Goal: Task Accomplishment & Management: Use online tool/utility

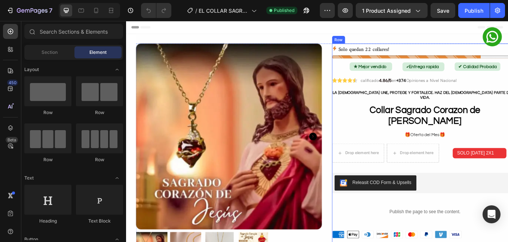
click at [399, 54] on p "Solo quedan 22 collares!" at bounding box center [406, 53] width 60 height 11
click at [398, 60] on div "Solo quedan 22 collares!" at bounding box center [477, 57] width 219 height 18
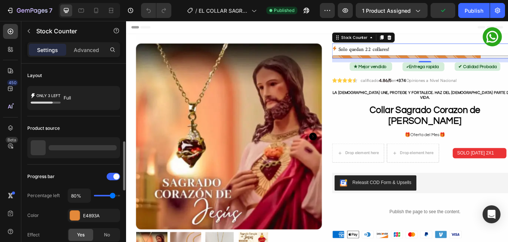
scroll to position [63, 0]
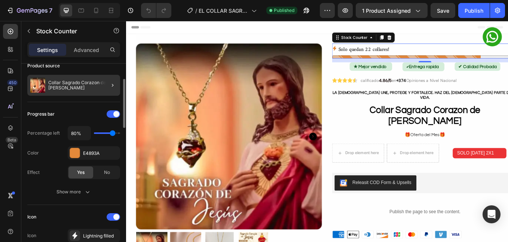
click at [64, 85] on p "Collar Sagrado Corazon de [PERSON_NAME]" at bounding box center [82, 85] width 69 height 10
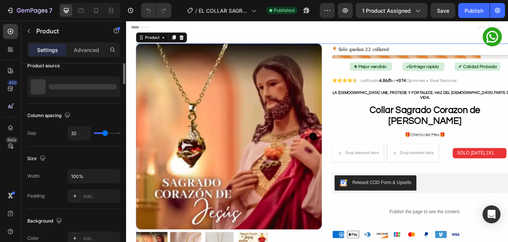
scroll to position [0, 0]
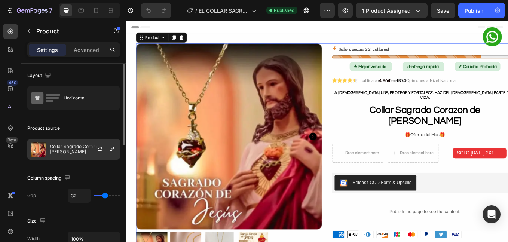
click at [66, 154] on p "Collar Sagrado Corazon de [PERSON_NAME]" at bounding box center [83, 149] width 67 height 10
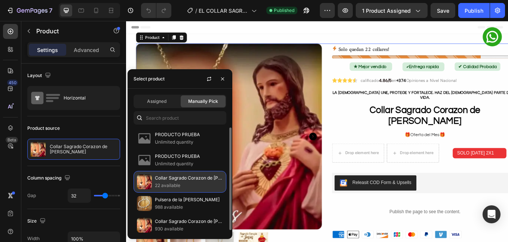
click at [179, 186] on p "22 available" at bounding box center [189, 185] width 68 height 7
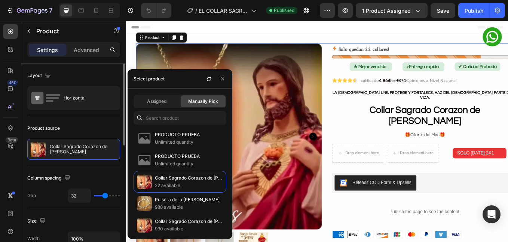
click at [99, 174] on div "Column spacing" at bounding box center [73, 178] width 93 height 12
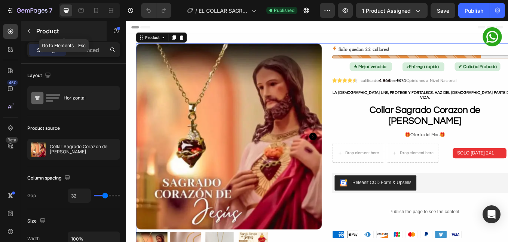
click at [26, 30] on icon "button" at bounding box center [29, 31] width 6 height 6
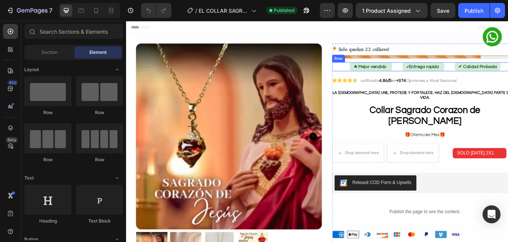
click at [375, 66] on div "Row" at bounding box center [376, 65] width 12 height 7
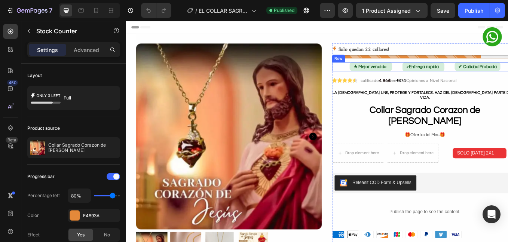
click at [389, 53] on p "Solo quedan 22 collares!" at bounding box center [406, 53] width 60 height 11
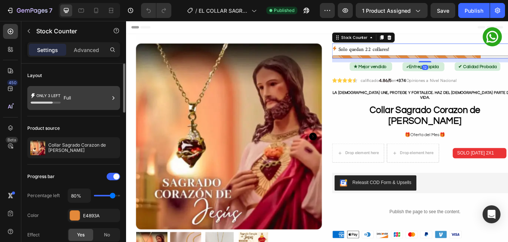
click at [58, 103] on icon at bounding box center [46, 103] width 30 height 2
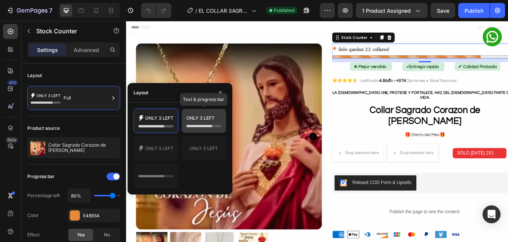
click at [210, 124] on icon at bounding box center [203, 120] width 35 height 15
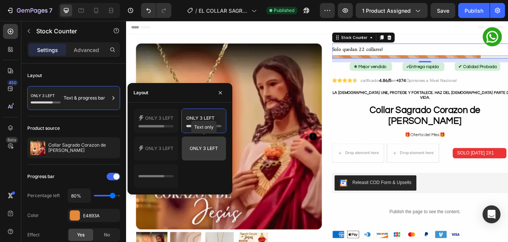
click at [203, 142] on icon at bounding box center [203, 148] width 35 height 15
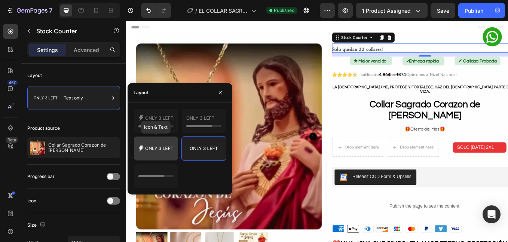
click at [170, 149] on icon at bounding box center [160, 148] width 28 height 3
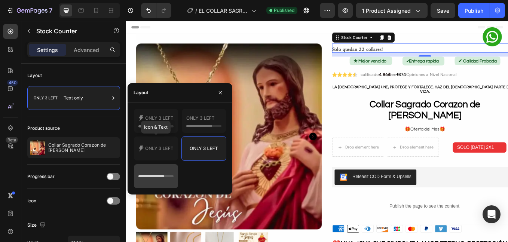
click at [162, 175] on icon at bounding box center [156, 176] width 35 height 15
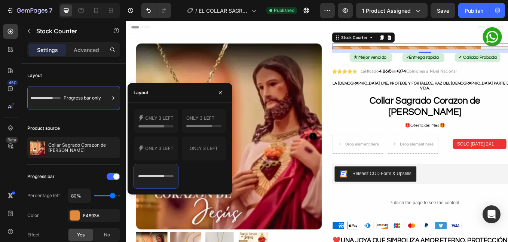
click at [160, 133] on div at bounding box center [156, 121] width 45 height 25
click at [161, 124] on icon at bounding box center [156, 120] width 35 height 15
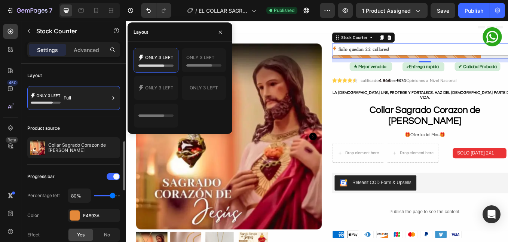
scroll to position [63, 0]
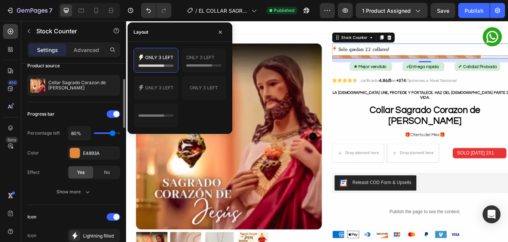
click at [75, 115] on div "Progress bar" at bounding box center [73, 114] width 93 height 12
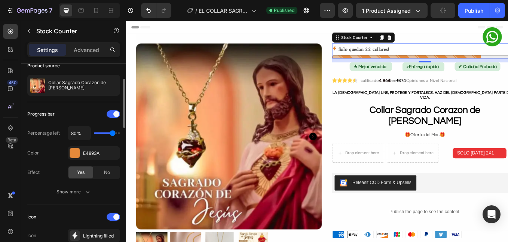
drag, startPoint x: 108, startPoint y: 132, endPoint x: 115, endPoint y: 134, distance: 7.4
click at [115, 134] on div "80%" at bounding box center [94, 133] width 52 height 14
type input "90%"
type input "90"
click at [115, 134] on input "range" at bounding box center [107, 133] width 26 height 1
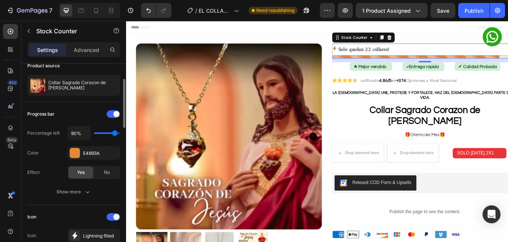
click at [115, 134] on input "range" at bounding box center [107, 133] width 26 height 1
click at [94, 116] on div "Progress bar" at bounding box center [73, 114] width 93 height 12
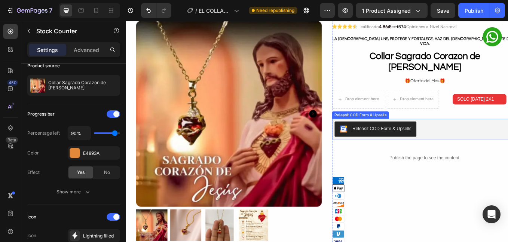
scroll to position [0, 0]
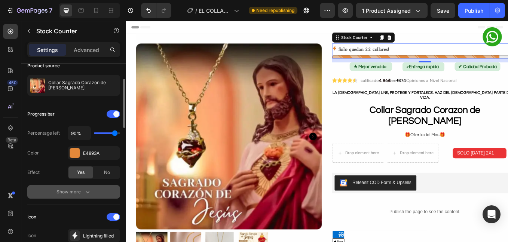
click at [94, 186] on button "Show more" at bounding box center [73, 191] width 93 height 13
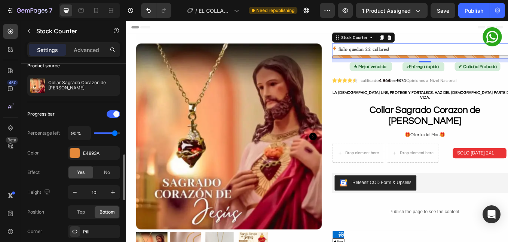
scroll to position [125, 0]
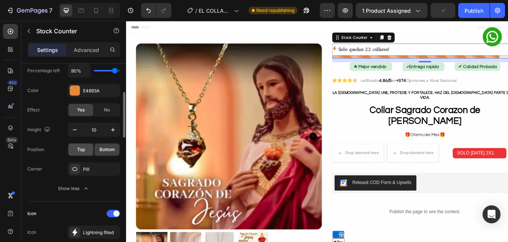
click at [79, 153] on div "Top" at bounding box center [81, 150] width 25 height 12
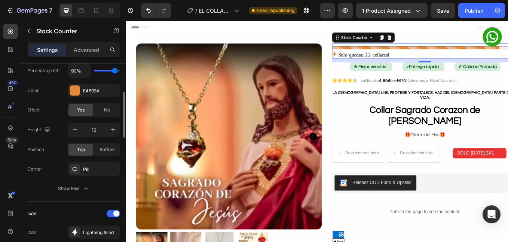
click at [93, 151] on div "Top" at bounding box center [81, 150] width 25 height 12
click at [94, 151] on div "Top Bottom" at bounding box center [94, 149] width 52 height 13
drag, startPoint x: 103, startPoint y: 149, endPoint x: 98, endPoint y: 168, distance: 19.1
click at [106, 149] on span "Bottom" at bounding box center [107, 149] width 15 height 7
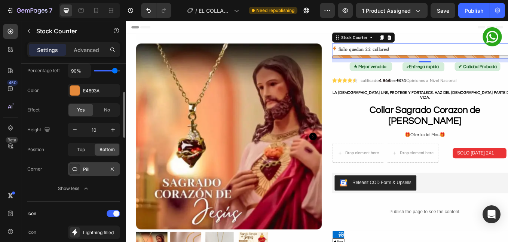
click at [86, 173] on div "Pill" at bounding box center [94, 168] width 52 height 13
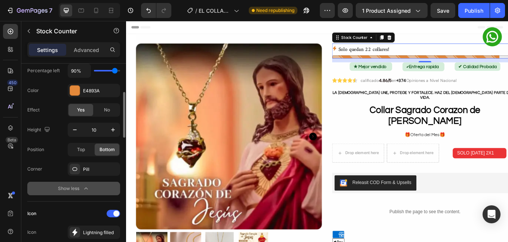
click at [89, 189] on icon "button" at bounding box center [85, 188] width 7 height 7
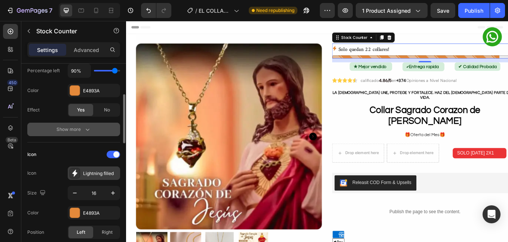
click at [104, 174] on div "Lightning filled" at bounding box center [100, 173] width 35 height 7
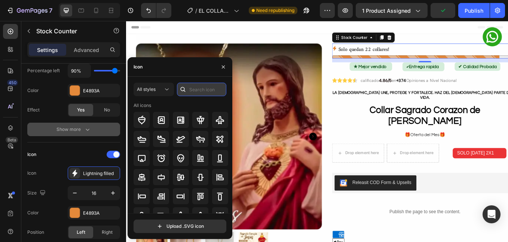
click at [201, 85] on input "text" at bounding box center [201, 89] width 49 height 13
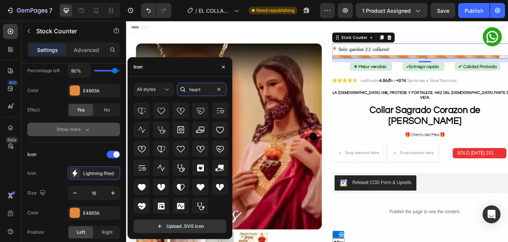
scroll to position [67, 0]
type input "heart"
click at [204, 183] on icon at bounding box center [200, 186] width 9 height 9
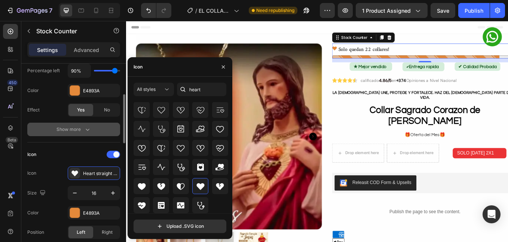
click at [73, 143] on div "Icon Icon Heart straight filled Size 16 Color E4893A Position Left Right" at bounding box center [73, 194] width 93 height 103
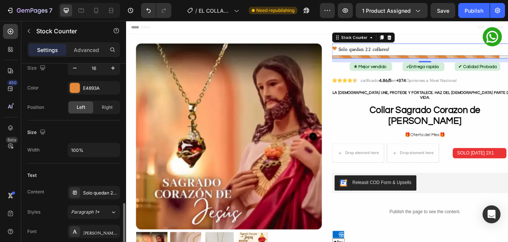
scroll to position [313, 0]
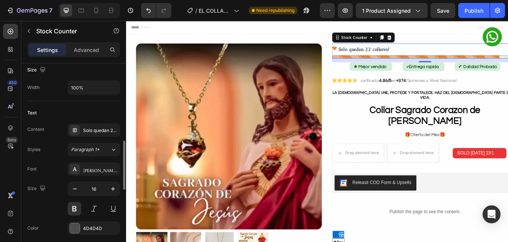
click at [98, 139] on div "Content Solo quedan 22 collares! Styles Paragraph 1* Font Amiri Quran Size 16 C…" at bounding box center [73, 189] width 93 height 131
click at [99, 131] on div "Solo quedan 22 collares!" at bounding box center [100, 130] width 35 height 7
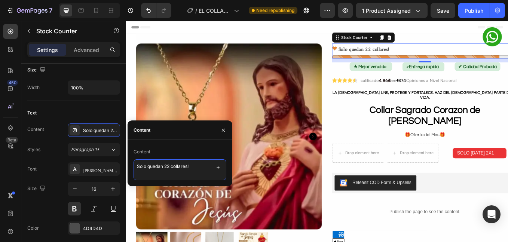
click at [167, 171] on textarea "Solo quedan 22 collares!" at bounding box center [180, 170] width 93 height 21
click at [195, 167] on textarea "Solo quedan 22 collares!" at bounding box center [180, 170] width 93 height 21
drag, startPoint x: 201, startPoint y: 167, endPoint x: 139, endPoint y: 172, distance: 63.1
click at [139, 172] on textarea "Solo quedan 22 collares!" at bounding box center [180, 170] width 93 height 21
click at [177, 166] on textarea "Solo quedan 22 collares!" at bounding box center [180, 170] width 93 height 21
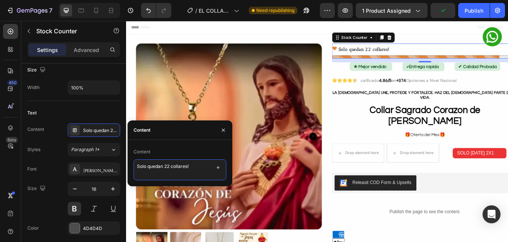
click at [167, 165] on textarea "Solo quedan 22 collares!" at bounding box center [180, 170] width 93 height 21
click at [214, 165] on button "button" at bounding box center [218, 167] width 10 height 10
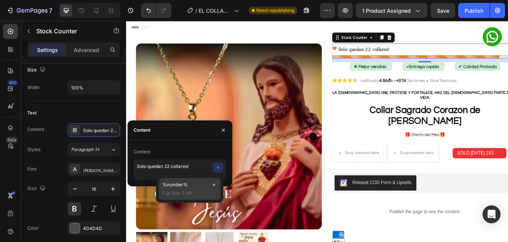
click at [194, 184] on p "%number%" at bounding box center [189, 185] width 55 height 7
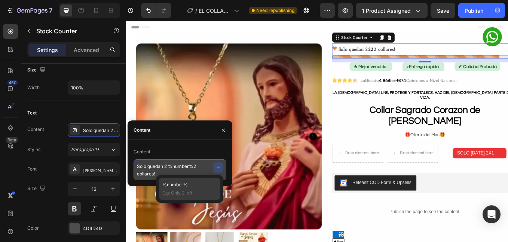
click at [174, 169] on textarea "Solo quedan 2 %number%2 collares!" at bounding box center [180, 170] width 93 height 21
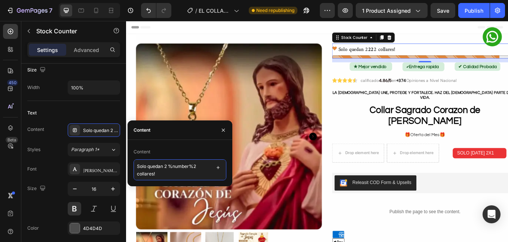
click at [169, 167] on textarea "Solo quedan 2 %number%2 collares!" at bounding box center [180, 170] width 93 height 21
click at [195, 168] on textarea "Solo quedan %number%2 collares!" at bounding box center [180, 170] width 93 height 21
type textarea "Solo quedan %number% collares!"
click at [115, 116] on div "Text" at bounding box center [73, 113] width 93 height 12
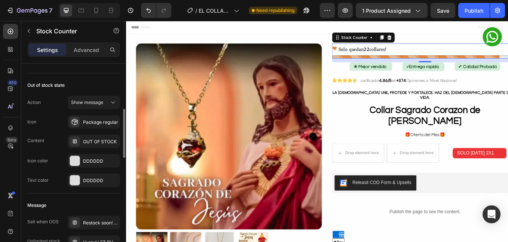
scroll to position [438, 0]
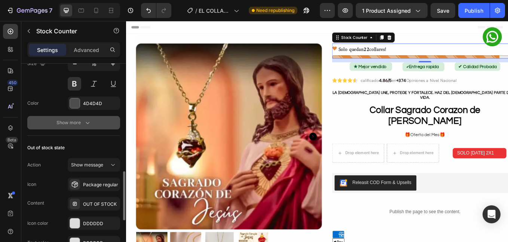
click at [75, 129] on button "Show more" at bounding box center [73, 122] width 93 height 13
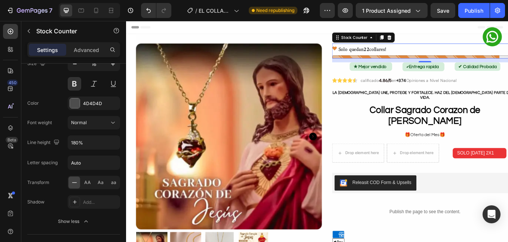
scroll to position [563, 0]
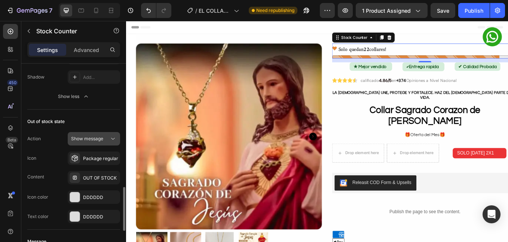
click at [81, 140] on span "Show message" at bounding box center [87, 139] width 32 height 6
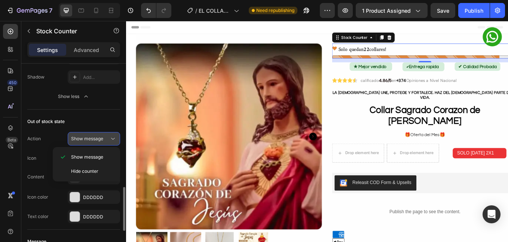
click at [81, 140] on span "Show message" at bounding box center [87, 139] width 32 height 6
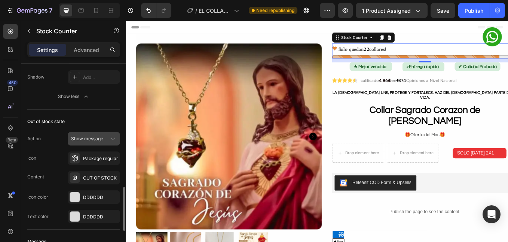
click at [92, 144] on button "Show message" at bounding box center [94, 138] width 52 height 13
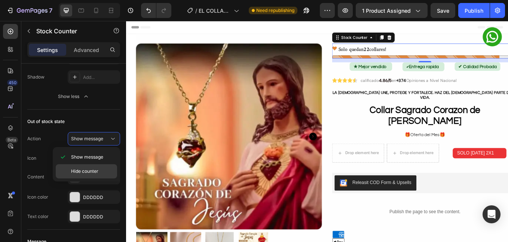
click at [95, 166] on div "Hide counter" at bounding box center [86, 171] width 61 height 14
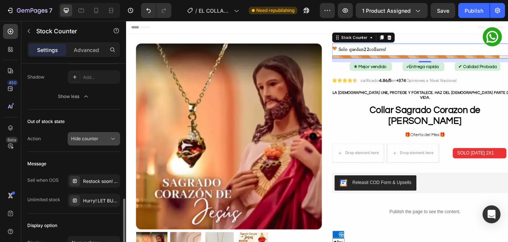
click at [91, 139] on span "Hide counter" at bounding box center [84, 139] width 27 height 6
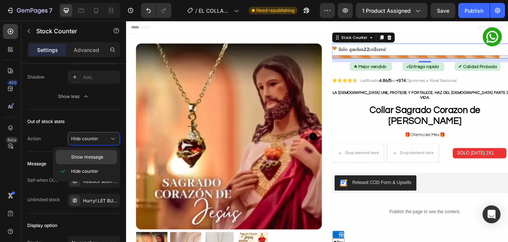
click at [91, 157] on span "Show message" at bounding box center [87, 157] width 32 height 7
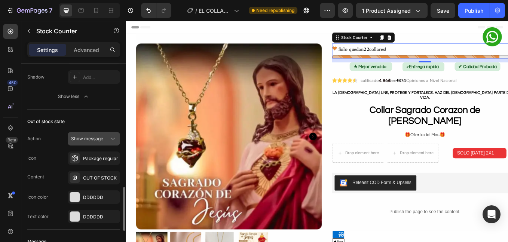
click at [94, 141] on span "Show message" at bounding box center [87, 139] width 32 height 6
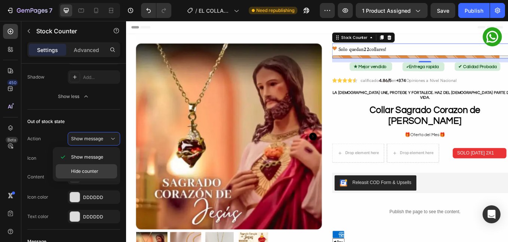
click at [88, 167] on div "Hide counter" at bounding box center [86, 171] width 61 height 14
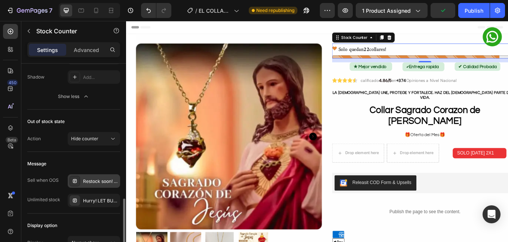
click at [101, 183] on div "Restock soon! PREORDER NOW" at bounding box center [100, 181] width 35 height 7
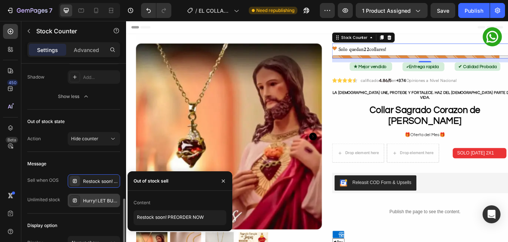
click at [98, 201] on div "Hurry! LET BUY NOW" at bounding box center [100, 201] width 35 height 7
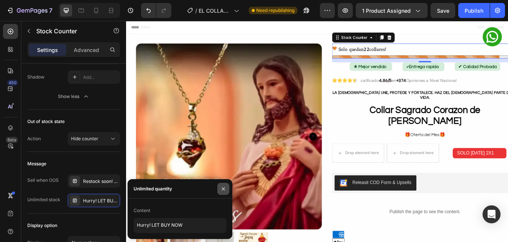
click at [229, 190] on button "button" at bounding box center [224, 189] width 12 height 12
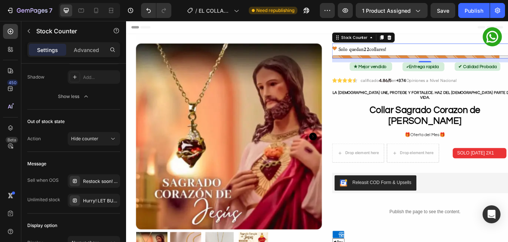
click at [240, 221] on img at bounding box center [246, 157] width 219 height 219
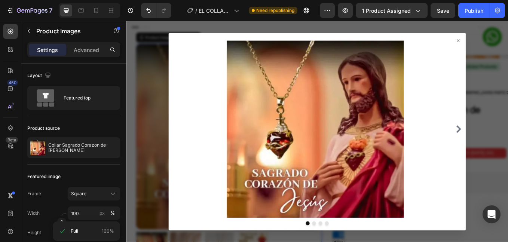
click at [508, 43] on div at bounding box center [351, 151] width 350 height 232
click at [508, 44] on icon at bounding box center [516, 43] width 3 height 3
click at [508, 44] on icon at bounding box center [517, 44] width 6 height 6
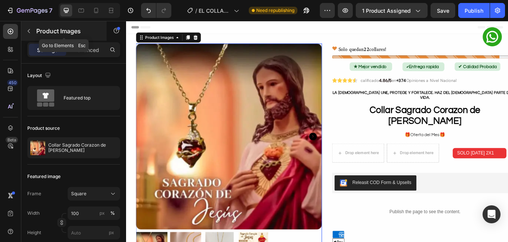
click at [27, 33] on icon "button" at bounding box center [29, 31] width 6 height 6
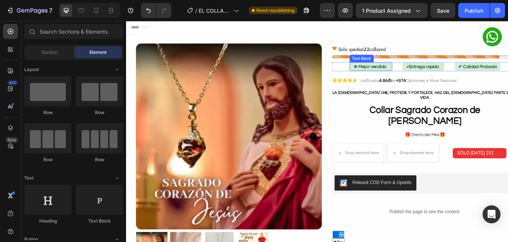
click at [402, 62] on div "Text Block" at bounding box center [402, 65] width 25 height 7
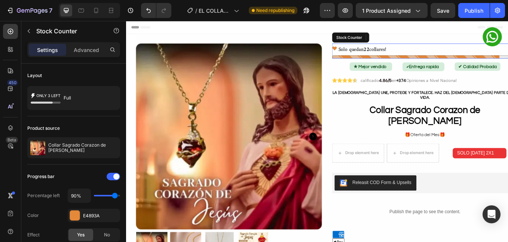
click at [378, 57] on p "Solo quedan 22 collares!" at bounding box center [404, 53] width 56 height 11
click at [375, 60] on div "Solo quedan 22 collares!" at bounding box center [477, 57] width 219 height 18
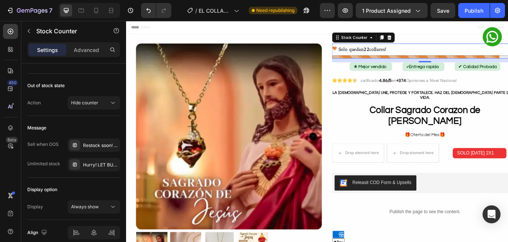
scroll to position [533, 0]
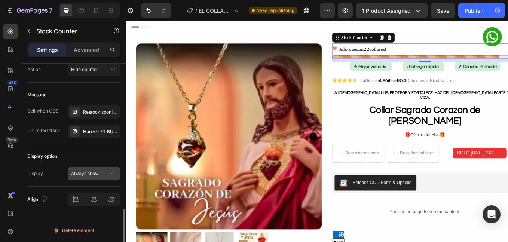
click at [92, 175] on span "Always show" at bounding box center [85, 174] width 28 height 6
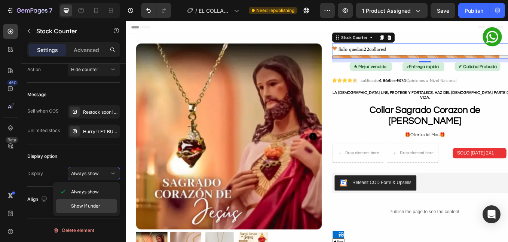
click at [95, 209] on span "Show if under" at bounding box center [85, 206] width 29 height 7
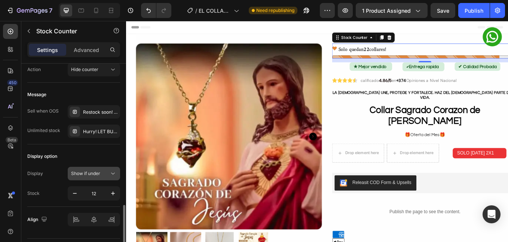
click at [80, 173] on span "Show if under" at bounding box center [85, 174] width 29 height 6
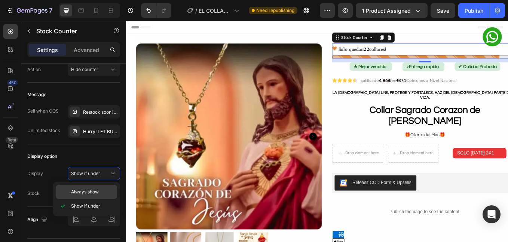
click at [98, 191] on span "Always show" at bounding box center [85, 192] width 28 height 7
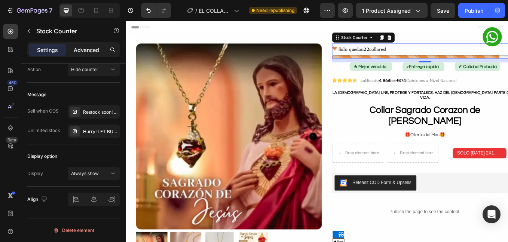
click at [90, 45] on div "Advanced" at bounding box center [86, 50] width 37 height 12
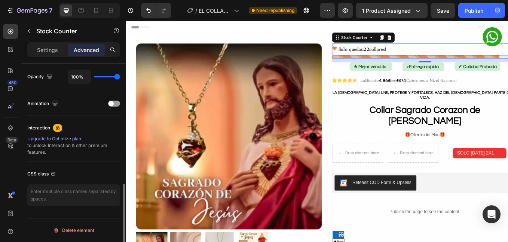
scroll to position [300, 0]
click at [443, 19] on div "7 Version history / EL COLLAR SAGRADO CORAZON JESUS Need republishing Preview 1…" at bounding box center [254, 10] width 508 height 21
click at [443, 8] on span "Save" at bounding box center [443, 10] width 12 height 6
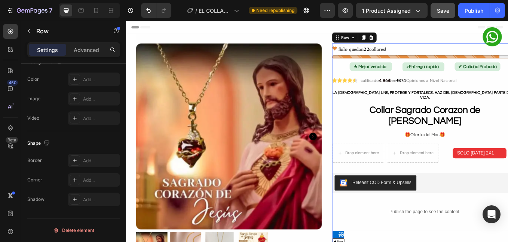
scroll to position [0, 0]
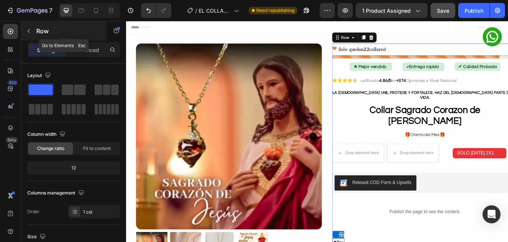
click at [28, 33] on icon "button" at bounding box center [29, 31] width 6 height 6
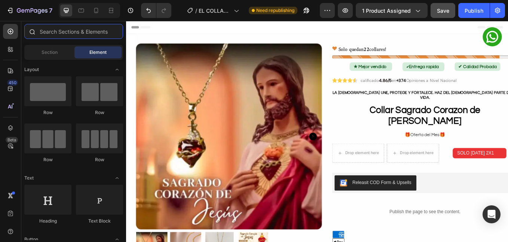
click at [45, 36] on input "text" at bounding box center [73, 31] width 99 height 15
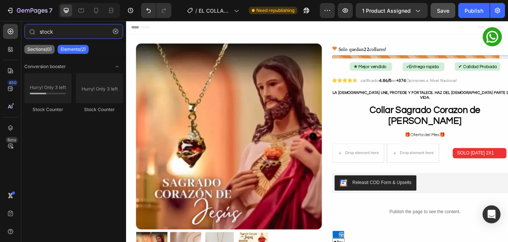
type input "stock"
click at [37, 47] on p "Sections(0)" at bounding box center [39, 49] width 24 height 6
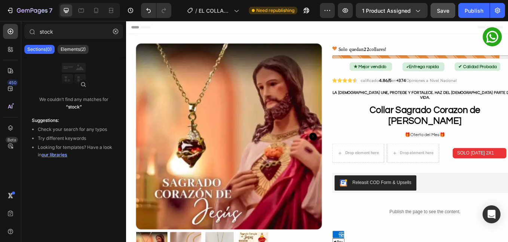
click at [57, 51] on div "Sections(0) Elements(2)" at bounding box center [73, 49] width 105 height 15
click at [61, 49] on p "Elements(2)" at bounding box center [73, 49] width 25 height 6
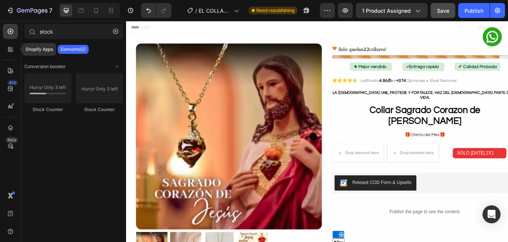
click at [11, 55] on div at bounding box center [10, 49] width 15 height 15
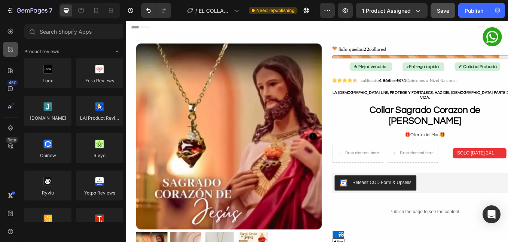
click at [13, 51] on icon at bounding box center [10, 49] width 7 height 7
click at [4, 36] on div at bounding box center [10, 31] width 15 height 15
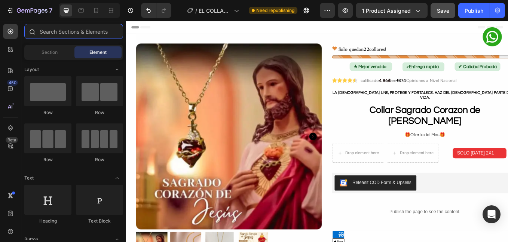
click at [54, 32] on input "text" at bounding box center [73, 31] width 99 height 15
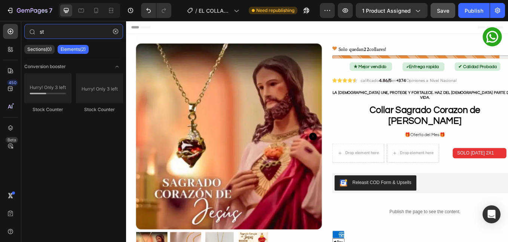
type input "s"
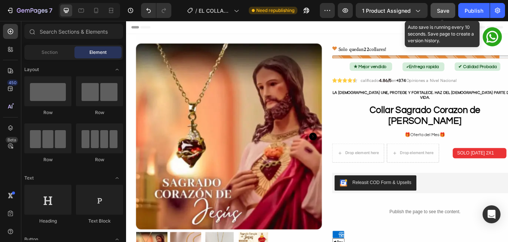
click at [446, 11] on span "Save" at bounding box center [443, 10] width 12 height 6
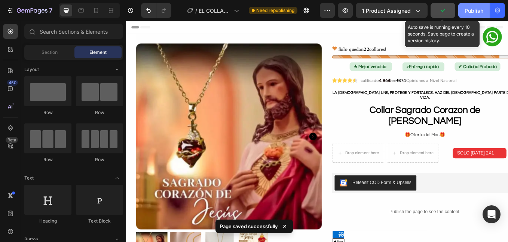
click at [465, 10] on div "Publish" at bounding box center [474, 11] width 19 height 8
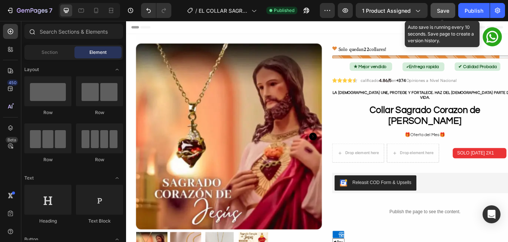
click at [31, 35] on div at bounding box center [31, 31] width 15 height 15
click at [42, 33] on input "text" at bounding box center [73, 31] width 99 height 15
click at [11, 82] on div "450" at bounding box center [12, 83] width 11 height 6
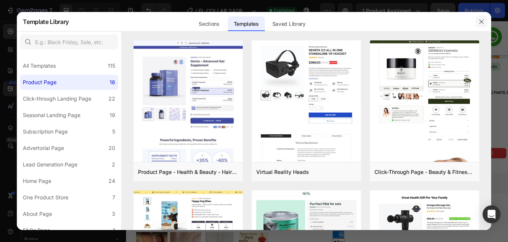
click at [479, 22] on icon "button" at bounding box center [482, 22] width 6 height 6
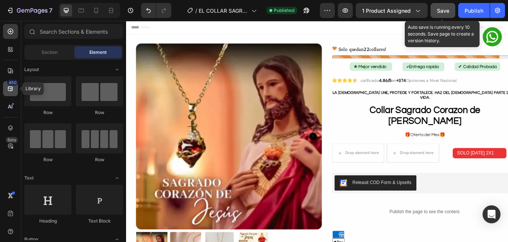
click at [6, 90] on div "450" at bounding box center [10, 88] width 15 height 15
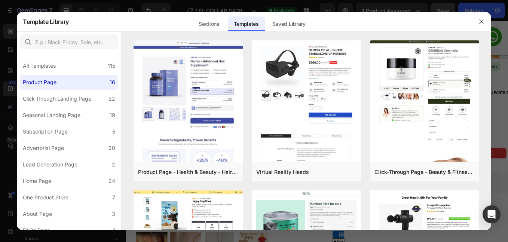
click at [14, 78] on div at bounding box center [254, 121] width 508 height 242
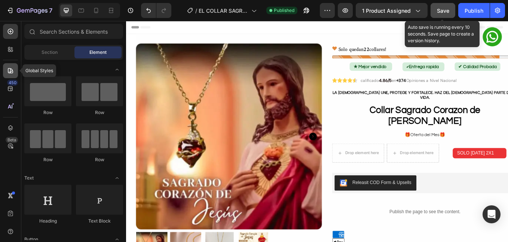
click at [7, 70] on icon at bounding box center [10, 70] width 7 height 7
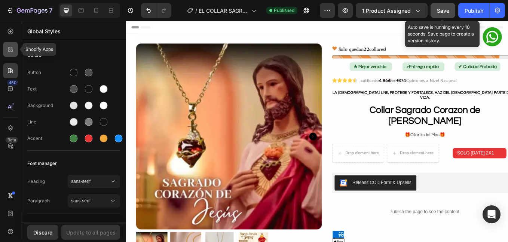
click at [9, 52] on icon at bounding box center [9, 51] width 2 height 2
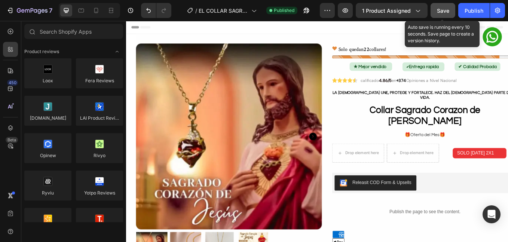
click at [9, 58] on div "450 Beta" at bounding box center [10, 106] width 15 height 164
click at [12, 68] on icon at bounding box center [10, 70] width 7 height 7
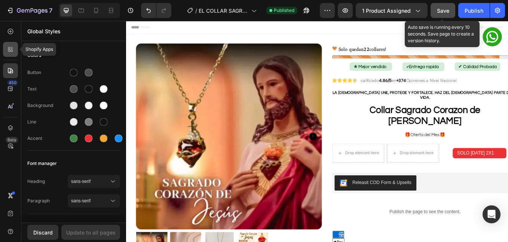
click at [11, 48] on icon at bounding box center [12, 48] width 2 height 2
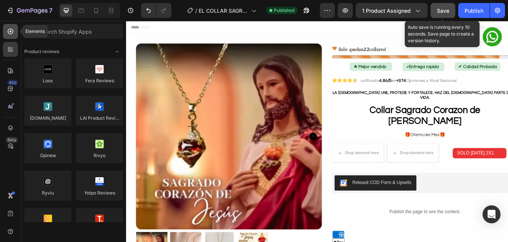
click at [14, 35] on div at bounding box center [10, 31] width 15 height 15
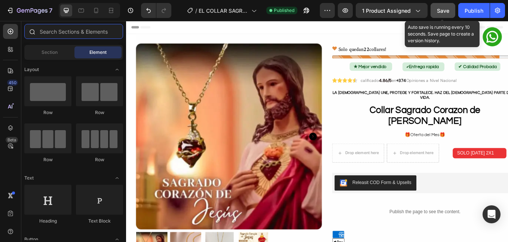
click at [50, 29] on input "text" at bounding box center [73, 31] width 99 height 15
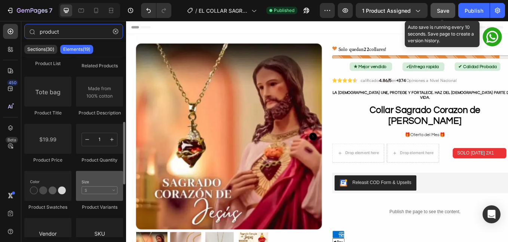
scroll to position [250, 0]
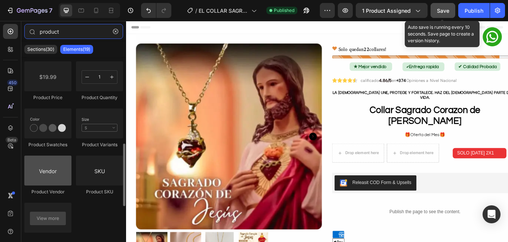
type input "product"
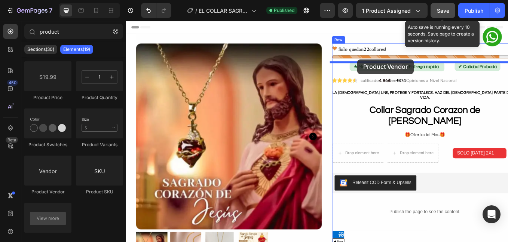
drag, startPoint x: 172, startPoint y: 190, endPoint x: 398, endPoint y: 66, distance: 257.7
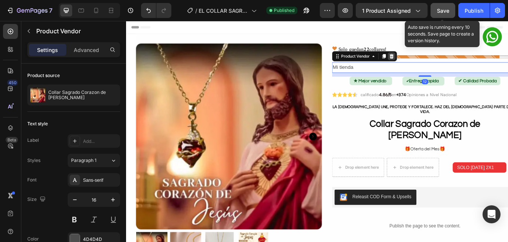
click at [436, 62] on icon at bounding box center [438, 62] width 5 height 5
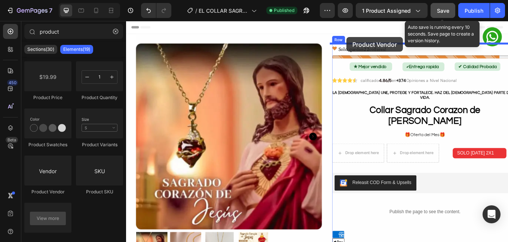
drag, startPoint x: 306, startPoint y: 81, endPoint x: 385, endPoint y: 40, distance: 89.8
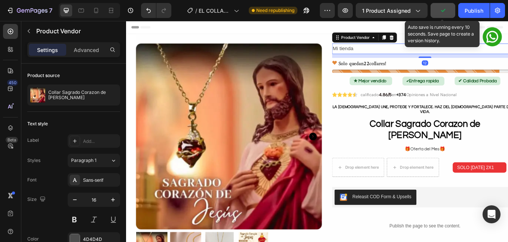
click at [380, 51] on h2 "Mi tienda" at bounding box center [477, 54] width 219 height 12
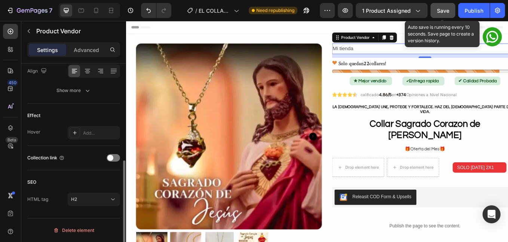
scroll to position [0, 0]
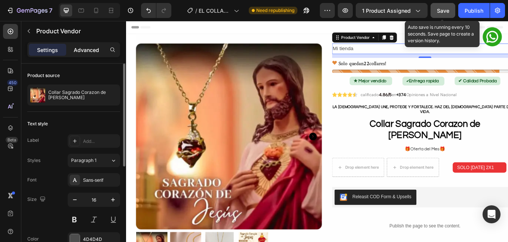
click at [82, 52] on p "Advanced" at bounding box center [86, 50] width 25 height 8
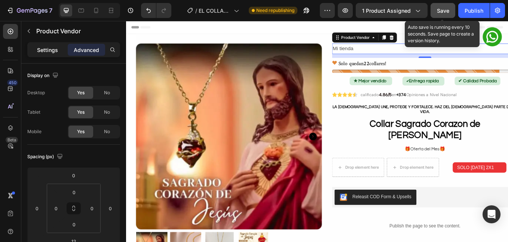
click at [52, 53] on p "Settings" at bounding box center [47, 50] width 21 height 8
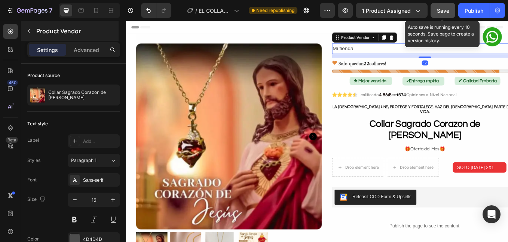
click at [32, 36] on button "button" at bounding box center [29, 31] width 12 height 12
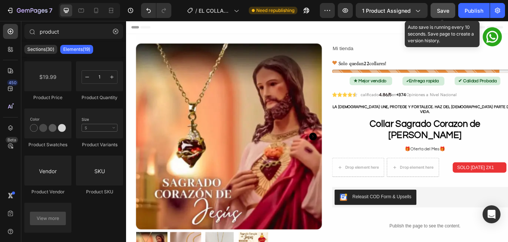
scroll to position [339, 0]
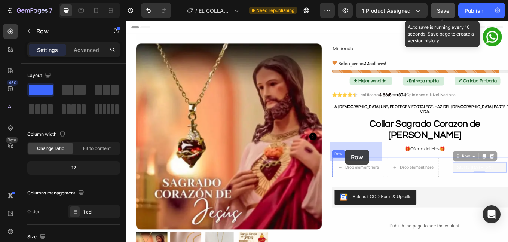
drag, startPoint x: 511, startPoint y: 163, endPoint x: 384, endPoint y: 173, distance: 127.3
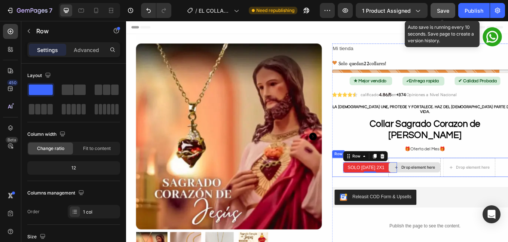
click at [454, 190] on div "Drop element here" at bounding box center [470, 193] width 40 height 6
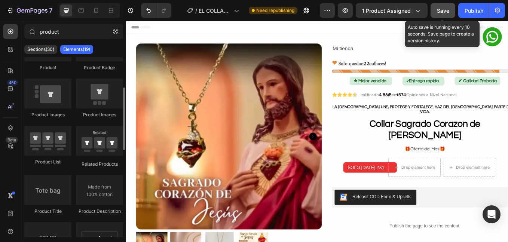
scroll to position [0, 0]
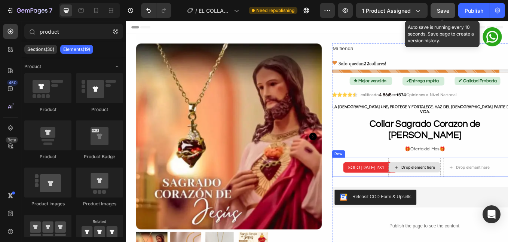
click at [450, 190] on div "Drop element here" at bounding box center [470, 193] width 40 height 6
click at [505, 190] on icon at bounding box center [508, 193] width 6 height 6
click at [444, 187] on div "Drop element here" at bounding box center [465, 193] width 61 height 12
click at [410, 182] on div "SOLO HOY 2X1 Text block Row" at bounding box center [399, 193] width 63 height 22
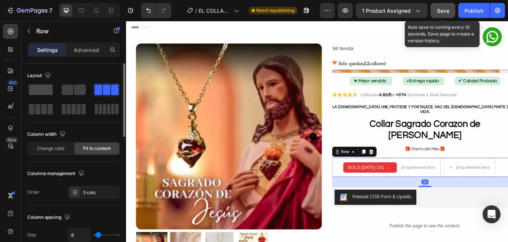
click at [46, 89] on span at bounding box center [41, 90] width 24 height 10
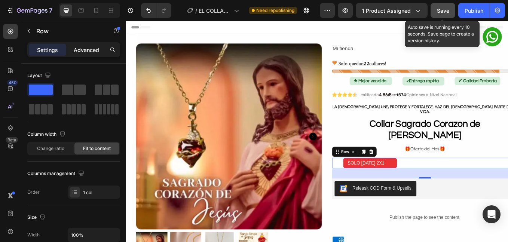
click at [83, 55] on div "Advanced" at bounding box center [86, 50] width 37 height 12
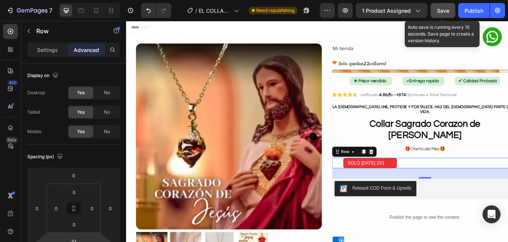
click at [75, 240] on input "32" at bounding box center [73, 241] width 15 height 11
click at [0, 0] on div "Auto" at bounding box center [0, 0] width 0 height 0
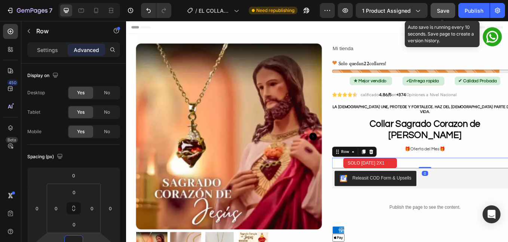
scroll to position [2, 0]
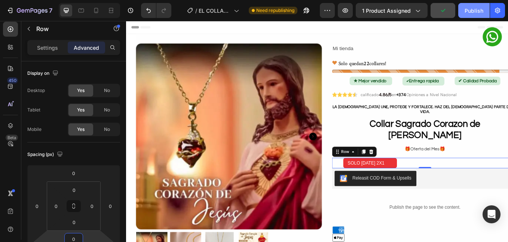
type input "0"
click at [472, 9] on div "Publish" at bounding box center [474, 11] width 19 height 8
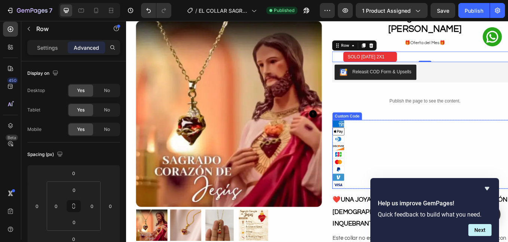
scroll to position [187, 0]
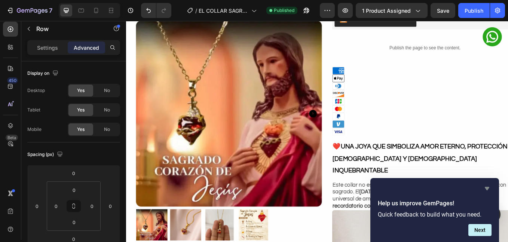
click at [486, 188] on icon "Hide survey" at bounding box center [487, 188] width 4 height 3
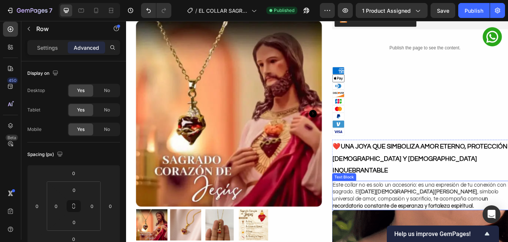
scroll to position [374, 0]
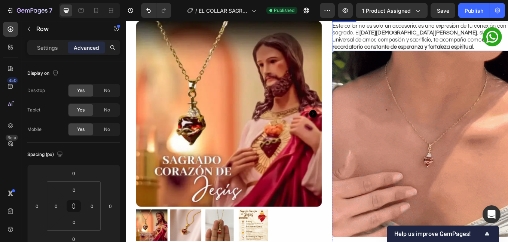
click at [478, 160] on img at bounding box center [477, 166] width 219 height 219
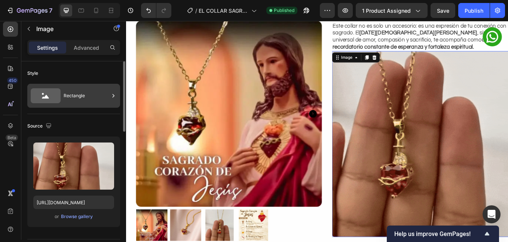
click at [72, 95] on div "Rectangle" at bounding box center [87, 95] width 46 height 17
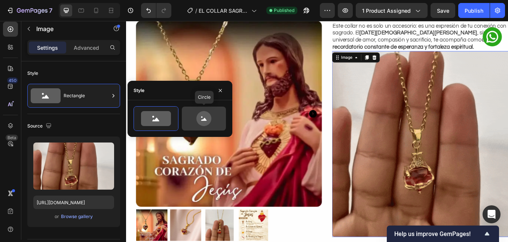
click at [209, 116] on icon at bounding box center [204, 118] width 15 height 15
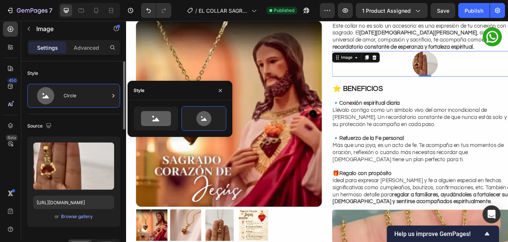
click at [72, 116] on div "Source Upload Image https://media3.giphy.com/media/v1.Y2lkPTc5MGI3NjExZ2FpNW5lZ…" at bounding box center [73, 186] width 93 height 144
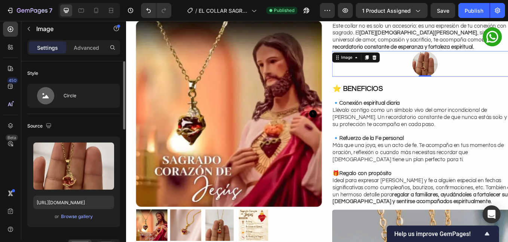
scroll to position [125, 0]
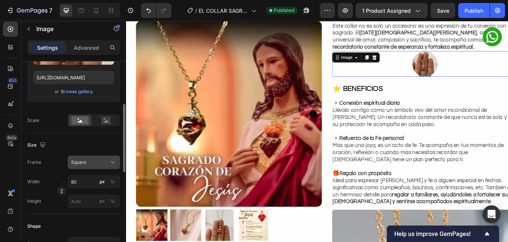
click at [95, 165] on div "Square" at bounding box center [89, 162] width 37 height 7
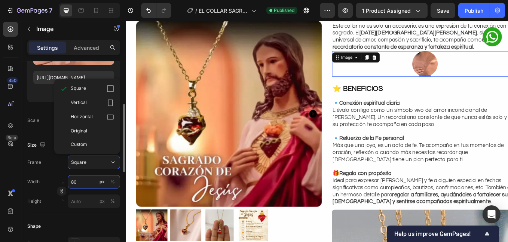
click at [89, 176] on input "80" at bounding box center [94, 181] width 52 height 13
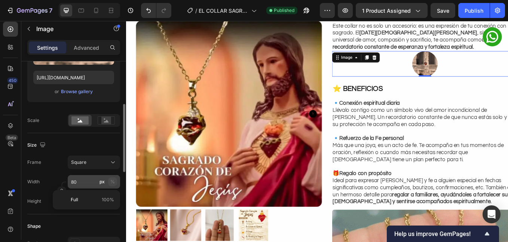
click at [112, 181] on div "%" at bounding box center [112, 182] width 4 height 7
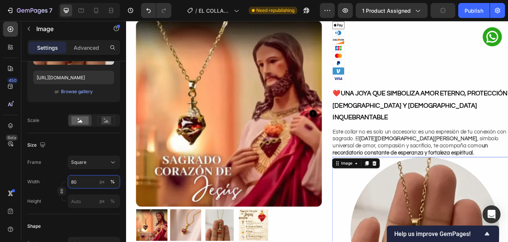
scroll to position [374, 0]
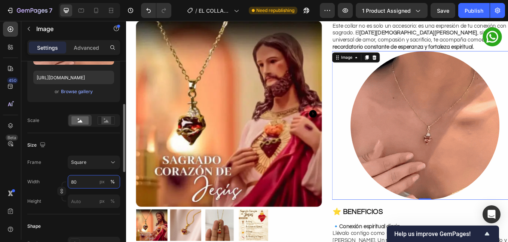
click at [83, 182] on input "80" at bounding box center [94, 181] width 52 height 13
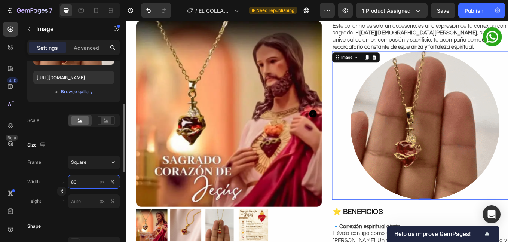
click at [83, 182] on input "80" at bounding box center [94, 181] width 52 height 13
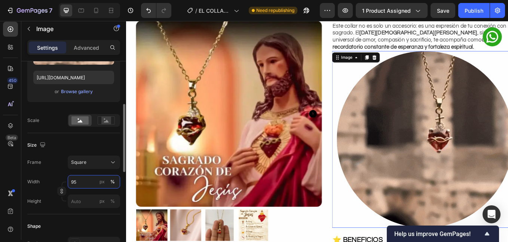
type input "95"
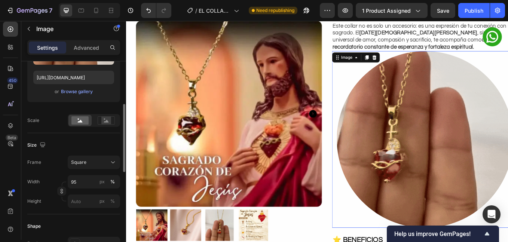
click at [83, 140] on div "Size" at bounding box center [73, 145] width 93 height 12
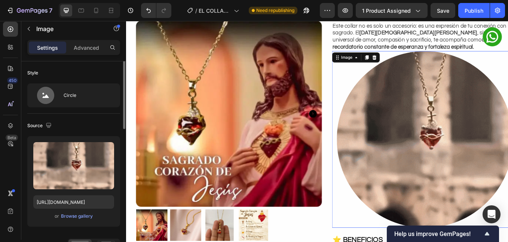
scroll to position [0, 0]
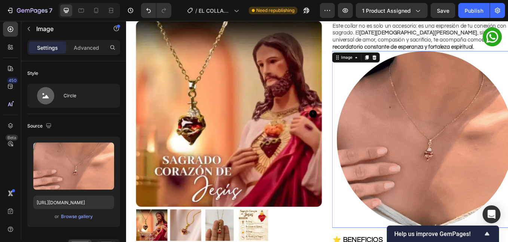
click at [83, 54] on div "Settings Advanced" at bounding box center [73, 47] width 93 height 15
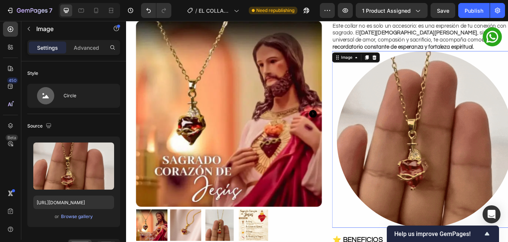
click at [87, 52] on div "Advanced" at bounding box center [86, 48] width 37 height 12
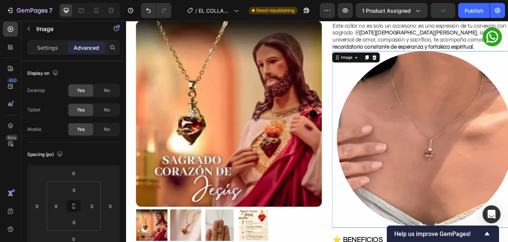
scroll to position [188, 0]
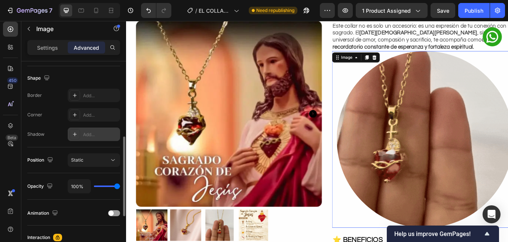
click at [89, 129] on div "Add..." at bounding box center [94, 134] width 52 height 13
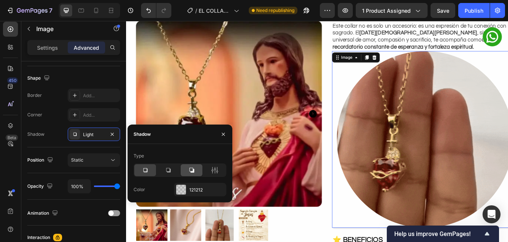
click at [194, 174] on div at bounding box center [192, 170] width 22 height 12
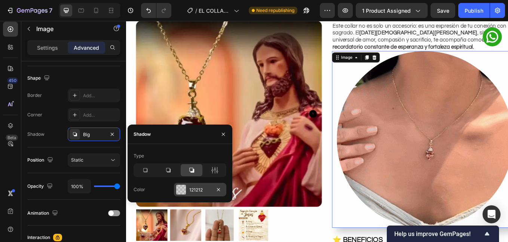
click at [180, 188] on div at bounding box center [181, 190] width 10 height 10
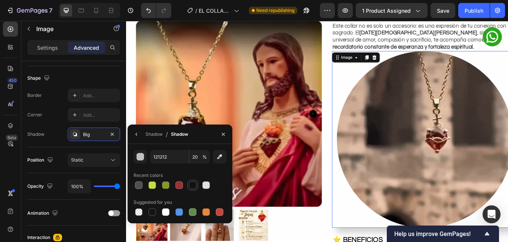
click at [193, 183] on div at bounding box center [192, 185] width 7 height 7
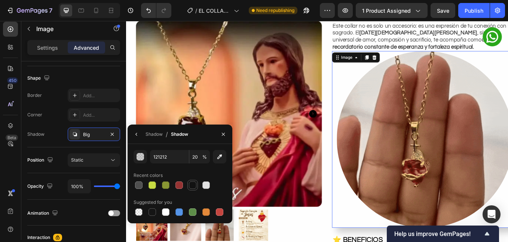
type input "100"
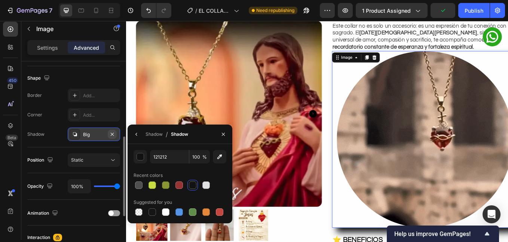
click at [116, 137] on button "button" at bounding box center [112, 134] width 9 height 9
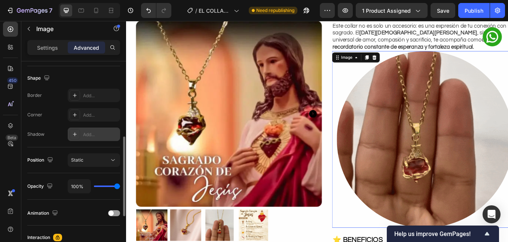
click at [495, 179] on img at bounding box center [478, 161] width 208 height 208
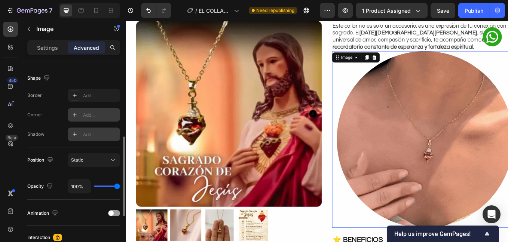
click at [83, 110] on div "Add..." at bounding box center [94, 114] width 52 height 13
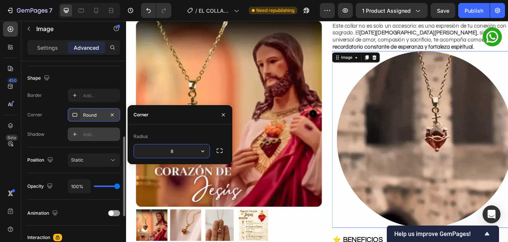
click at [83, 110] on div "Round" at bounding box center [94, 114] width 52 height 13
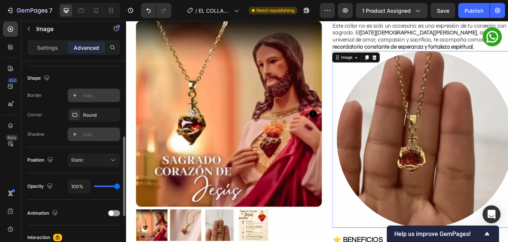
click at [88, 96] on div "Add..." at bounding box center [100, 95] width 35 height 7
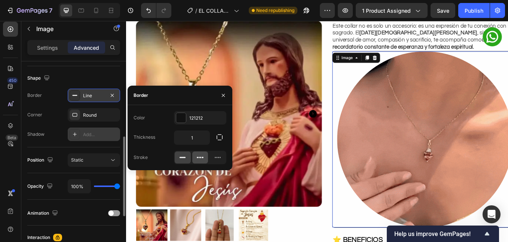
click at [200, 154] on icon at bounding box center [200, 157] width 7 height 7
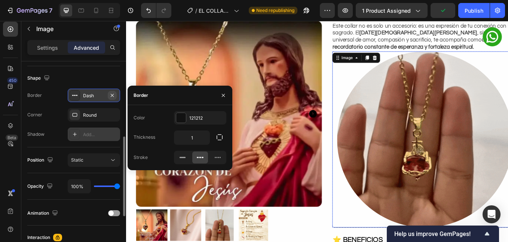
click at [109, 94] on button "button" at bounding box center [112, 95] width 9 height 9
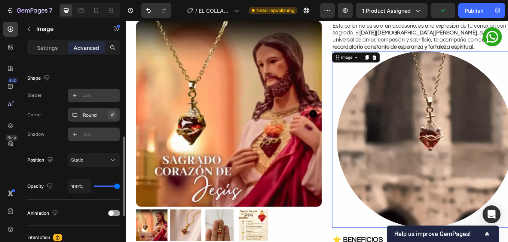
click at [112, 114] on icon "button" at bounding box center [112, 114] width 3 height 3
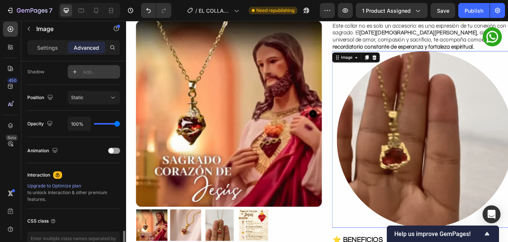
scroll to position [300, 0]
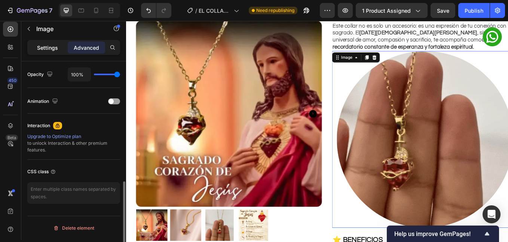
click at [51, 47] on p "Settings" at bounding box center [47, 48] width 21 height 8
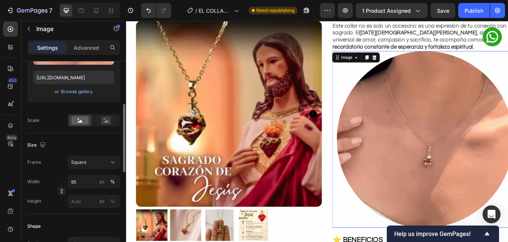
scroll to position [188, 0]
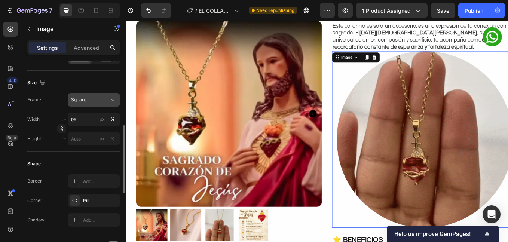
click at [92, 101] on div "Square" at bounding box center [89, 100] width 37 height 7
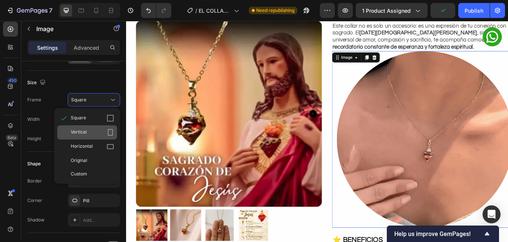
click at [90, 139] on div "Vertical" at bounding box center [87, 132] width 60 height 14
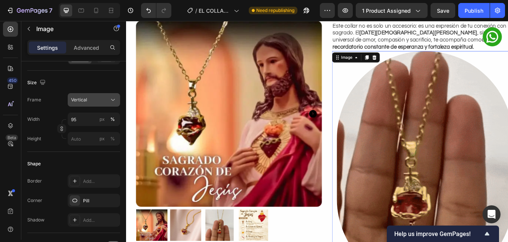
click at [89, 103] on div "Vertical" at bounding box center [89, 100] width 37 height 7
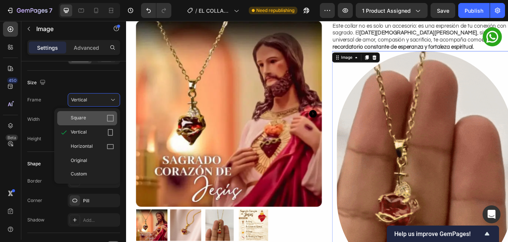
click at [94, 121] on div "Square" at bounding box center [92, 118] width 43 height 7
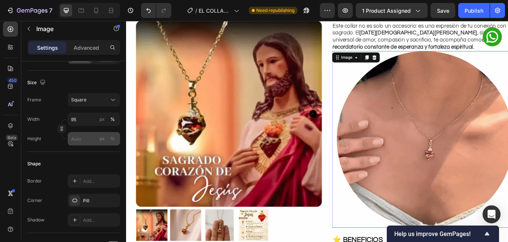
scroll to position [250, 0]
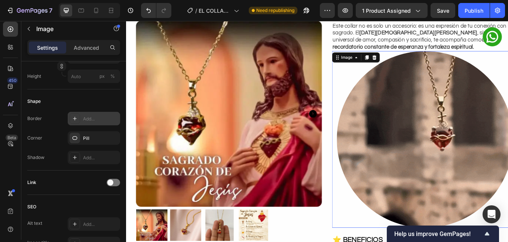
click at [87, 122] on div "Add..." at bounding box center [100, 119] width 35 height 7
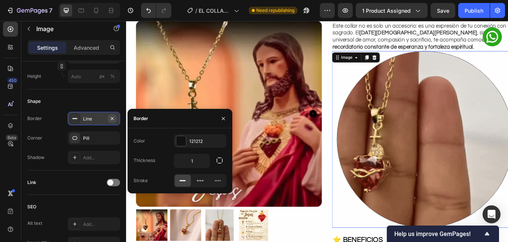
click at [112, 119] on icon "button" at bounding box center [112, 119] width 6 height 6
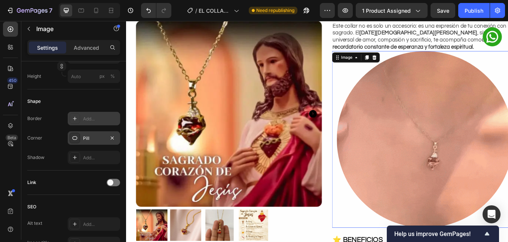
click at [98, 136] on div "Pill" at bounding box center [94, 138] width 22 height 7
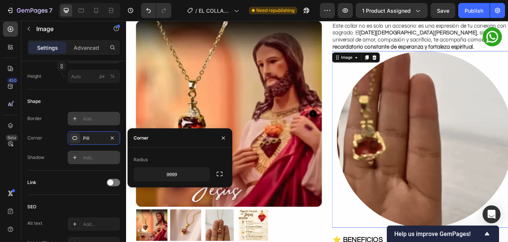
click at [94, 159] on div "Add..." at bounding box center [100, 158] width 35 height 7
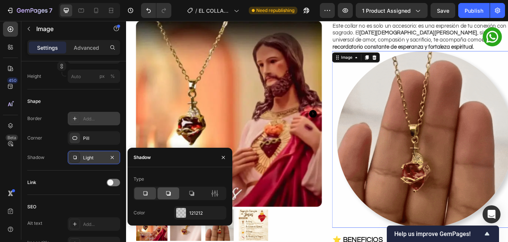
click at [174, 195] on div at bounding box center [169, 194] width 22 height 12
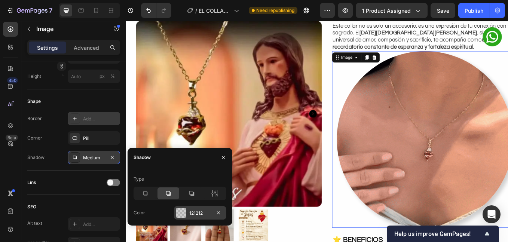
click at [188, 214] on div "121212" at bounding box center [200, 212] width 52 height 13
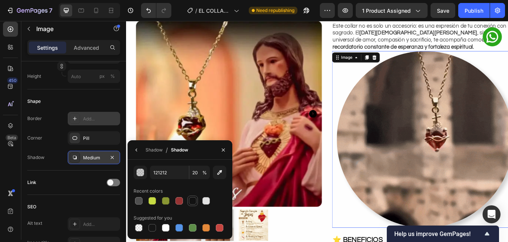
click at [188, 197] on div at bounding box center [193, 201] width 10 height 10
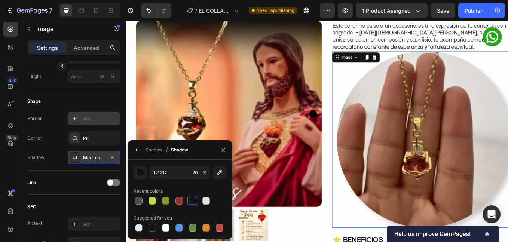
type input "100"
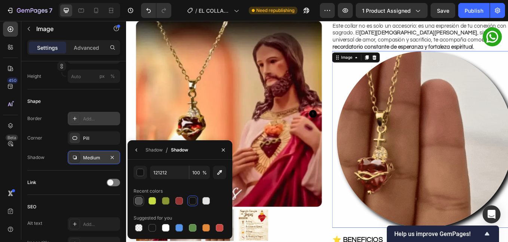
click at [139, 202] on div at bounding box center [138, 200] width 7 height 7
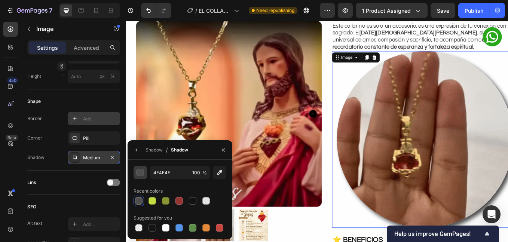
click at [143, 174] on div "button" at bounding box center [140, 172] width 7 height 7
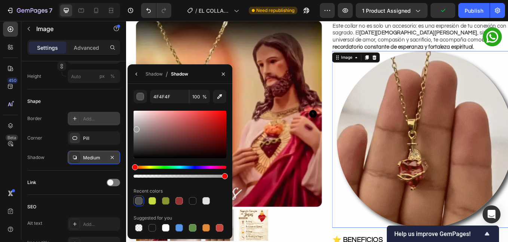
click at [136, 128] on div at bounding box center [180, 135] width 93 height 48
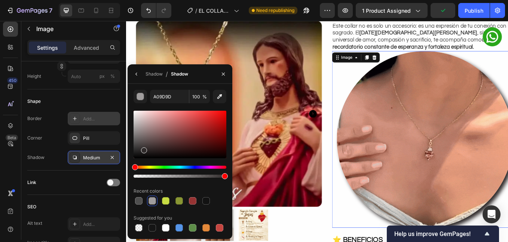
drag, startPoint x: 139, startPoint y: 141, endPoint x: 144, endPoint y: 149, distance: 9.4
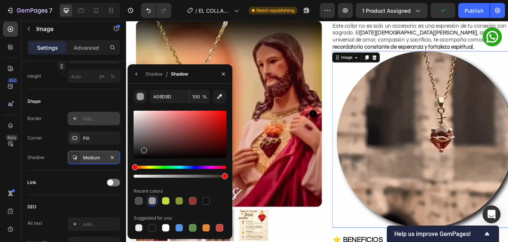
click at [144, 149] on div at bounding box center [180, 135] width 93 height 48
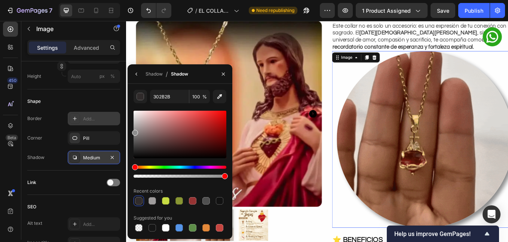
click at [133, 131] on div at bounding box center [135, 133] width 6 height 6
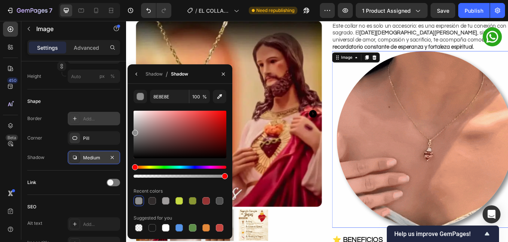
click at [210, 134] on div at bounding box center [180, 135] width 93 height 48
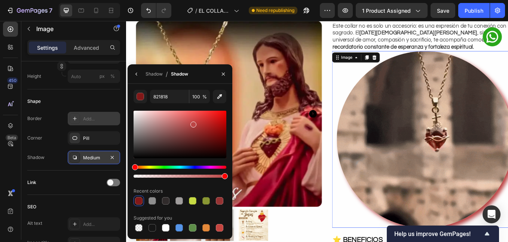
drag, startPoint x: 210, startPoint y: 134, endPoint x: 193, endPoint y: 123, distance: 20.0
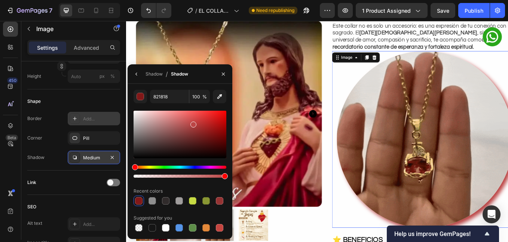
click at [193, 123] on div at bounding box center [194, 125] width 6 height 6
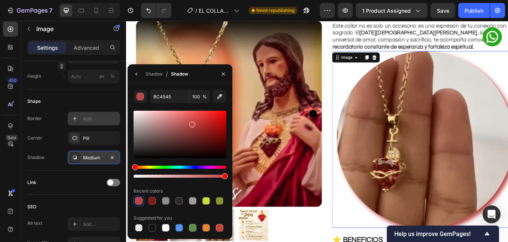
drag, startPoint x: 193, startPoint y: 123, endPoint x: 186, endPoint y: 123, distance: 6.4
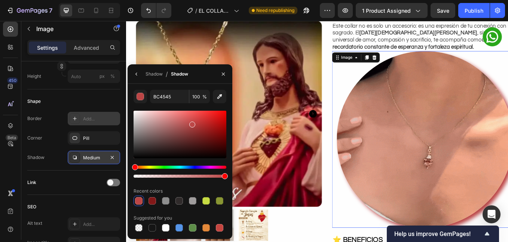
click at [189, 123] on div at bounding box center [192, 125] width 6 height 6
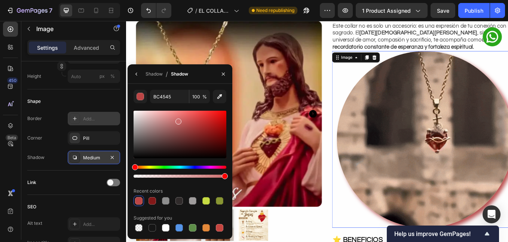
click at [177, 120] on div at bounding box center [179, 122] width 6 height 6
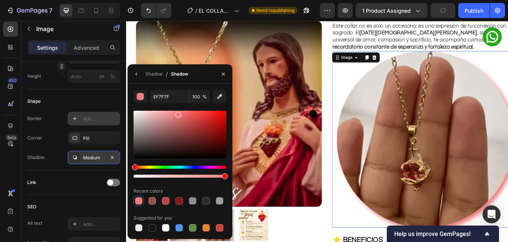
drag, startPoint x: 179, startPoint y: 129, endPoint x: 177, endPoint y: 113, distance: 15.8
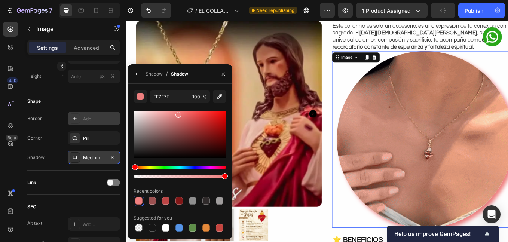
click at [177, 113] on div at bounding box center [179, 115] width 6 height 6
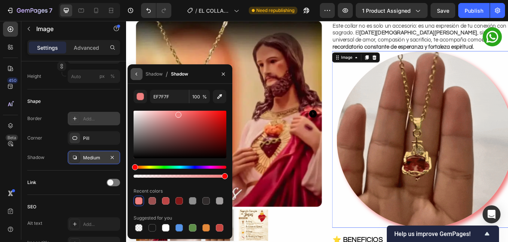
click at [136, 73] on icon "button" at bounding box center [137, 74] width 6 height 6
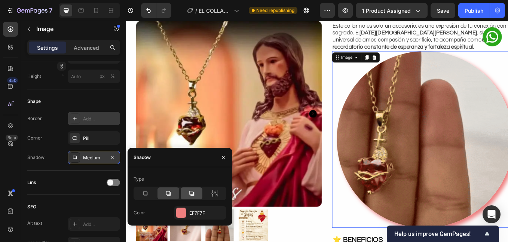
click at [191, 193] on icon at bounding box center [191, 193] width 7 height 7
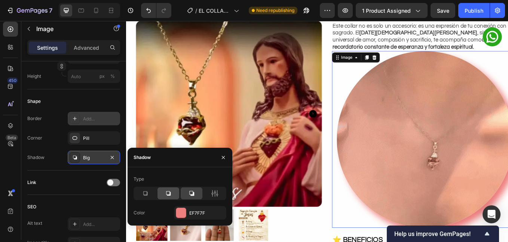
click at [165, 194] on icon at bounding box center [168, 193] width 7 height 7
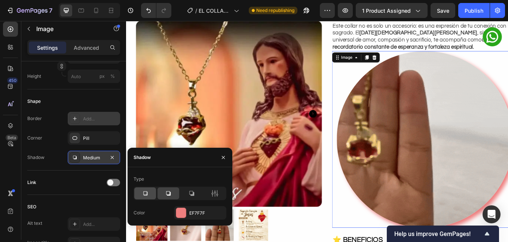
click at [149, 194] on div at bounding box center [145, 194] width 22 height 12
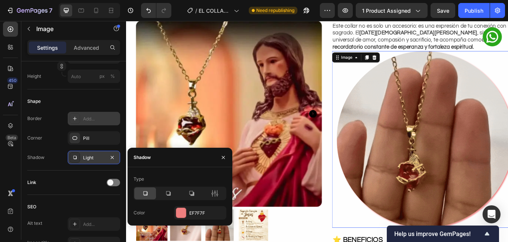
click at [148, 196] on icon at bounding box center [145, 193] width 7 height 7
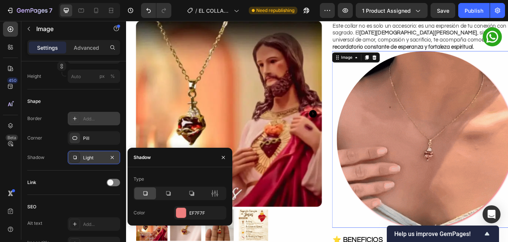
click at [148, 196] on icon at bounding box center [145, 193] width 7 height 7
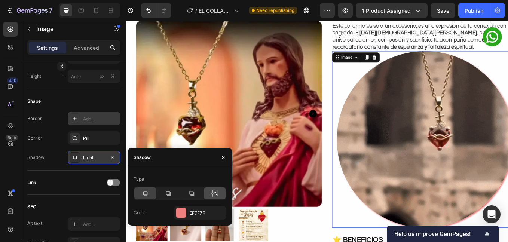
click at [209, 191] on div at bounding box center [215, 194] width 22 height 12
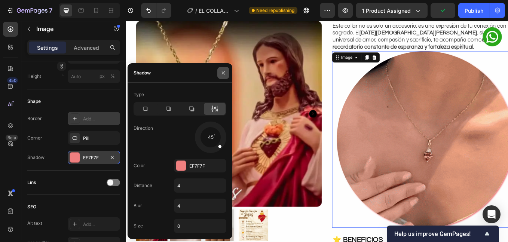
click at [220, 74] on button "button" at bounding box center [224, 73] width 12 height 12
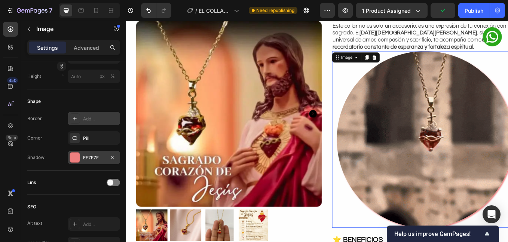
click at [95, 154] on div "EF7F7F" at bounding box center [94, 157] width 52 height 13
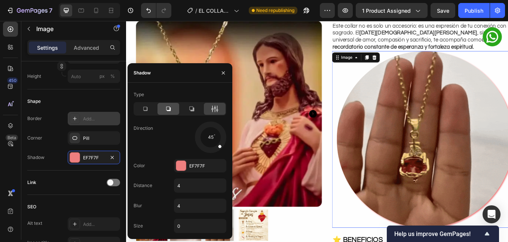
click at [178, 114] on div at bounding box center [169, 109] width 22 height 12
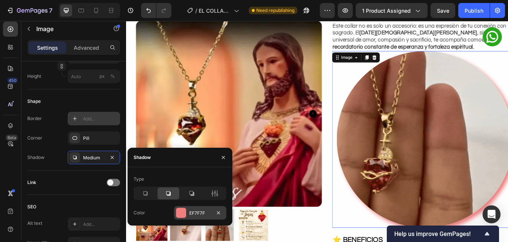
click at [183, 213] on div at bounding box center [181, 213] width 10 height 10
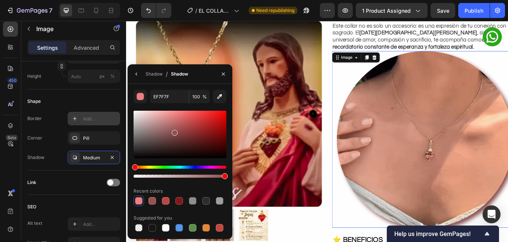
click at [174, 131] on div at bounding box center [180, 135] width 93 height 48
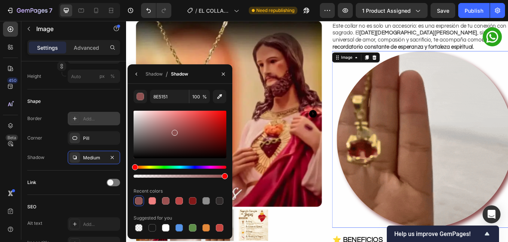
click at [172, 135] on div at bounding box center [175, 133] width 6 height 6
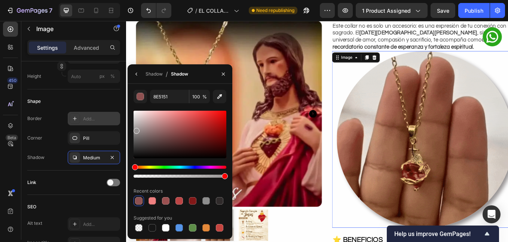
drag, startPoint x: 146, startPoint y: 134, endPoint x: 136, endPoint y: 130, distance: 11.6
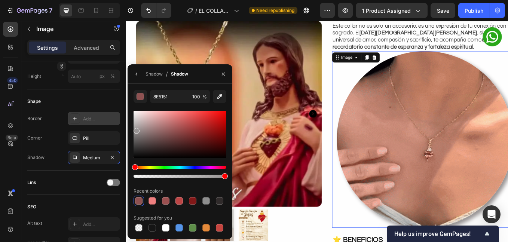
click at [136, 130] on div at bounding box center [180, 135] width 93 height 48
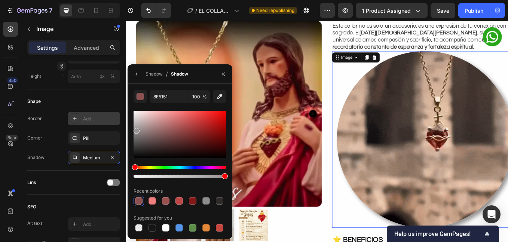
type input "999595"
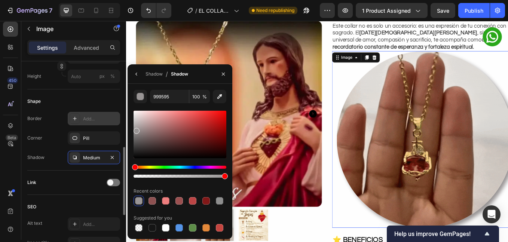
click at [82, 173] on div "Link" at bounding box center [73, 183] width 93 height 24
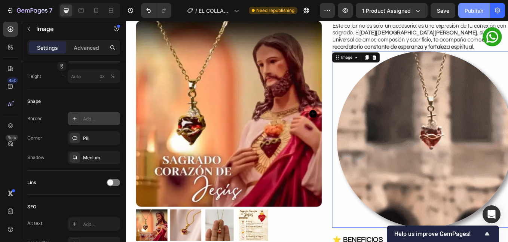
click at [468, 15] on button "Publish" at bounding box center [474, 10] width 31 height 15
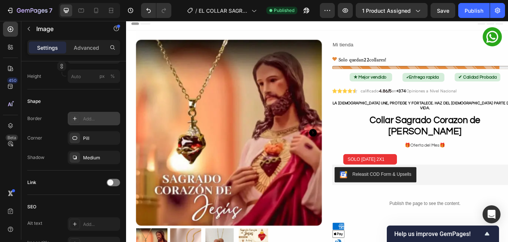
scroll to position [0, 0]
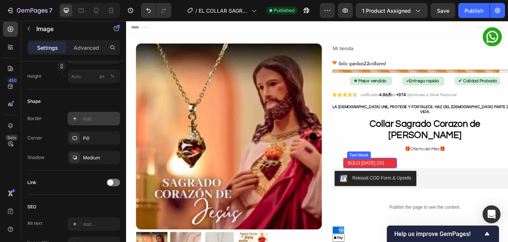
click at [407, 184] on p "SOLO HOY 2X1" at bounding box center [414, 188] width 57 height 8
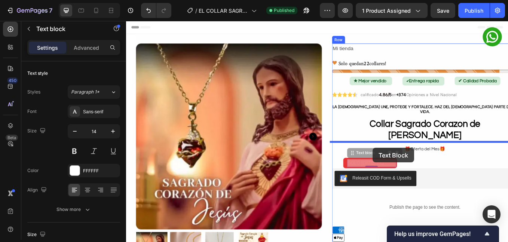
drag, startPoint x: 388, startPoint y: 158, endPoint x: 490, endPoint y: 149, distance: 102.6
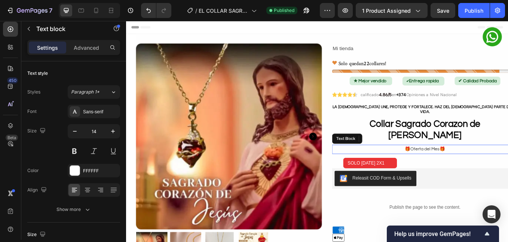
click at [474, 167] on p "🎁Oferta del Mes🎁" at bounding box center [477, 171] width 217 height 9
click at [460, 167] on div "🎁Oferta del Mes🎁" at bounding box center [477, 172] width 219 height 11
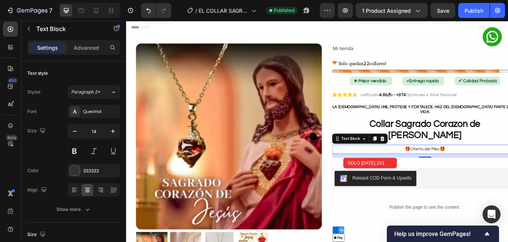
drag, startPoint x: 452, startPoint y: 181, endPoint x: 380, endPoint y: 149, distance: 78.8
click at [380, 167] on div "🎁Oferta del Mes🎁 Text Block 12" at bounding box center [477, 172] width 219 height 11
click at [374, 155] on div "Text Block" at bounding box center [390, 159] width 40 height 9
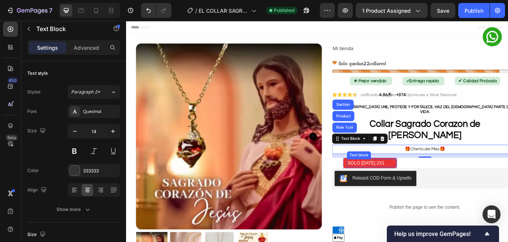
drag, startPoint x: 371, startPoint y: 142, endPoint x: 462, endPoint y: 154, distance: 91.3
click at [444, 167] on div "🎁Oferta del Mes🎁 Text Block Row 1 col Product Section 12" at bounding box center [477, 172] width 219 height 11
click at [473, 167] on p "🎁Oferta del Mes🎁" at bounding box center [477, 171] width 217 height 9
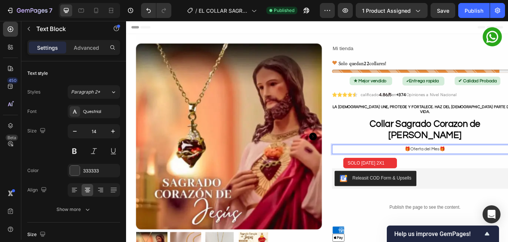
click at [425, 184] on p "SOLO HOY 2X1" at bounding box center [414, 188] width 57 height 8
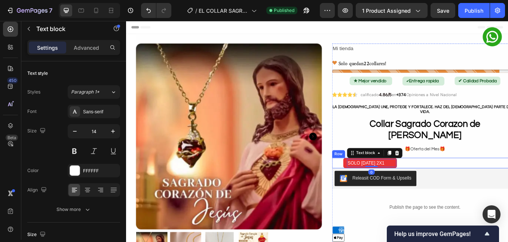
click at [450, 182] on div "SOLO HOY 2X1 Text block 0 Row Row" at bounding box center [477, 188] width 219 height 12
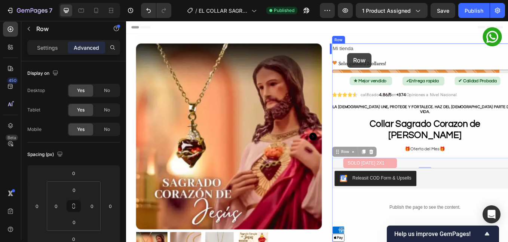
drag, startPoint x: 374, startPoint y: 158, endPoint x: 386, endPoint y: 59, distance: 99.7
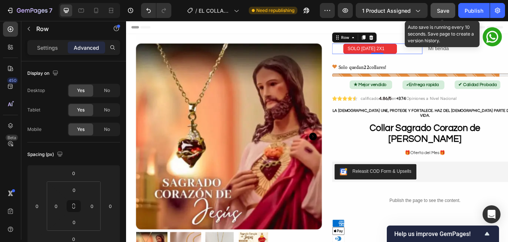
click at [451, 13] on button "Save" at bounding box center [443, 10] width 25 height 15
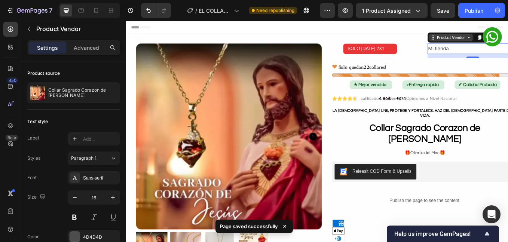
click at [508, 41] on div "Product Vendor" at bounding box center [508, 40] width 36 height 7
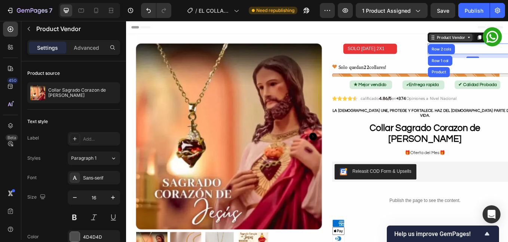
click at [508, 41] on div "Product Vendor" at bounding box center [508, 40] width 36 height 7
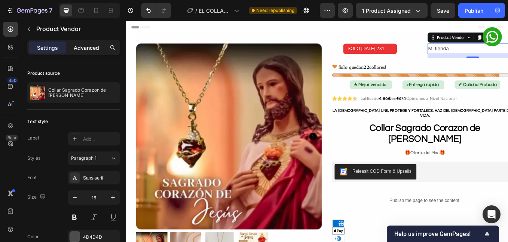
click at [89, 49] on p "Advanced" at bounding box center [86, 48] width 25 height 8
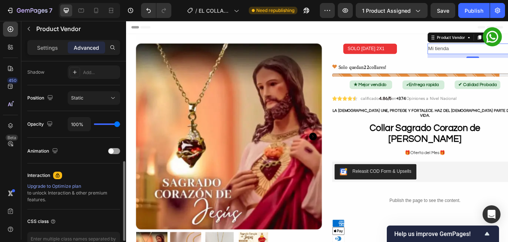
scroll to position [300, 0]
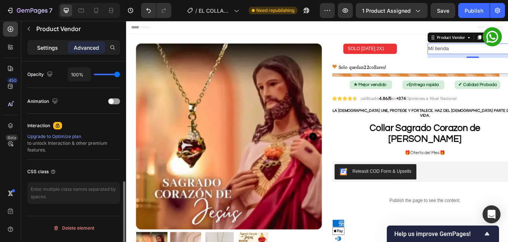
click at [51, 47] on p "Settings" at bounding box center [47, 48] width 21 height 8
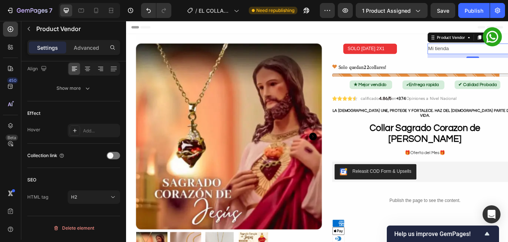
scroll to position [0, 0]
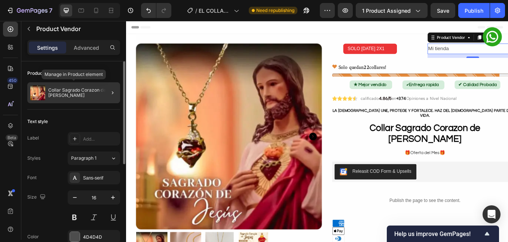
click at [67, 100] on div "Collar Sagrado Corazon de Jesus Page" at bounding box center [73, 92] width 93 height 21
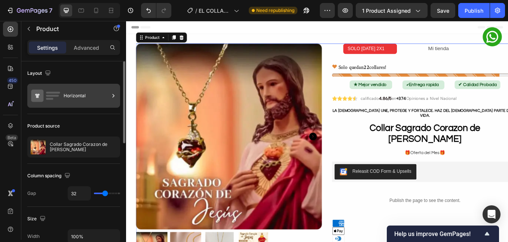
click at [69, 106] on div "Horizontal" at bounding box center [73, 96] width 93 height 24
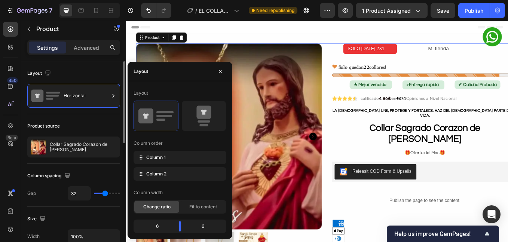
click at [82, 173] on div "Column spacing" at bounding box center [73, 176] width 93 height 12
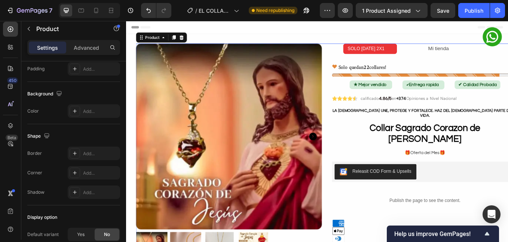
scroll to position [287, 0]
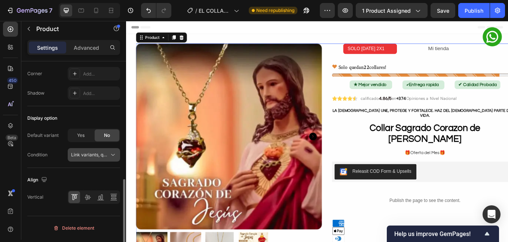
click at [95, 155] on span "Link variants, quantity <br> between same products" at bounding box center [126, 155] width 110 height 6
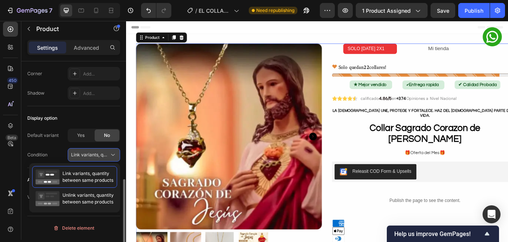
click at [95, 155] on span "Link variants, quantity <br> between same products" at bounding box center [126, 155] width 110 height 6
click at [78, 115] on div "Display option" at bounding box center [73, 118] width 93 height 12
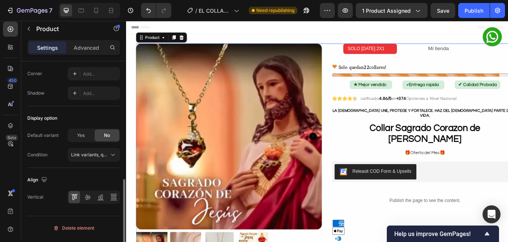
scroll to position [0, 0]
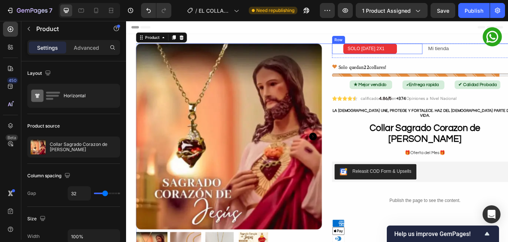
click at [473, 56] on div "SOLO HOY 2X1 Text block Row Row Mi tienda Product Vendor Row" at bounding box center [477, 56] width 219 height 17
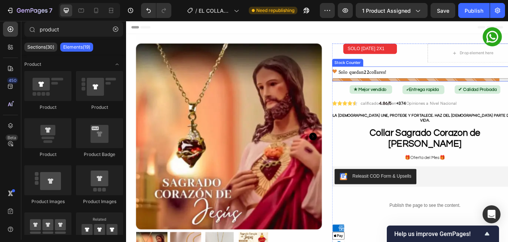
click at [424, 81] on p "Solo quedan 22 collares!" at bounding box center [404, 80] width 56 height 11
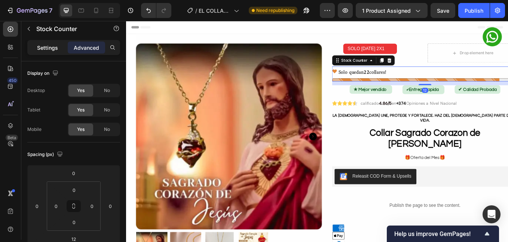
click at [57, 51] on p "Settings" at bounding box center [47, 48] width 21 height 8
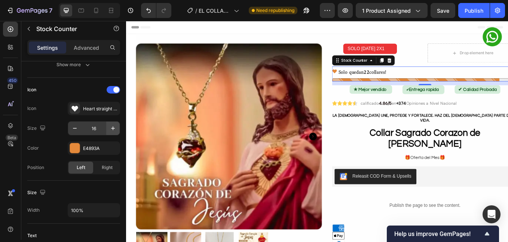
scroll to position [313, 0]
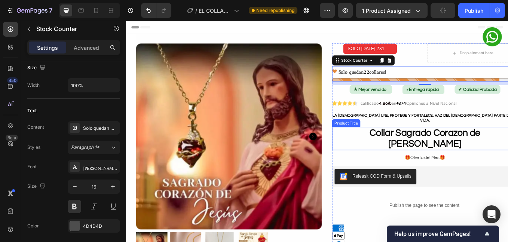
click at [471, 177] on p "🎁Oferta del Mes🎁" at bounding box center [477, 181] width 217 height 9
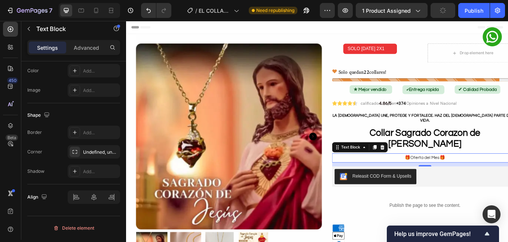
scroll to position [0, 0]
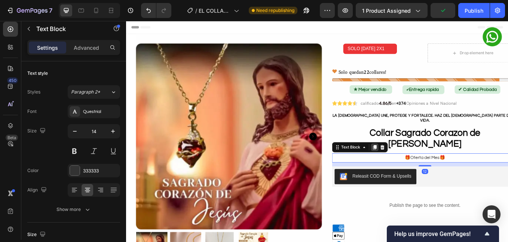
click at [415, 167] on icon at bounding box center [418, 170] width 6 height 6
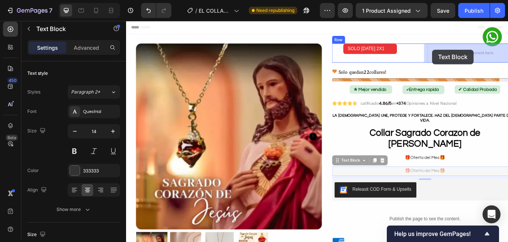
drag, startPoint x: 375, startPoint y: 165, endPoint x: 486, endPoint y: 55, distance: 157.0
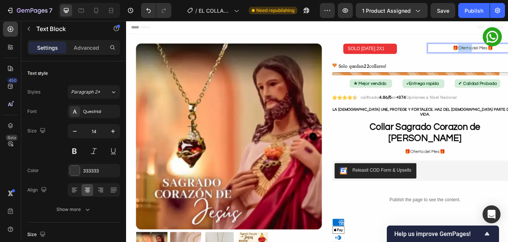
click at [413, 75] on p "Solo quedan 22 collares!" at bounding box center [404, 72] width 56 height 11
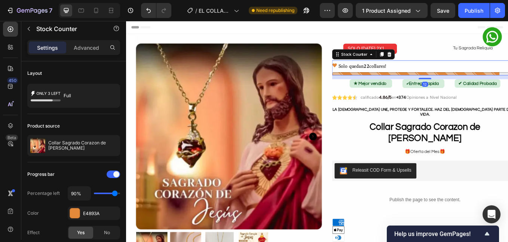
scroll to position [313, 0]
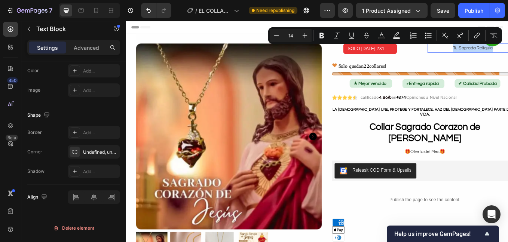
scroll to position [0, 0]
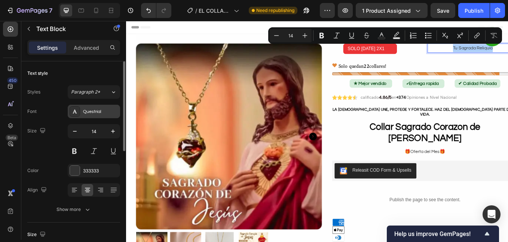
click at [85, 116] on div "Questrial" at bounding box center [94, 111] width 52 height 13
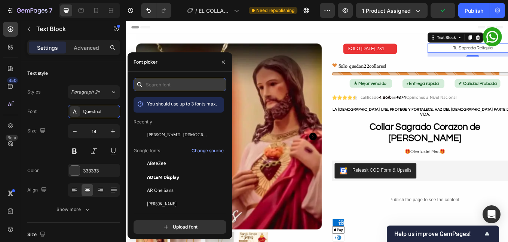
click at [164, 83] on input "text" at bounding box center [180, 84] width 93 height 13
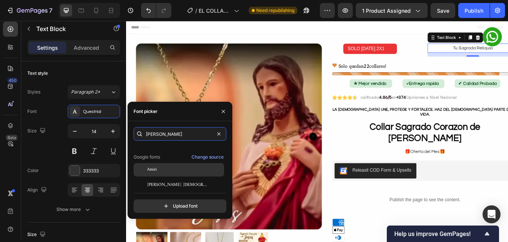
scroll to position [18, 0]
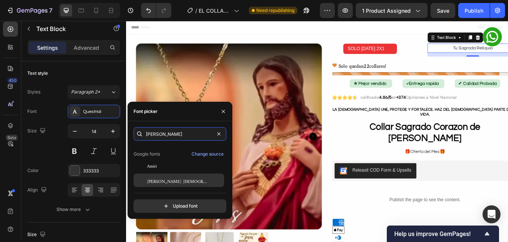
type input "amir"
click at [171, 176] on div "Amiri Quran" at bounding box center [179, 180] width 91 height 13
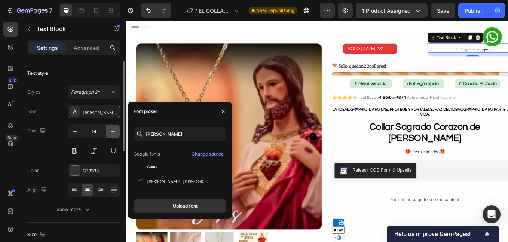
click at [112, 133] on icon "button" at bounding box center [112, 131] width 7 height 7
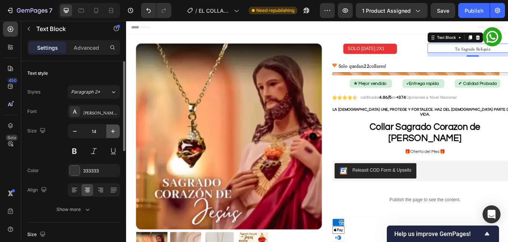
click at [112, 133] on icon "button" at bounding box center [112, 131] width 7 height 7
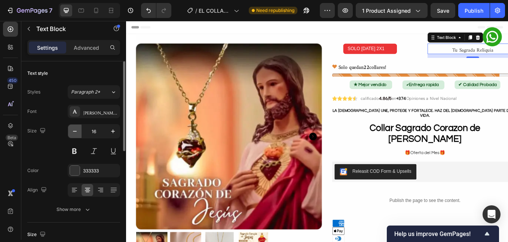
click at [80, 131] on button "button" at bounding box center [74, 131] width 13 height 13
click at [75, 131] on icon "button" at bounding box center [74, 131] width 7 height 7
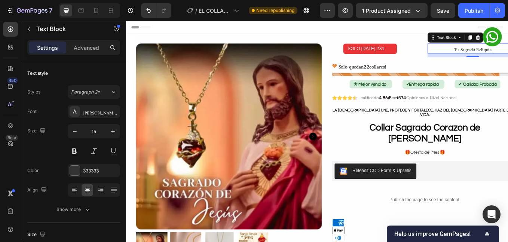
type input "14"
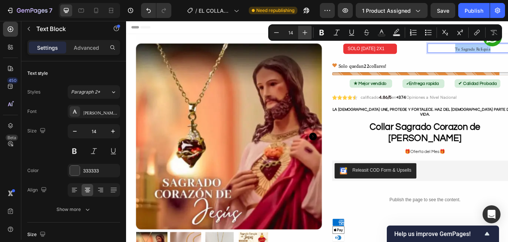
click at [311, 36] on button "Plus" at bounding box center [304, 32] width 13 height 13
type input "16"
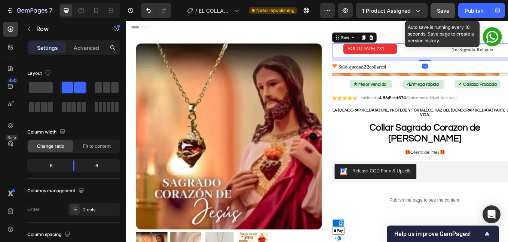
click at [448, 17] on button "Save" at bounding box center [443, 10] width 25 height 15
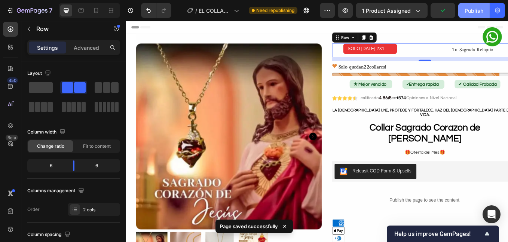
click at [477, 15] on button "Publish" at bounding box center [474, 10] width 31 height 15
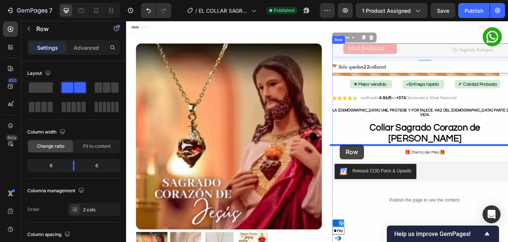
drag, startPoint x: 370, startPoint y: 40, endPoint x: 433, endPoint y: 101, distance: 86.9
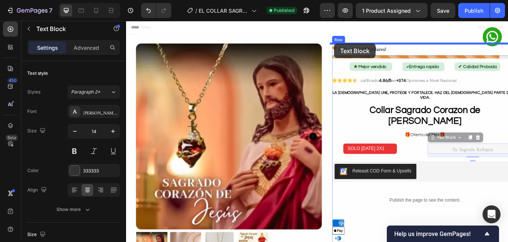
drag, startPoint x: 481, startPoint y: 142, endPoint x: 371, endPoint y: 48, distance: 145.2
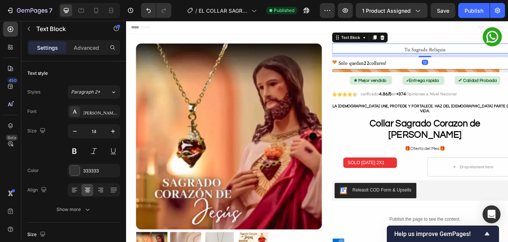
click at [444, 57] on p "Tu Sagrada Reliquia" at bounding box center [477, 53] width 217 height 10
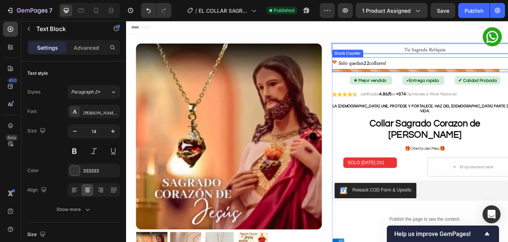
click at [465, 70] on div "Solo quedan 22 collares!" at bounding box center [477, 69] width 219 height 11
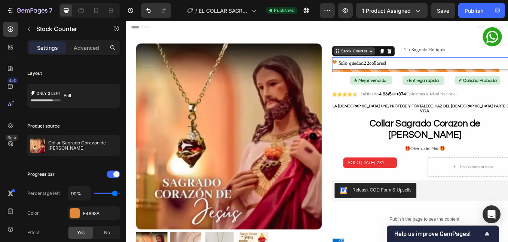
click at [416, 55] on div "Stock Counter" at bounding box center [394, 56] width 49 height 9
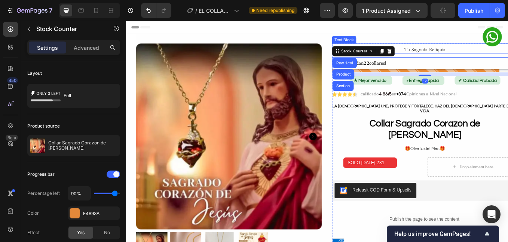
click at [470, 54] on span "Tu Sagrada Reliquia" at bounding box center [477, 53] width 48 height 15
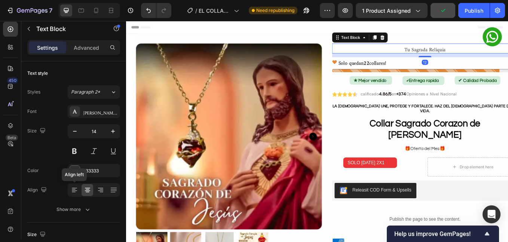
drag, startPoint x: 75, startPoint y: 190, endPoint x: 455, endPoint y: 13, distance: 419.3
click at [75, 190] on icon at bounding box center [74, 189] width 7 height 7
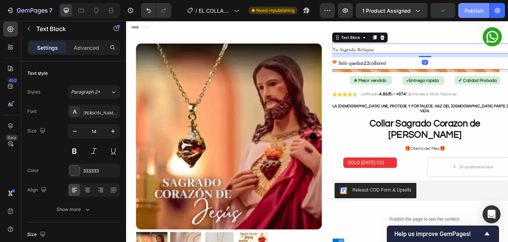
click at [466, 13] on div "Publish" at bounding box center [474, 11] width 19 height 8
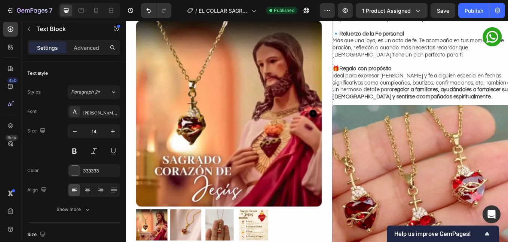
scroll to position [814, 0]
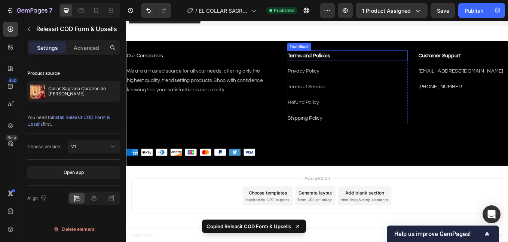
scroll to position [1711, 0]
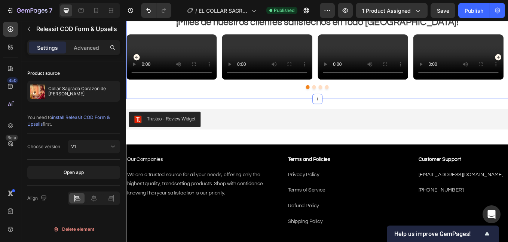
click at [250, 113] on div "🎁 regala protección, amor y paz 🙌 Text 🙏 fe que acompaña a tu familia cada día …" at bounding box center [350, 37] width 449 height 152
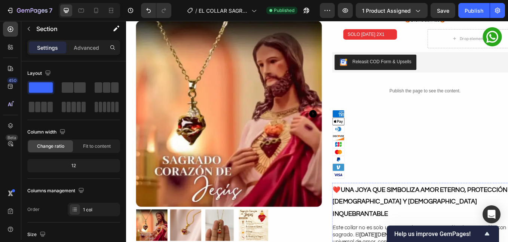
scroll to position [0, 0]
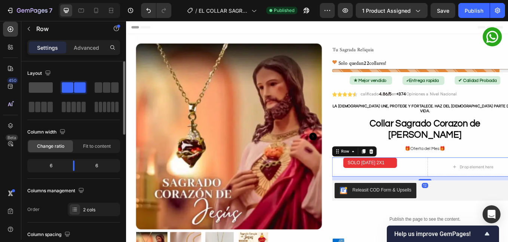
drag, startPoint x: 45, startPoint y: 92, endPoint x: 286, endPoint y: 166, distance: 252.6
click at [45, 92] on span at bounding box center [41, 87] width 24 height 10
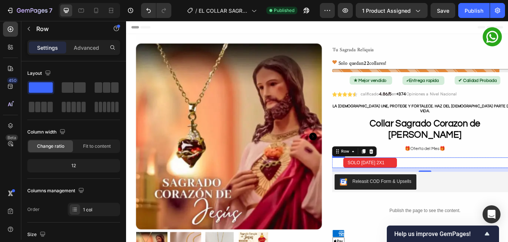
click at [373, 182] on div "SOLO HOY 2X1 Text block Row" at bounding box center [399, 188] width 63 height 12
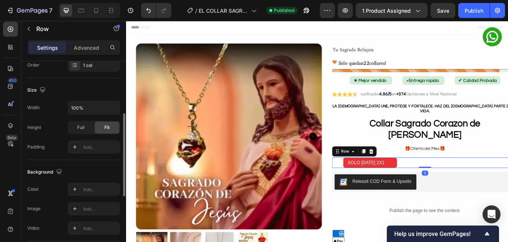
scroll to position [250, 0]
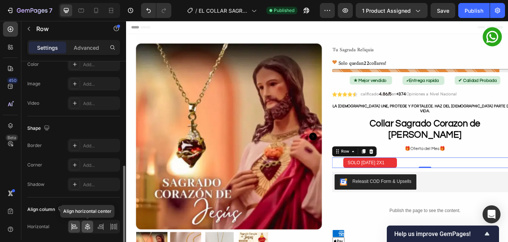
click at [89, 228] on icon at bounding box center [87, 226] width 7 height 7
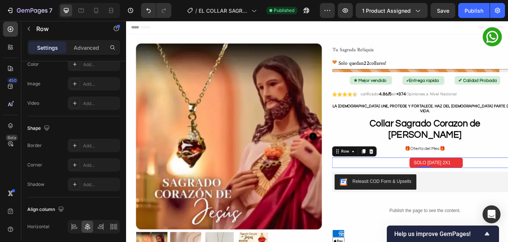
click at [450, 18] on div "7 Version history / EL COLLAR SAGRADO CORAZON JESUS Published Preview 1 product…" at bounding box center [254, 10] width 508 height 21
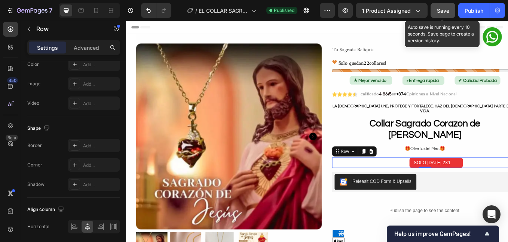
click at [449, 17] on button "Save" at bounding box center [443, 10] width 25 height 15
click at [460, 14] on button "Publish" at bounding box center [474, 10] width 31 height 15
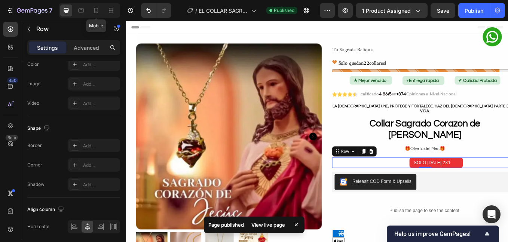
click at [94, 15] on div at bounding box center [96, 10] width 12 height 12
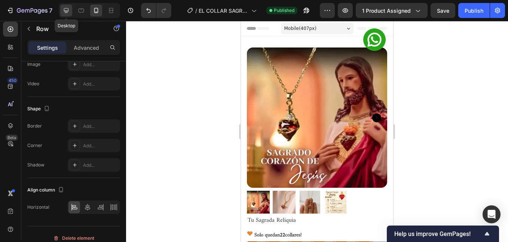
click at [71, 12] on div at bounding box center [66, 10] width 12 height 12
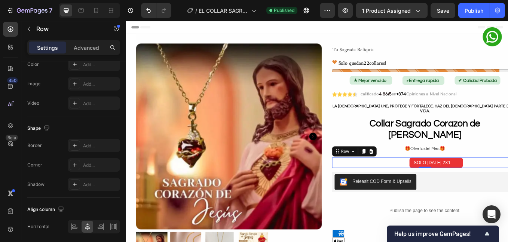
click at [434, 182] on div "SOLO HOY 2X1 Text block Row Row 0" at bounding box center [477, 188] width 219 height 12
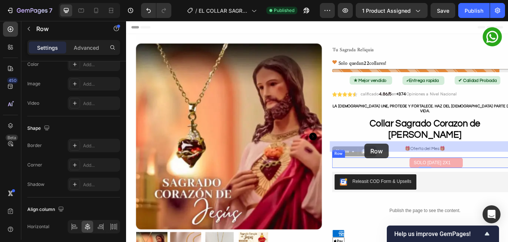
drag, startPoint x: 368, startPoint y: 157, endPoint x: 408, endPoint y: 166, distance: 40.2
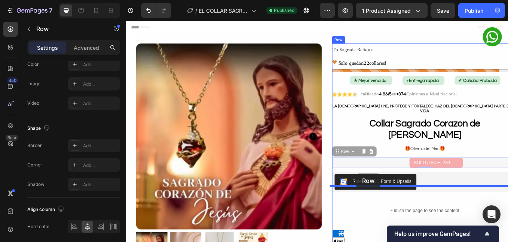
drag, startPoint x: 370, startPoint y: 155, endPoint x: 397, endPoint y: 200, distance: 52.2
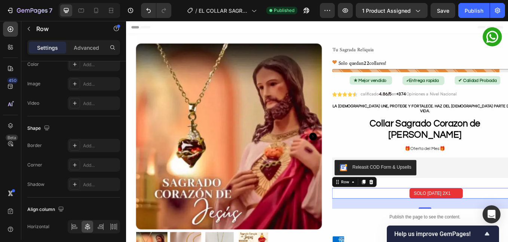
click at [433, 218] on div "SOLO HOY 2X1 Text block Row Row 32" at bounding box center [477, 224] width 219 height 12
click at [434, 218] on div "SOLO HOY 2X1 Text block Row Row 32" at bounding box center [477, 224] width 219 height 12
click at [85, 46] on p "Advanced" at bounding box center [86, 48] width 25 height 8
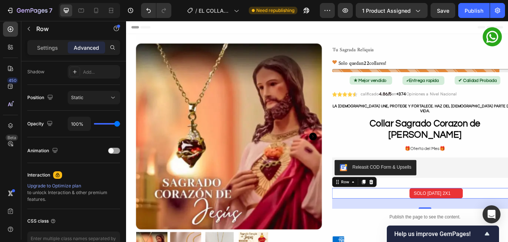
drag, startPoint x: 439, startPoint y: 12, endPoint x: 455, endPoint y: 11, distance: 15.7
click at [440, 12] on span "Save" at bounding box center [443, 10] width 12 height 6
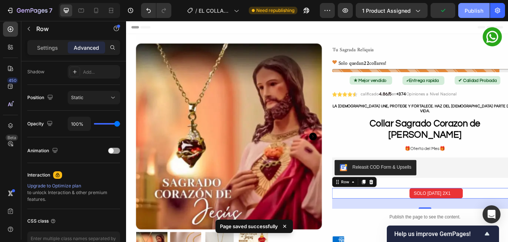
click at [467, 12] on div "Publish" at bounding box center [474, 11] width 19 height 8
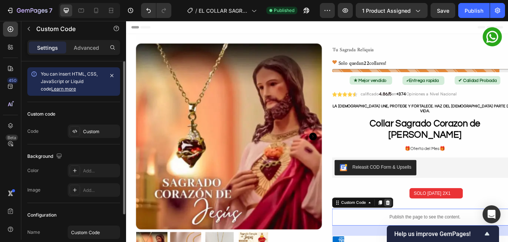
click at [431, 232] on icon at bounding box center [434, 235] width 6 height 6
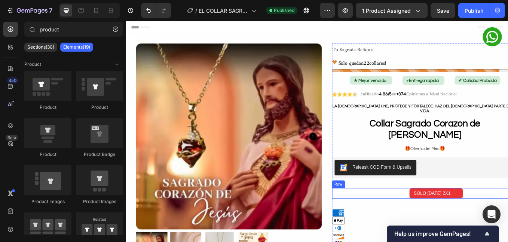
click at [446, 218] on div "SOLO HOY 2X1 Text block Row" at bounding box center [477, 224] width 63 height 12
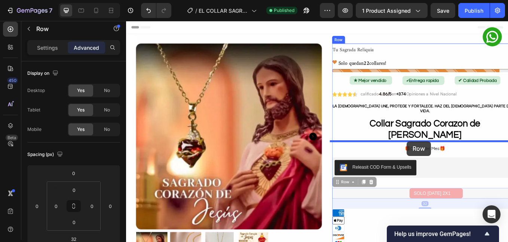
drag, startPoint x: 371, startPoint y: 192, endPoint x: 459, endPoint y: 158, distance: 93.8
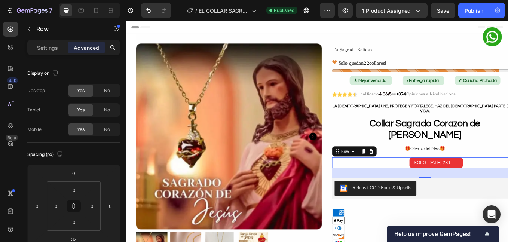
click at [443, 182] on div "SOLO HOY 2X1 Text block Row Row 32" at bounding box center [477, 188] width 219 height 12
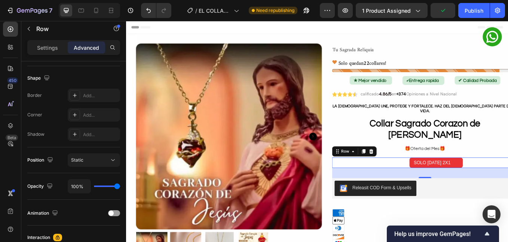
scroll to position [300, 0]
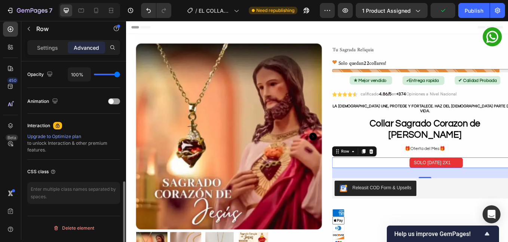
click at [45, 56] on div "Settings Advanced" at bounding box center [73, 50] width 105 height 21
click at [45, 52] on div "Settings" at bounding box center [47, 48] width 37 height 12
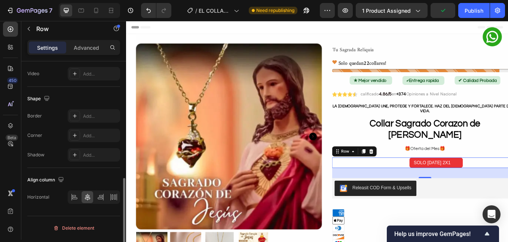
scroll to position [280, 0]
click at [65, 202] on div "Horizontal" at bounding box center [73, 197] width 93 height 13
click at [73, 197] on icon at bounding box center [74, 196] width 4 height 2
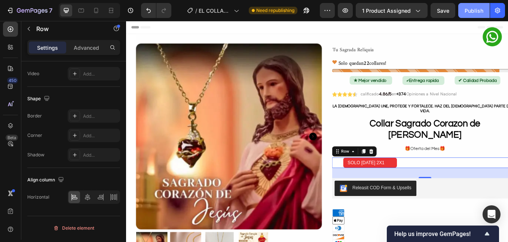
click at [465, 16] on button "Publish" at bounding box center [474, 10] width 31 height 15
click at [444, 194] on div "32" at bounding box center [477, 200] width 219 height 12
click at [92, 51] on p "Advanced" at bounding box center [86, 48] width 25 height 8
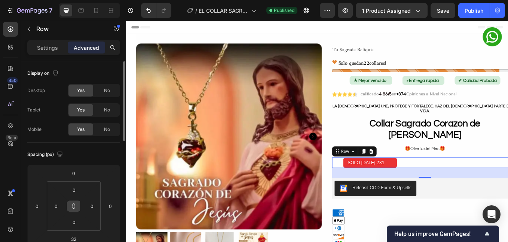
scroll to position [63, 0]
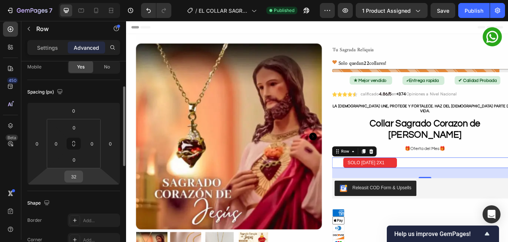
click at [75, 179] on input "32" at bounding box center [73, 176] width 15 height 11
type input "2"
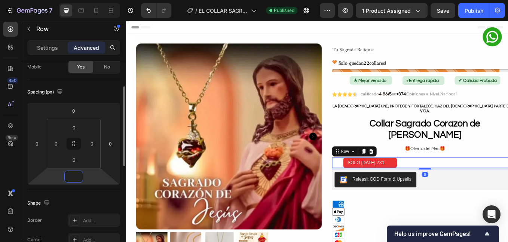
type input "5"
click at [393, 184] on p "SOLO HOY 2X1" at bounding box center [414, 188] width 57 height 8
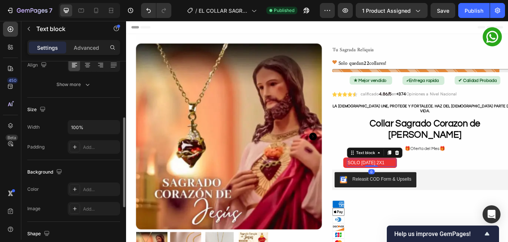
scroll to position [0, 0]
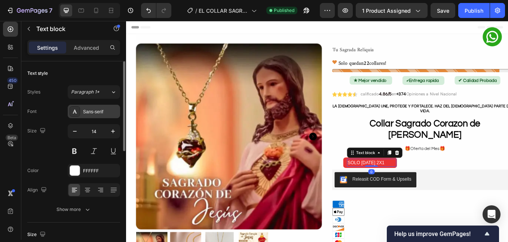
click at [98, 112] on div "Sans-serif" at bounding box center [100, 112] width 35 height 7
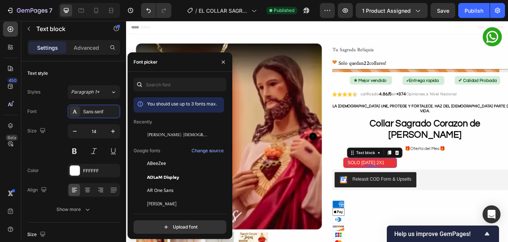
click at [158, 135] on span "Amiri Quran" at bounding box center [178, 133] width 62 height 7
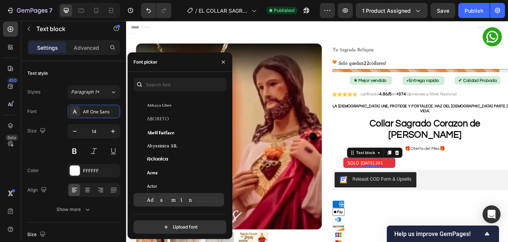
scroll to position [187, 0]
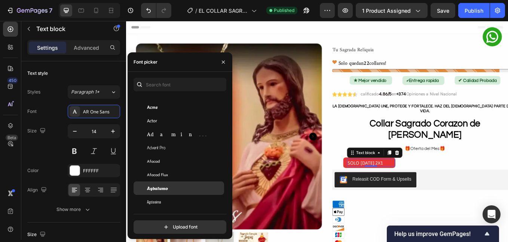
click at [165, 175] on span "Afacad Flux" at bounding box center [157, 174] width 21 height 7
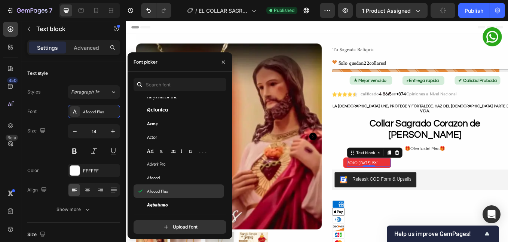
click at [163, 194] on span "Afacad Flux" at bounding box center [157, 191] width 21 height 7
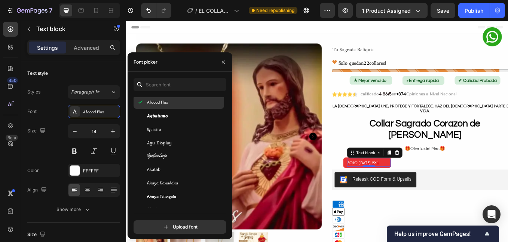
scroll to position [312, 0]
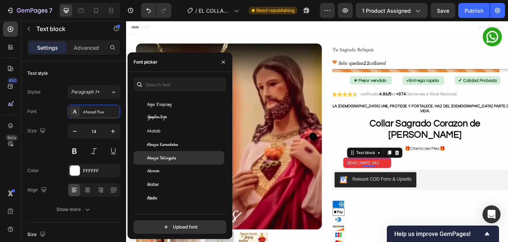
click at [162, 155] on span "Akaya Telivigala" at bounding box center [161, 158] width 29 height 7
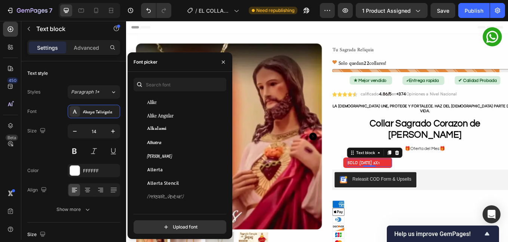
scroll to position [624, 0]
click at [159, 102] on div "Alike" at bounding box center [185, 101] width 76 height 7
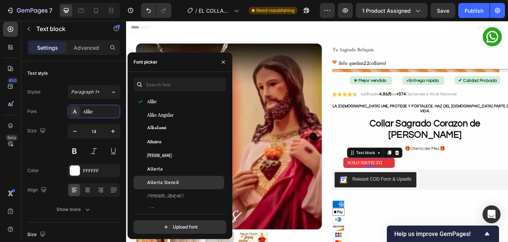
click at [164, 182] on span "Allerta Stencil" at bounding box center [163, 182] width 32 height 7
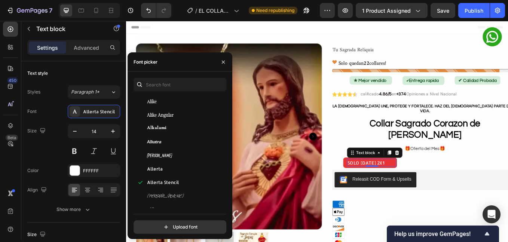
click at [410, 184] on p "SOLO HOY 2X1" at bounding box center [414, 188] width 57 height 8
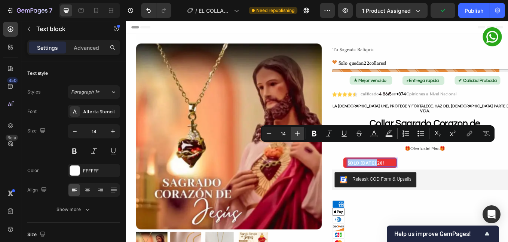
click at [293, 133] on button "Plus" at bounding box center [297, 133] width 13 height 13
click at [294, 133] on icon "Editor contextual toolbar" at bounding box center [297, 133] width 7 height 7
type input "16"
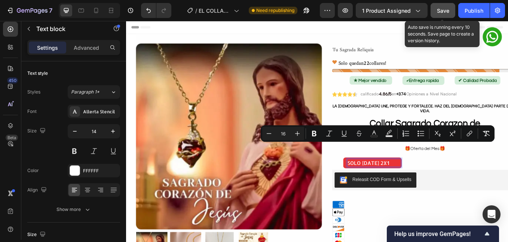
click at [444, 12] on span "Save" at bounding box center [443, 10] width 12 height 6
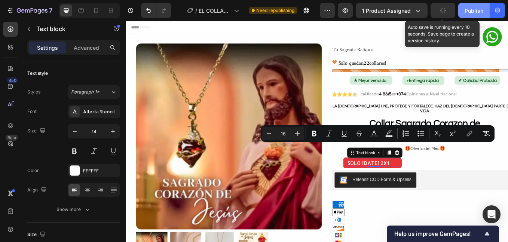
click at [467, 8] on div "Publish" at bounding box center [474, 11] width 19 height 8
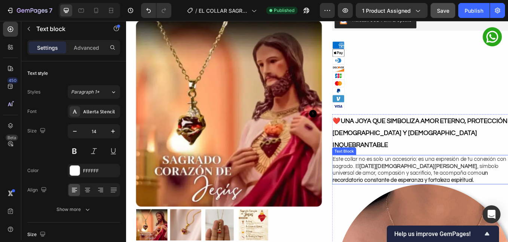
scroll to position [250, 0]
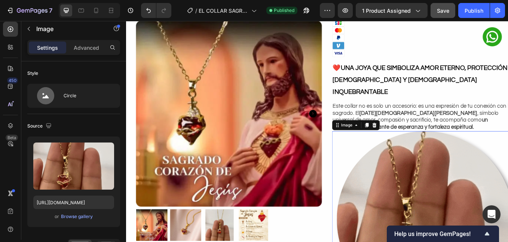
click at [87, 51] on div "Advanced" at bounding box center [86, 48] width 37 height 12
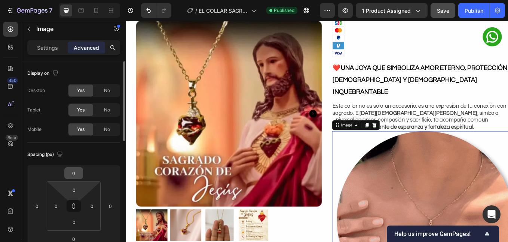
click at [75, 176] on input "0" at bounding box center [73, 173] width 15 height 11
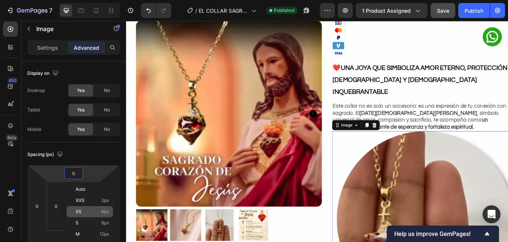
click at [100, 208] on div "XS 4px" at bounding box center [90, 211] width 46 height 11
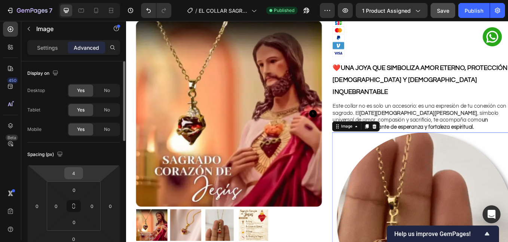
click at [77, 170] on input "4" at bounding box center [73, 173] width 15 height 11
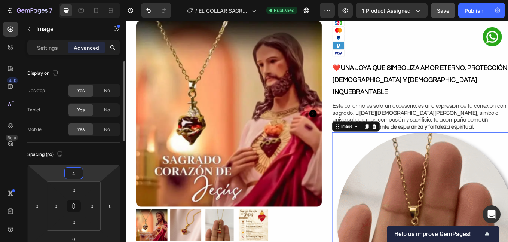
click at [77, 170] on input "4" at bounding box center [73, 173] width 15 height 11
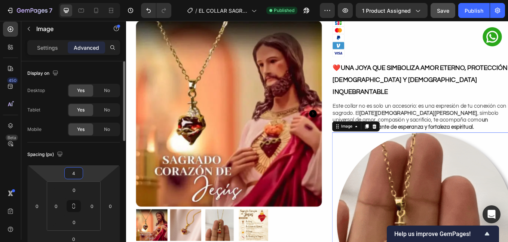
click at [77, 170] on input "4" at bounding box center [73, 173] width 15 height 11
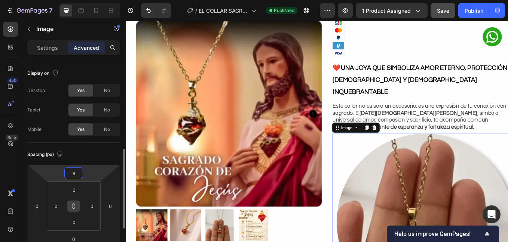
scroll to position [63, 0]
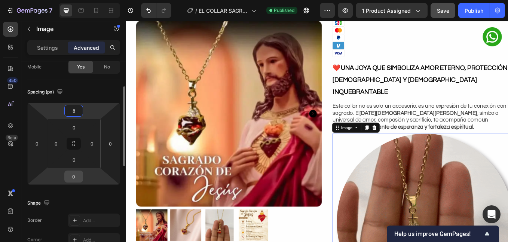
type input "8"
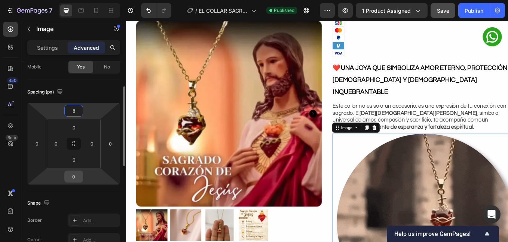
click at [77, 180] on input "0" at bounding box center [73, 176] width 15 height 11
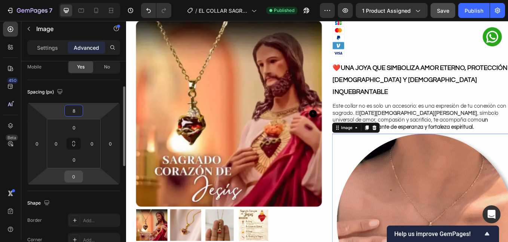
click at [77, 180] on input "0" at bounding box center [73, 176] width 15 height 11
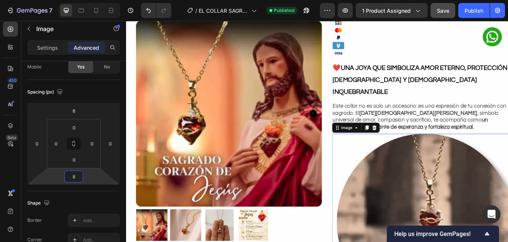
type input "8"
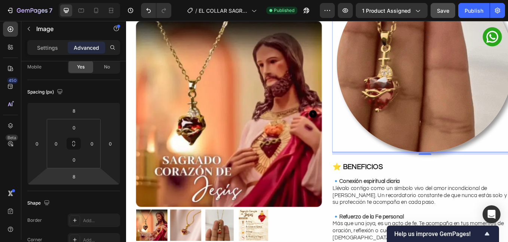
scroll to position [437, 0]
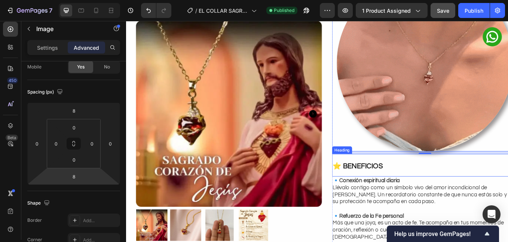
click at [402, 188] on strong "⭐ Beneficios" at bounding box center [398, 192] width 59 height 9
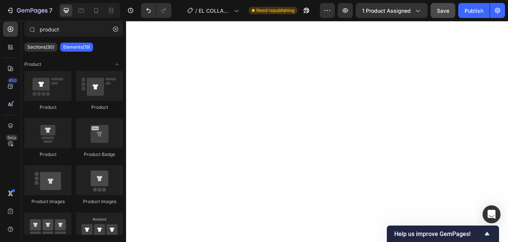
scroll to position [1685, 0]
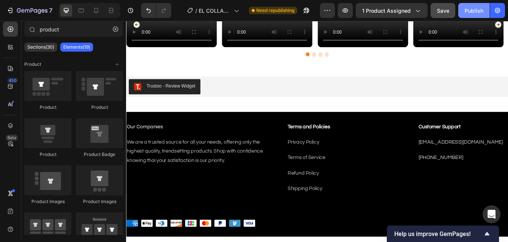
click at [441, 8] on span "Save" at bounding box center [443, 10] width 12 height 6
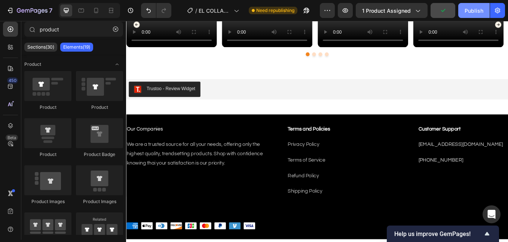
click at [464, 14] on button "Publish" at bounding box center [474, 10] width 31 height 15
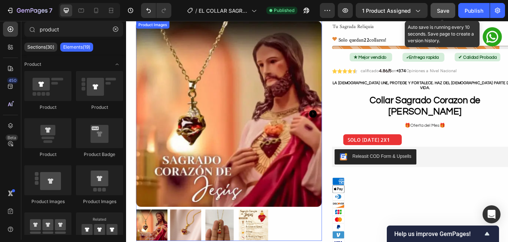
scroll to position [0, 0]
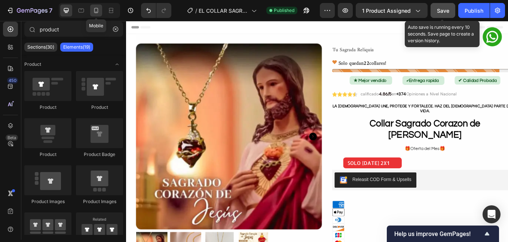
click at [93, 16] on div at bounding box center [96, 10] width 12 height 12
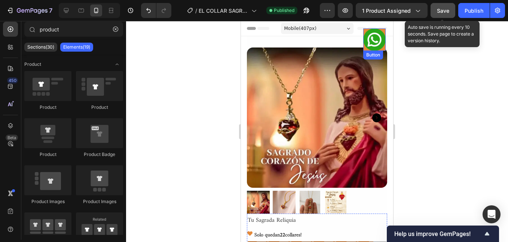
click at [370, 29] on link at bounding box center [375, 39] width 22 height 22
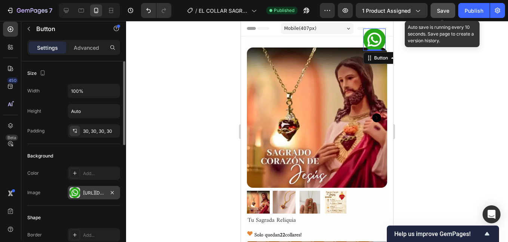
click at [95, 197] on div "[URL][DOMAIN_NAME]" at bounding box center [94, 192] width 52 height 13
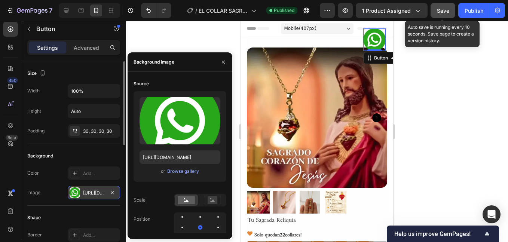
click at [95, 197] on div "[URL][DOMAIN_NAME]" at bounding box center [94, 192] width 52 height 13
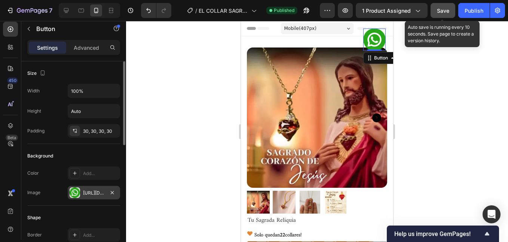
click at [92, 193] on div "[URL][DOMAIN_NAME]" at bounding box center [94, 193] width 22 height 7
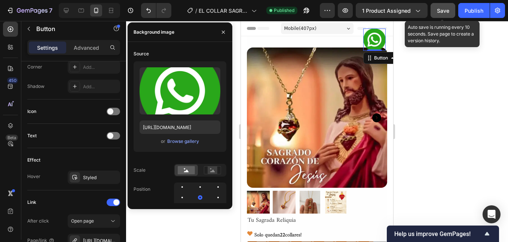
scroll to position [276, 0]
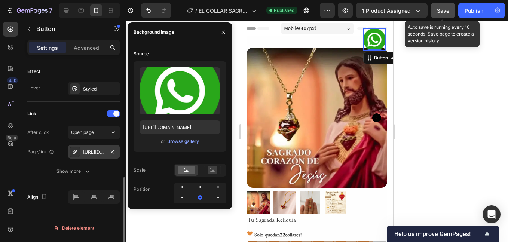
click at [88, 150] on div "https://wa.me/593984005107?text=QUIERO%20MÁS%20INFORMACIÓN%20ACERCA%20DEL%20COR…" at bounding box center [94, 152] width 22 height 7
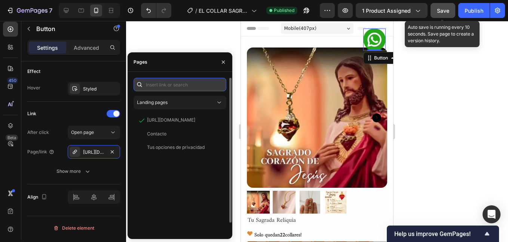
click at [183, 89] on input "text" at bounding box center [180, 84] width 93 height 13
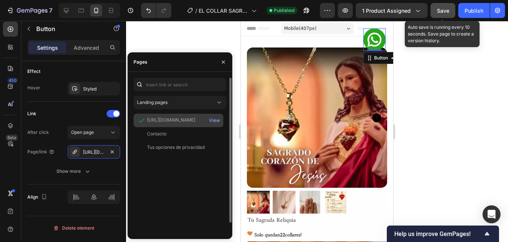
click at [173, 118] on div "https://wa.me/593984005107?text=QUIERO%20MÁS%20INFORMACIÓN%20ACERCA%20DEL%20COR…" at bounding box center [171, 120] width 48 height 7
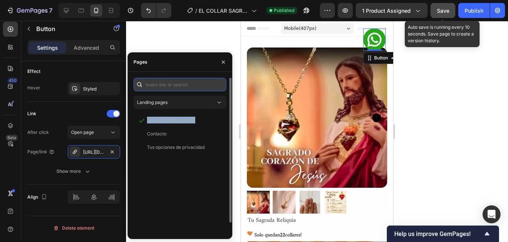
click at [167, 85] on input "text" at bounding box center [180, 84] width 93 height 13
paste input "https://wa.me/593984005107?text=HOLA%20VENGO%20DE%20https://sagradareliquia.com…"
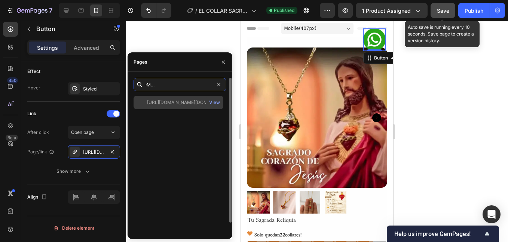
type input "https://wa.me/593984005107?text=HOLA%20VENGO%20DE%20https://sagradareliquia.com…"
click at [146, 103] on div at bounding box center [142, 102] width 10 height 7
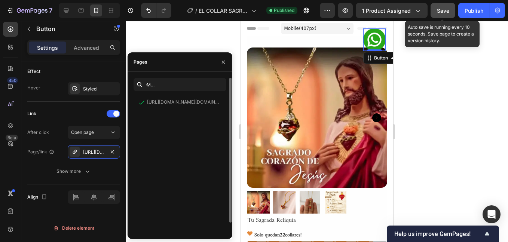
scroll to position [0, 0]
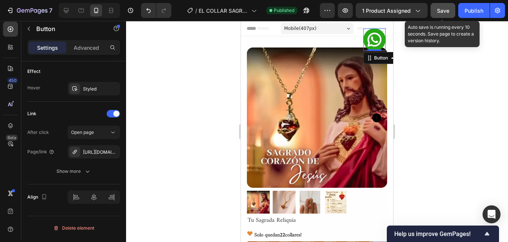
click at [427, 97] on div at bounding box center [317, 131] width 382 height 221
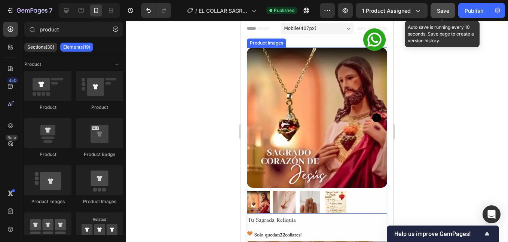
scroll to position [63, 0]
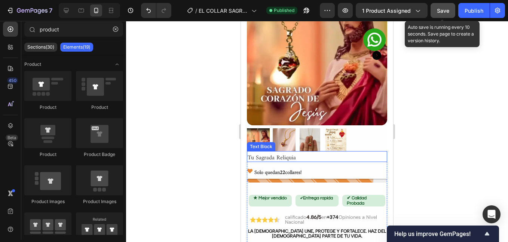
click at [298, 154] on p "Tu Sagrada Reliquia" at bounding box center [317, 156] width 139 height 9
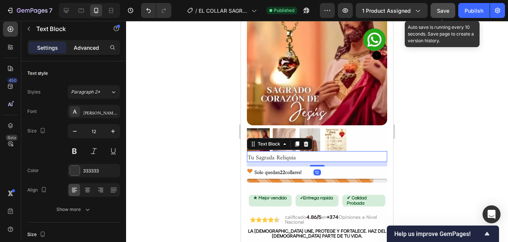
click at [89, 46] on p "Advanced" at bounding box center [86, 48] width 25 height 8
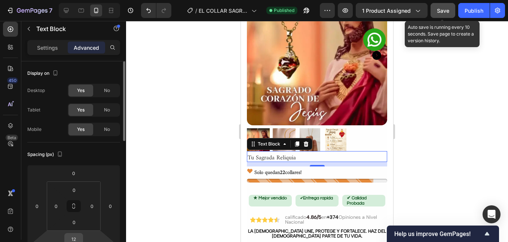
click at [77, 238] on input "12" at bounding box center [73, 239] width 15 height 11
click at [77, 238] on span "Auto" at bounding box center [81, 237] width 10 height 5
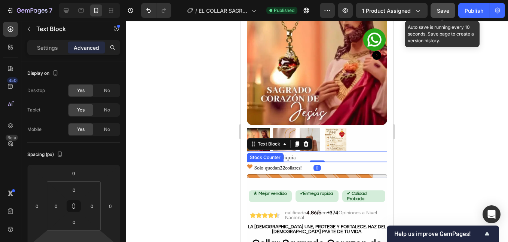
click at [268, 164] on p "Solo quedan 22 collares!" at bounding box center [278, 166] width 47 height 9
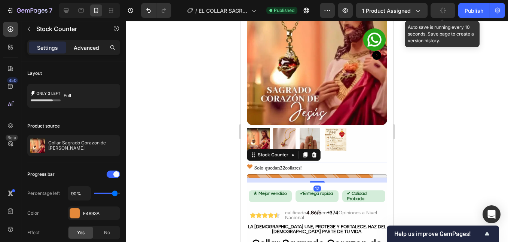
click at [85, 47] on p "Advanced" at bounding box center [86, 48] width 25 height 8
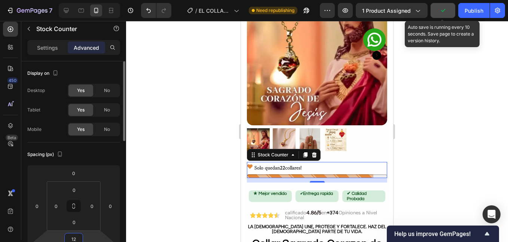
click at [76, 239] on input "12" at bounding box center [73, 239] width 15 height 11
click at [0, 0] on span "Auto" at bounding box center [0, 0] width 0 height 0
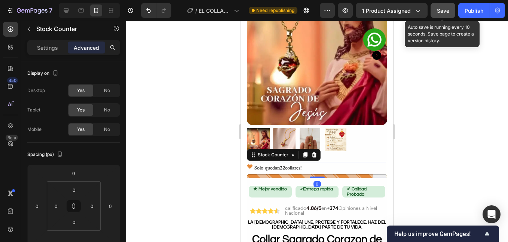
click at [414, 177] on div at bounding box center [317, 131] width 382 height 221
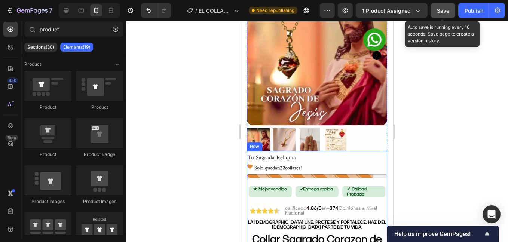
click at [318, 184] on div "★ Mejor vendido ​ Text Block ✔ Entrega rapida ​ Text Block ✔ Calidad Probada Te…" at bounding box center [317, 191] width 140 height 15
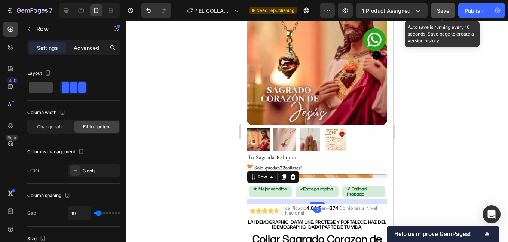
click at [77, 47] on p "Advanced" at bounding box center [86, 48] width 25 height 8
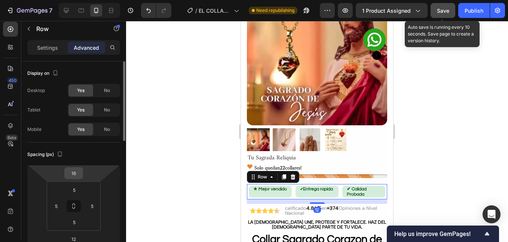
click at [81, 172] on input "16" at bounding box center [73, 173] width 15 height 11
type input "2"
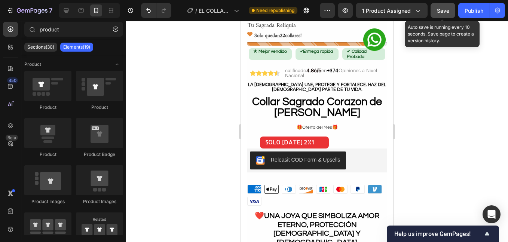
scroll to position [131, 0]
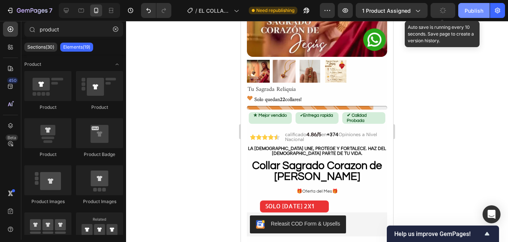
click at [482, 13] on div "Publish" at bounding box center [474, 11] width 19 height 8
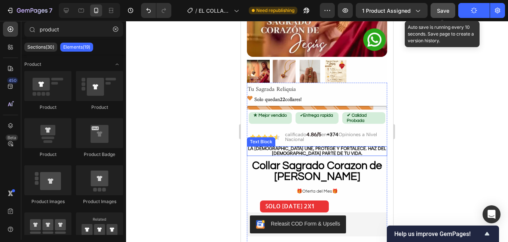
click at [306, 146] on strong "La fe une, protege y fortalece. Haz del Sagrado Corazón parte de tu vida." at bounding box center [317, 151] width 138 height 10
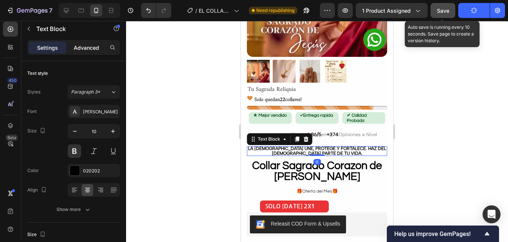
click at [84, 51] on p "Advanced" at bounding box center [86, 48] width 25 height 8
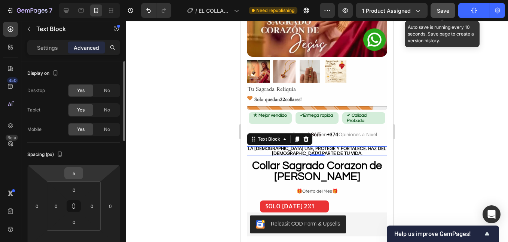
click at [74, 173] on input "5" at bounding box center [73, 173] width 15 height 11
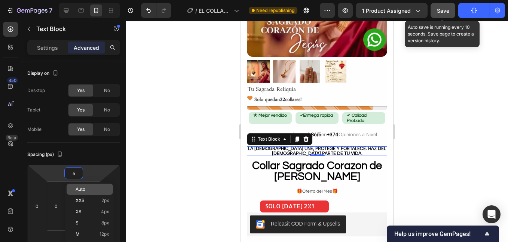
click at [72, 188] on div "Auto" at bounding box center [90, 189] width 46 height 11
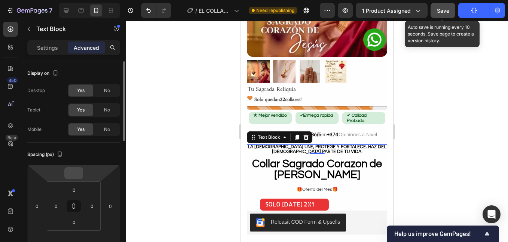
click at [76, 176] on input "number" at bounding box center [73, 173] width 15 height 11
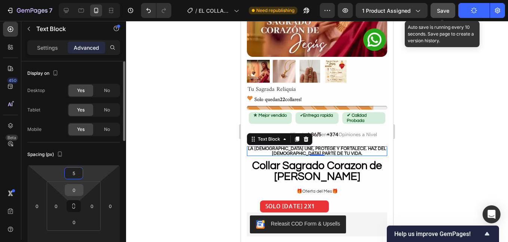
type input "5"
click at [72, 190] on input "0" at bounding box center [74, 190] width 15 height 11
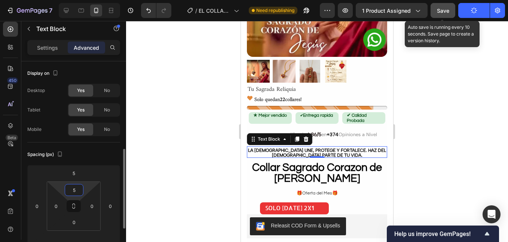
scroll to position [63, 0]
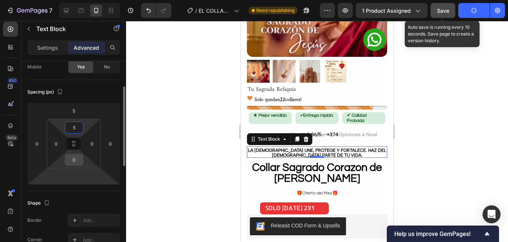
type input "5"
click at [75, 160] on input "0" at bounding box center [74, 159] width 15 height 11
type input "5"
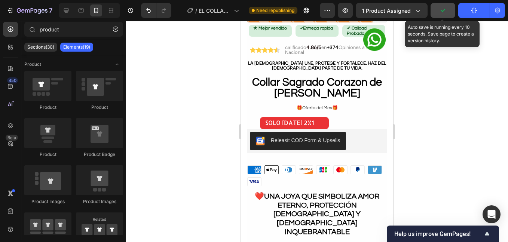
scroll to position [262, 0]
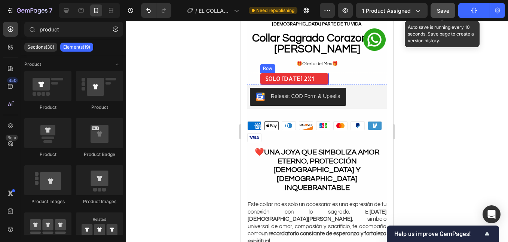
click at [262, 76] on div "SOLO HOY 2X1 Text block Row" at bounding box center [294, 79] width 69 height 12
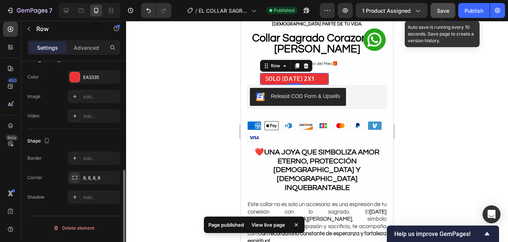
scroll to position [112, 0]
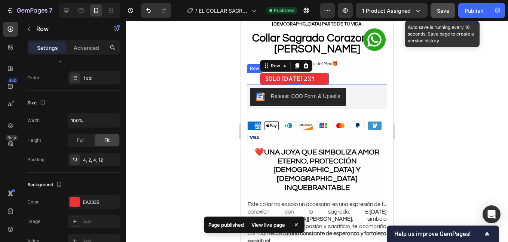
click at [331, 73] on div "SOLO HOY 2X1 Text block Row 0 Row" at bounding box center [317, 79] width 140 height 12
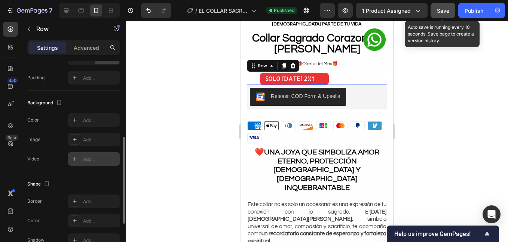
scroll to position [237, 0]
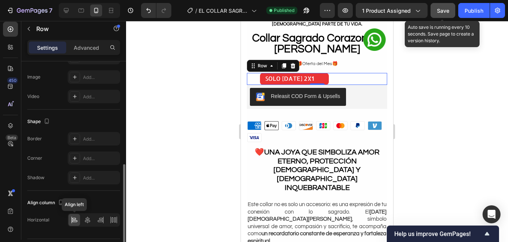
click at [73, 221] on icon at bounding box center [74, 219] width 7 height 7
click at [81, 51] on p "Advanced" at bounding box center [86, 48] width 25 height 8
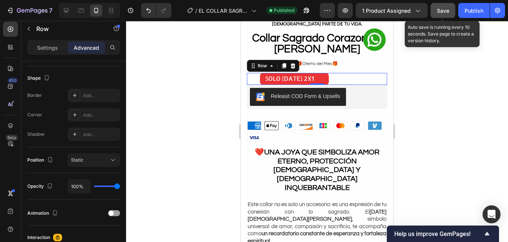
scroll to position [300, 0]
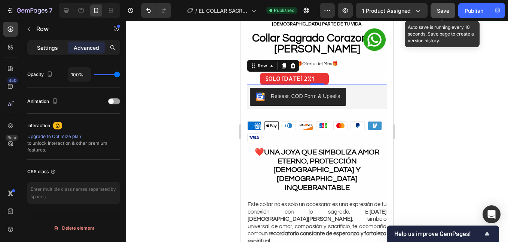
click at [48, 46] on p "Settings" at bounding box center [47, 48] width 21 height 8
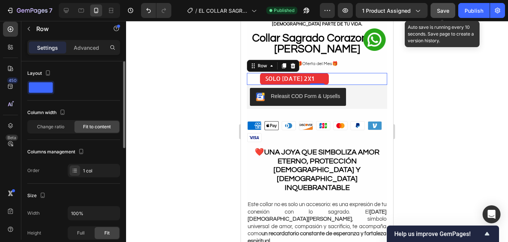
scroll to position [63, 0]
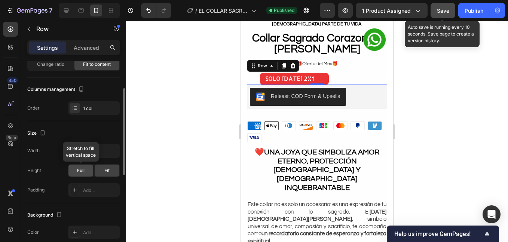
click at [78, 176] on div "Full" at bounding box center [81, 171] width 25 height 12
click at [102, 171] on div "Fit" at bounding box center [107, 171] width 25 height 12
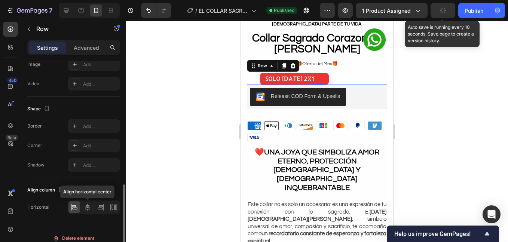
scroll to position [260, 0]
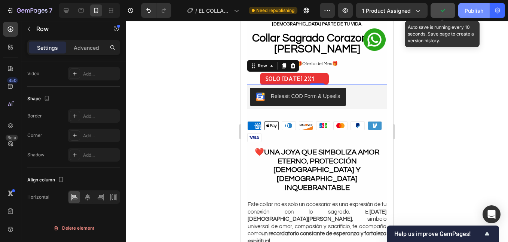
click at [472, 15] on button "Publish" at bounding box center [474, 10] width 31 height 15
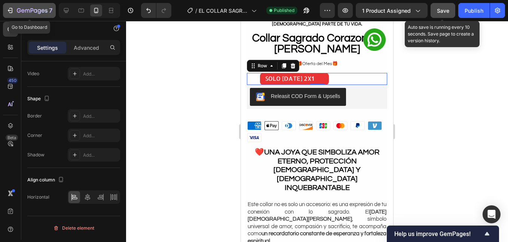
click at [25, 15] on button "7" at bounding box center [29, 10] width 53 height 15
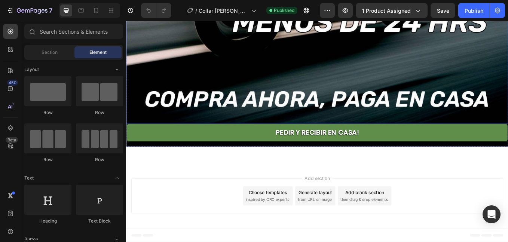
scroll to position [4574, 0]
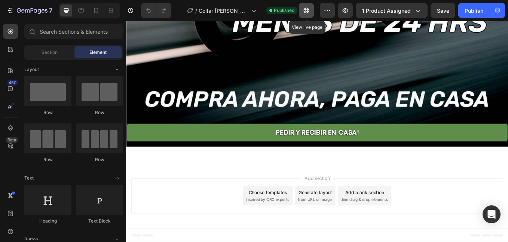
click at [312, 9] on button "button" at bounding box center [306, 10] width 15 height 15
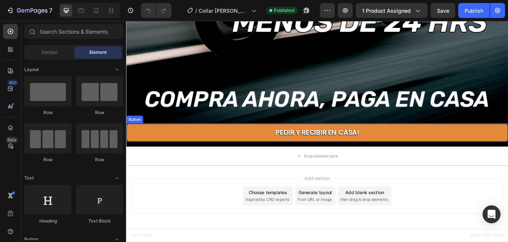
click at [374, 143] on link "PEDIR Y RECIBIR EN CASA!" at bounding box center [350, 152] width 449 height 21
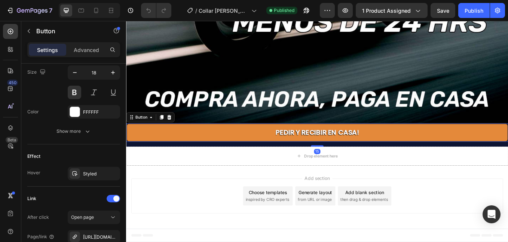
scroll to position [0, 0]
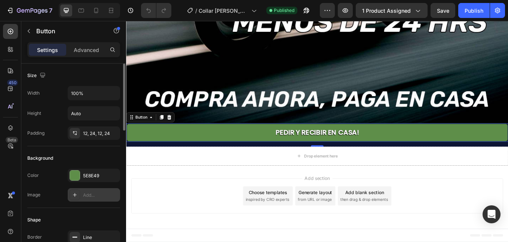
click at [100, 196] on div "Add..." at bounding box center [100, 195] width 35 height 7
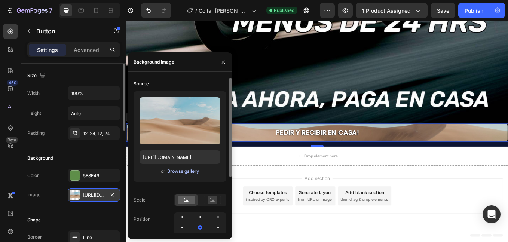
click at [187, 168] on div "Browse gallery" at bounding box center [183, 171] width 32 height 7
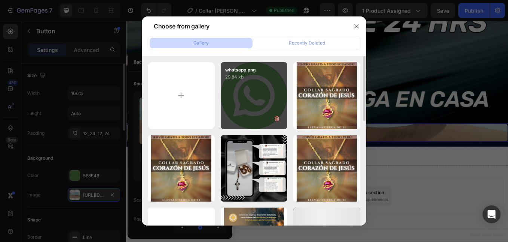
click at [253, 103] on div "whatsapp.png 29.84 kb" at bounding box center [254, 95] width 67 height 67
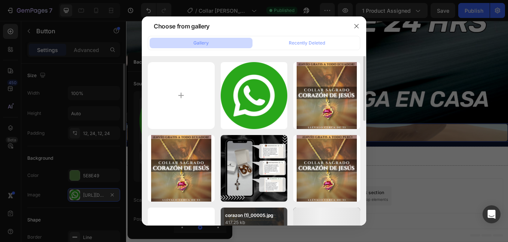
type input "[URL][DOMAIN_NAME]"
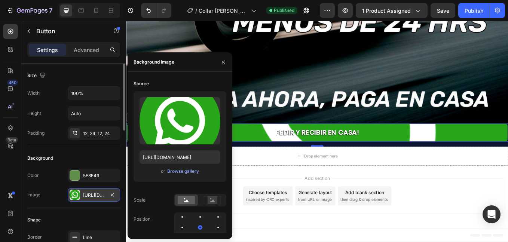
click at [92, 152] on div "Background" at bounding box center [73, 158] width 93 height 12
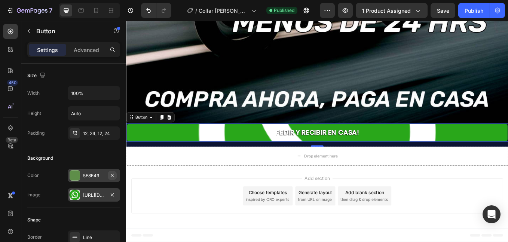
click at [113, 175] on icon "button" at bounding box center [112, 175] width 3 height 3
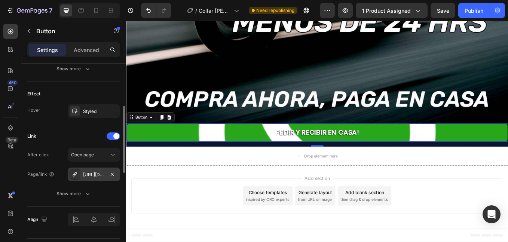
scroll to position [313, 0]
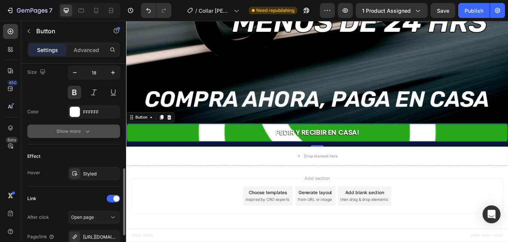
click at [78, 126] on button "Show more" at bounding box center [73, 131] width 93 height 13
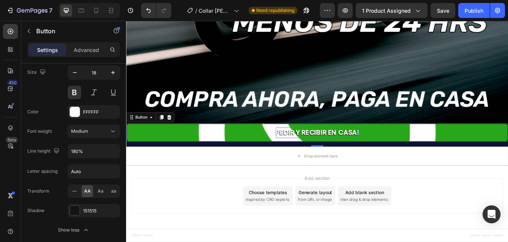
click at [326, 148] on span "PEDIR Y RECIBIR EN CASA!" at bounding box center [350, 151] width 97 height 11
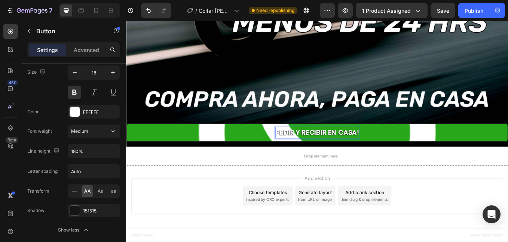
click at [344, 153] on span "PEDIR Y RECIBIR EN CASA!" at bounding box center [350, 151] width 97 height 11
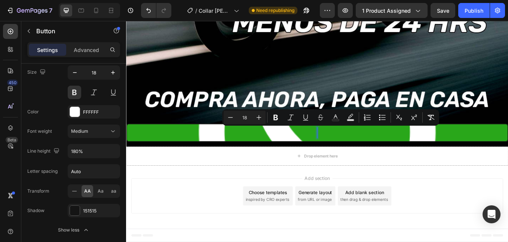
scroll to position [4885, 0]
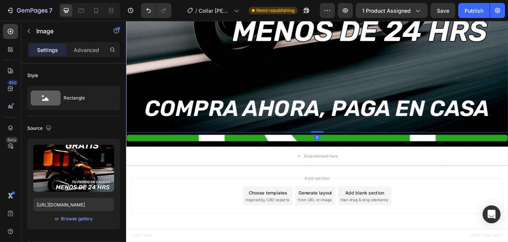
scroll to position [4875, 0]
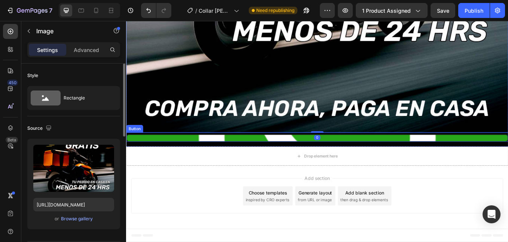
click at [264, 154] on div "Button" at bounding box center [350, 157] width 449 height 11
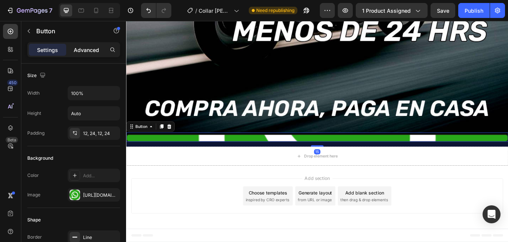
click at [78, 55] on div "Advanced" at bounding box center [86, 50] width 37 height 12
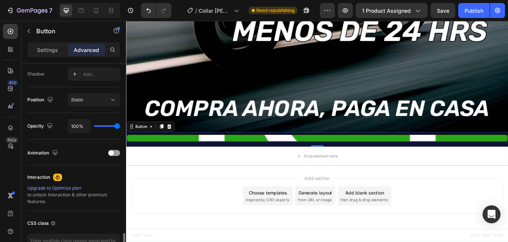
scroll to position [300, 0]
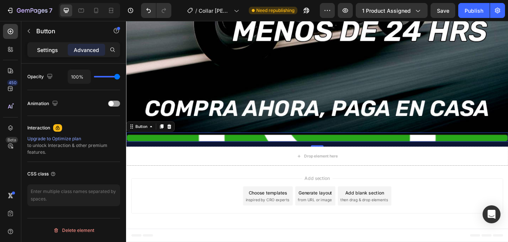
click at [46, 54] on p "Settings" at bounding box center [47, 50] width 21 height 8
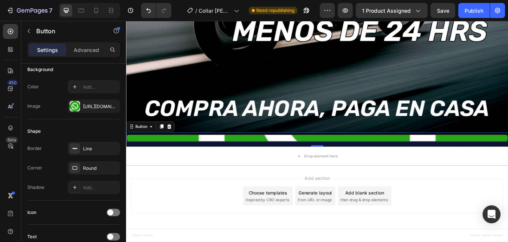
scroll to position [0, 0]
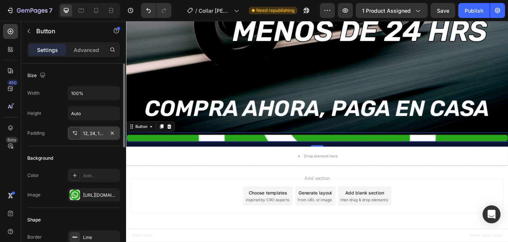
click at [96, 135] on div "12, 24, 12, 24" at bounding box center [94, 133] width 22 height 7
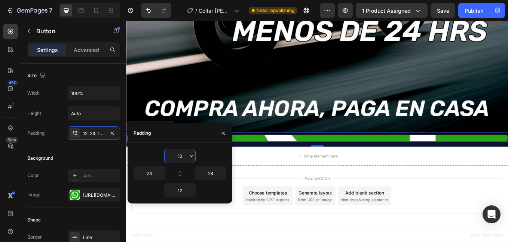
click at [185, 154] on input "12" at bounding box center [180, 155] width 31 height 13
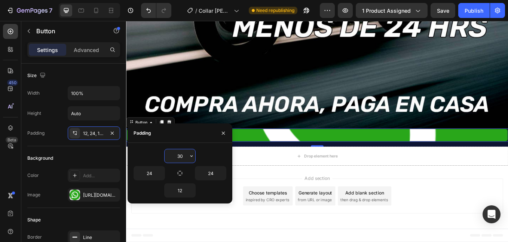
scroll to position [4880, 0]
type input "30"
click at [183, 189] on input "12" at bounding box center [180, 190] width 31 height 13
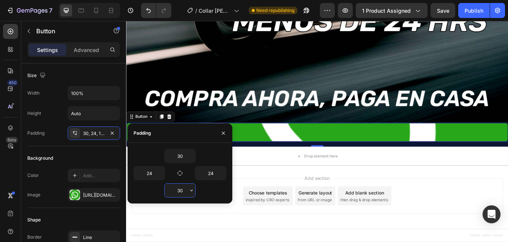
scroll to position [4885, 0]
type input "30"
click at [151, 172] on input "24" at bounding box center [149, 173] width 31 height 13
type input "30"
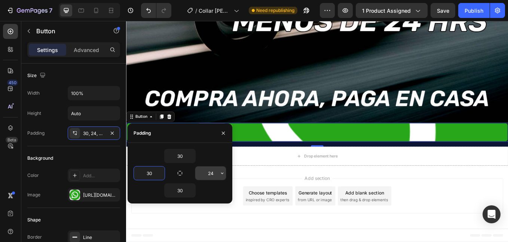
click at [213, 176] on input "24" at bounding box center [210, 173] width 31 height 13
type input "30"
click at [50, 108] on div "Height Auto" at bounding box center [73, 113] width 93 height 14
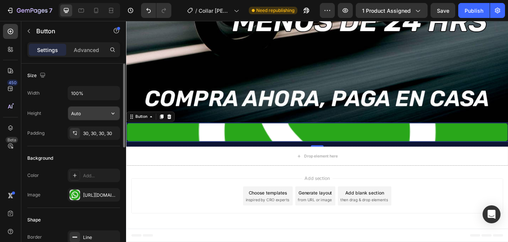
click at [82, 115] on input "Auto" at bounding box center [94, 113] width 52 height 13
click at [87, 97] on input "100%" at bounding box center [94, 92] width 52 height 13
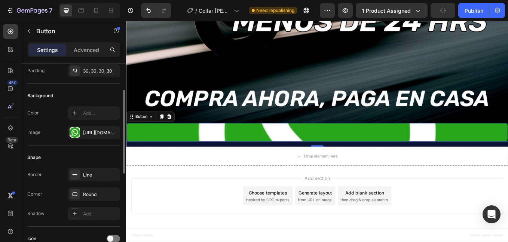
click at [81, 89] on div "Background Color Add... Image [URL][DOMAIN_NAME]" at bounding box center [73, 115] width 93 height 62
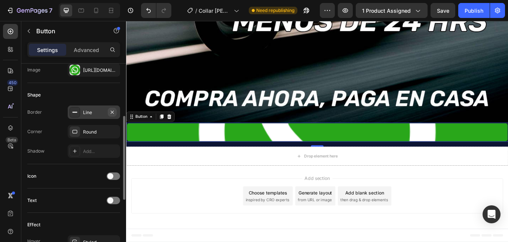
click at [113, 113] on icon "button" at bounding box center [112, 112] width 6 height 6
click at [97, 134] on div "Round" at bounding box center [94, 132] width 22 height 7
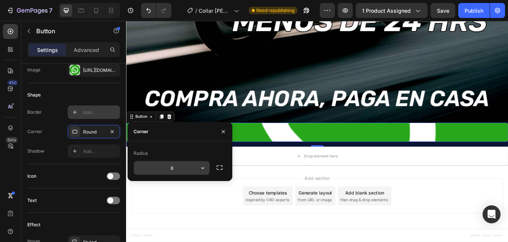
click at [192, 168] on input "8" at bounding box center [172, 167] width 76 height 13
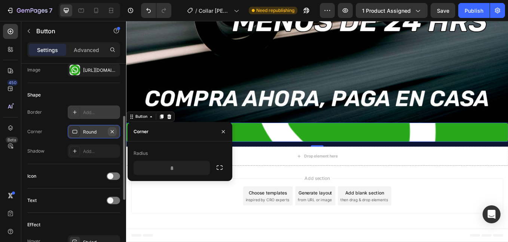
click at [116, 130] on button "button" at bounding box center [112, 131] width 9 height 9
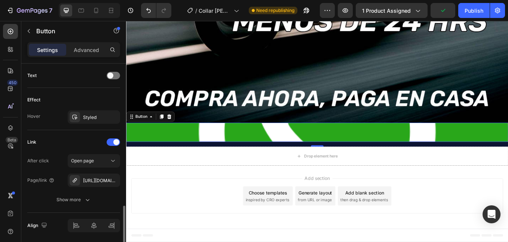
scroll to position [276, 0]
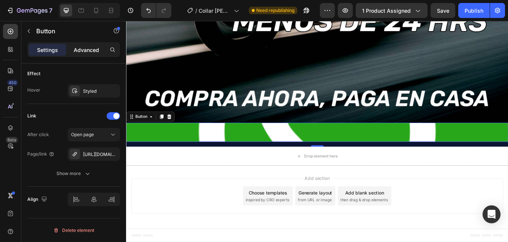
click at [77, 47] on p "Advanced" at bounding box center [86, 50] width 25 height 8
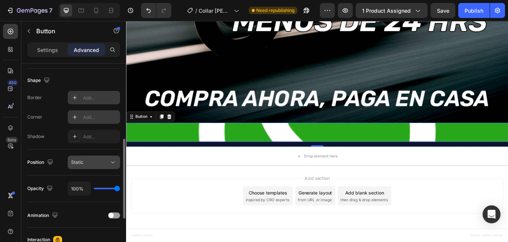
scroll to position [250, 0]
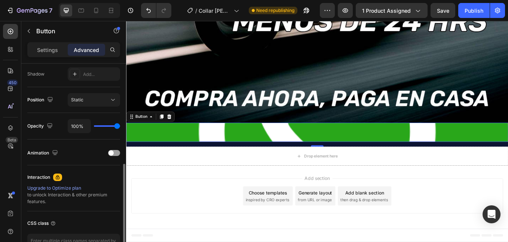
click at [91, 89] on div "Position Static" at bounding box center [73, 100] width 93 height 26
click at [87, 94] on button "Static" at bounding box center [94, 99] width 52 height 13
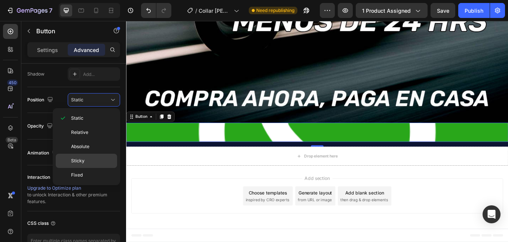
click at [105, 162] on p "Sticky" at bounding box center [92, 161] width 43 height 7
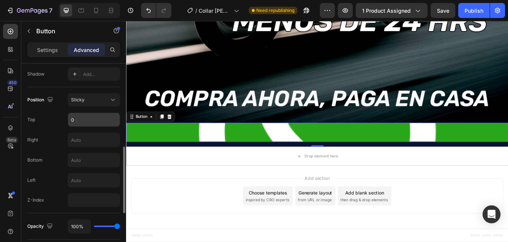
click at [81, 124] on input "0" at bounding box center [94, 119] width 52 height 13
type input "30"
click at [82, 145] on input "text" at bounding box center [94, 139] width 52 height 13
click at [82, 143] on input "20" at bounding box center [94, 139] width 52 height 13
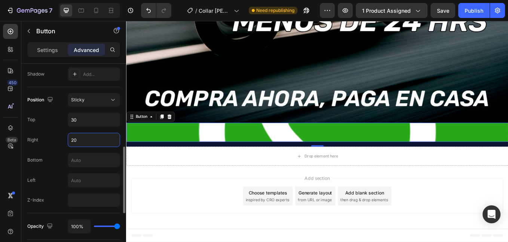
click at [82, 143] on input "20" at bounding box center [94, 139] width 52 height 13
type input "30"
click at [83, 198] on input "number" at bounding box center [94, 200] width 52 height 13
type input "999999"
click at [63, 188] on div "Position Sticky Top 30 Right 30 Bottom Left Z-Index 999999" at bounding box center [73, 150] width 93 height 114
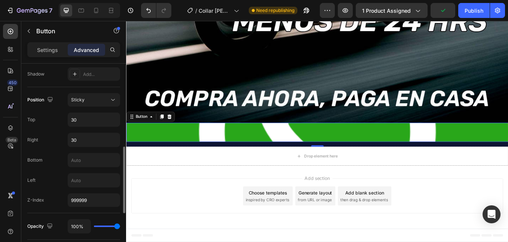
click at [91, 209] on div "Position Sticky Top 30 Right 30 Bottom Left Z-Index 999999" at bounding box center [73, 150] width 93 height 126
click at [93, 204] on input "999999" at bounding box center [94, 200] width 52 height 13
click at [90, 199] on input "number" at bounding box center [94, 200] width 52 height 13
type input "9999"
click at [54, 185] on div "Left" at bounding box center [73, 180] width 93 height 14
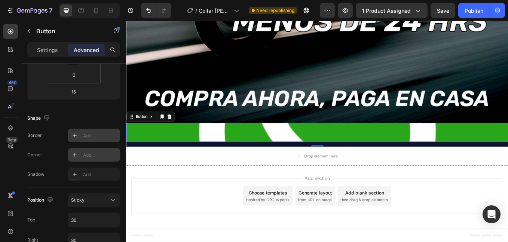
scroll to position [87, 0]
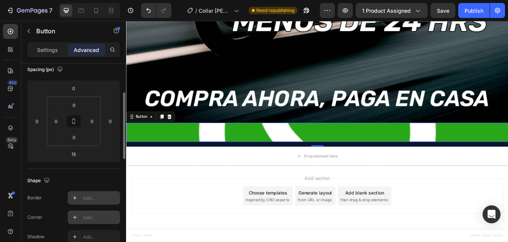
click at [85, 198] on div "Add..." at bounding box center [100, 198] width 35 height 7
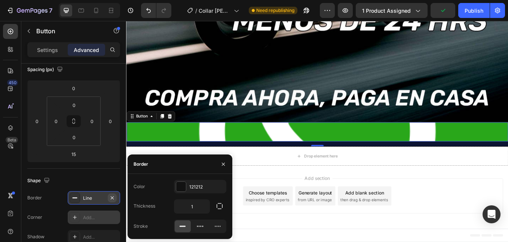
click at [114, 197] on icon "button" at bounding box center [112, 198] width 6 height 6
click at [99, 212] on div "Add..." at bounding box center [94, 217] width 52 height 13
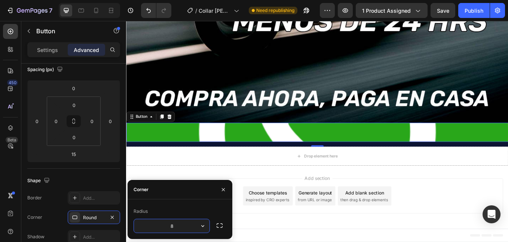
type input "80"
click at [106, 172] on div "Shape Border Add... Corner Round Shadow Add..." at bounding box center [73, 209] width 93 height 81
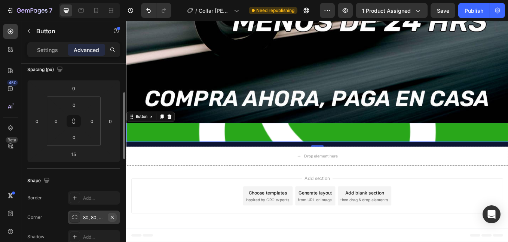
click at [113, 217] on icon "button" at bounding box center [112, 218] width 6 height 6
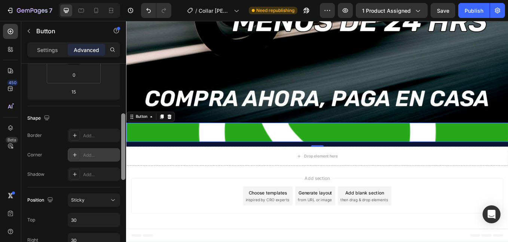
drag, startPoint x: 94, startPoint y: 177, endPoint x: 121, endPoint y: 189, distance: 29.8
click at [94, 177] on div "Add..." at bounding box center [100, 174] width 35 height 7
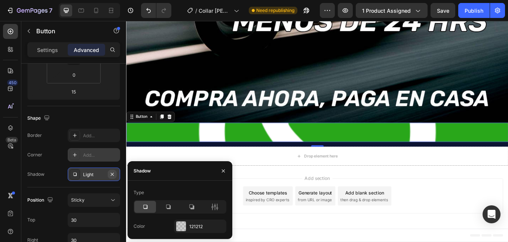
click at [113, 174] on icon "button" at bounding box center [112, 174] width 6 height 6
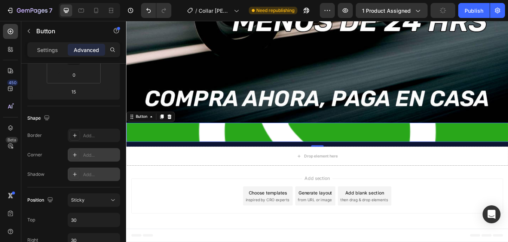
scroll to position [0, 0]
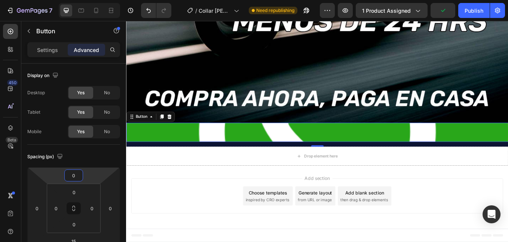
click at [75, 177] on input "0" at bounding box center [73, 175] width 15 height 11
click at [91, 161] on div "Spacing (px)" at bounding box center [73, 157] width 93 height 12
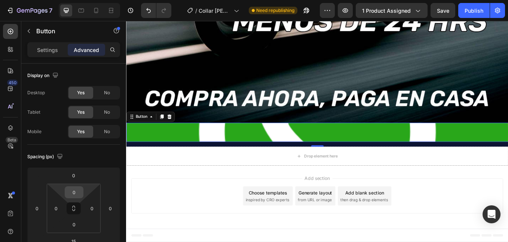
click at [77, 192] on input "0" at bounding box center [74, 192] width 15 height 11
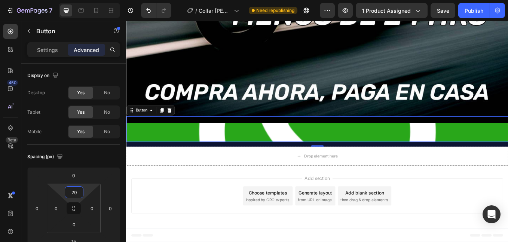
click at [71, 194] on input "20" at bounding box center [74, 192] width 15 height 11
click at [72, 194] on input "20" at bounding box center [74, 192] width 15 height 11
type input "0"
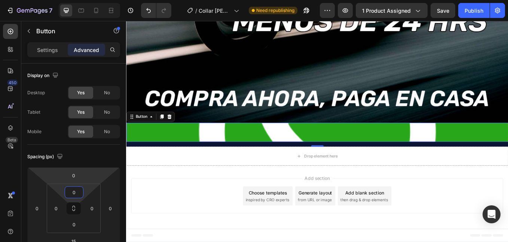
click at [83, 161] on div "Spacing (px)" at bounding box center [73, 157] width 93 height 12
drag, startPoint x: 52, startPoint y: 54, endPoint x: 63, endPoint y: 227, distance: 173.0
click at [52, 54] on div "Settings" at bounding box center [47, 50] width 37 height 12
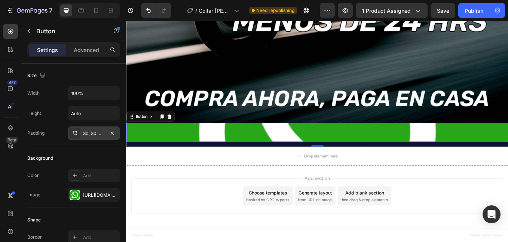
click at [72, 134] on div at bounding box center [75, 133] width 10 height 10
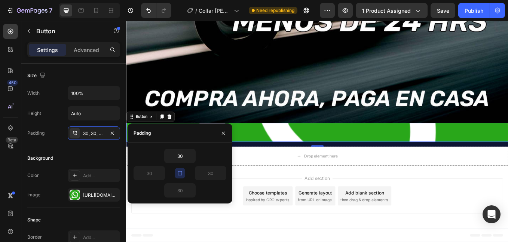
click at [87, 145] on div "Size Width 100% Height Auto Padding 30, 30, 30, 30" at bounding box center [73, 105] width 93 height 83
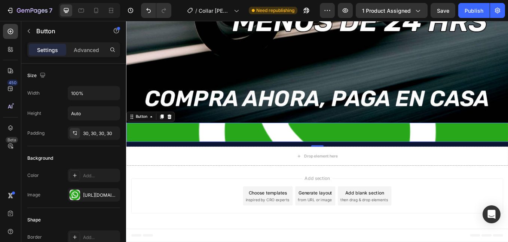
scroll to position [63, 0]
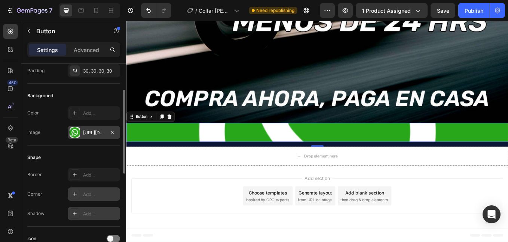
click at [95, 130] on div "[URL][DOMAIN_NAME]" at bounding box center [94, 133] width 22 height 7
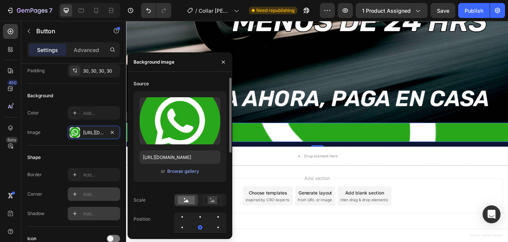
click at [209, 207] on div at bounding box center [200, 200] width 52 height 13
click at [210, 204] on div at bounding box center [212, 200] width 23 height 11
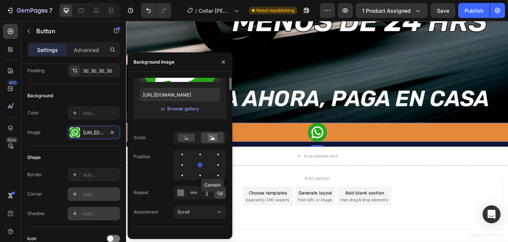
scroll to position [0, 0]
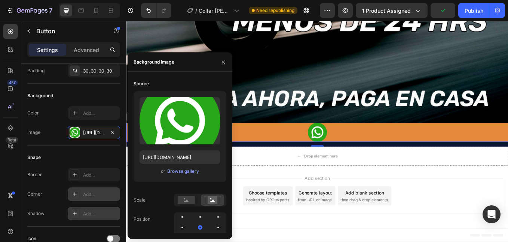
click at [438, 152] on link at bounding box center [350, 152] width 449 height 22
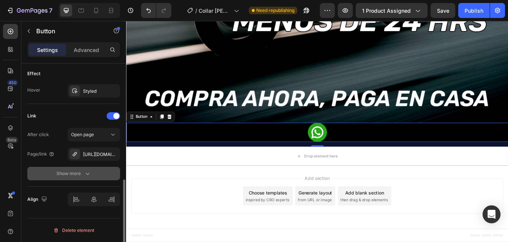
scroll to position [214, 0]
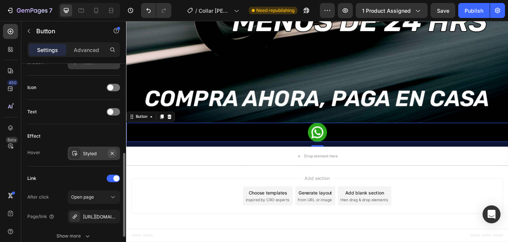
click at [112, 152] on icon "button" at bounding box center [112, 154] width 6 height 6
click at [290, 156] on link at bounding box center [350, 152] width 449 height 22
click at [77, 49] on p "Advanced" at bounding box center [86, 50] width 25 height 8
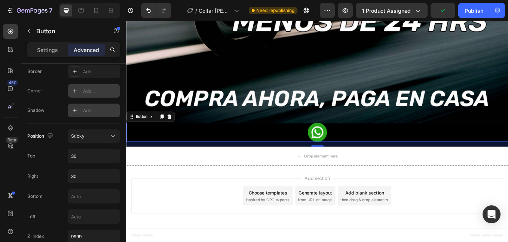
click at [173, 149] on link at bounding box center [350, 152] width 449 height 22
click at [85, 161] on input "30" at bounding box center [94, 155] width 52 height 13
click at [86, 161] on input "5" at bounding box center [94, 155] width 52 height 13
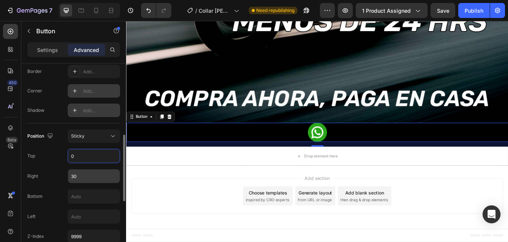
type input "0"
click at [74, 182] on input "30" at bounding box center [94, 176] width 52 height 13
click at [73, 182] on input "30" at bounding box center [94, 176] width 52 height 13
click at [75, 177] on input "30" at bounding box center [94, 176] width 52 height 13
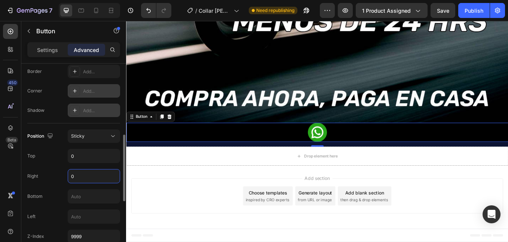
type input "0"
click at [57, 184] on div "Position Sticky Top 0 Right 0 Bottom Left Z-Index 9999" at bounding box center [73, 187] width 93 height 114
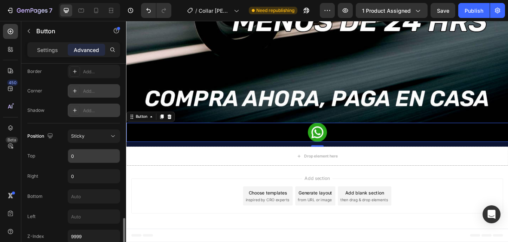
scroll to position [276, 0]
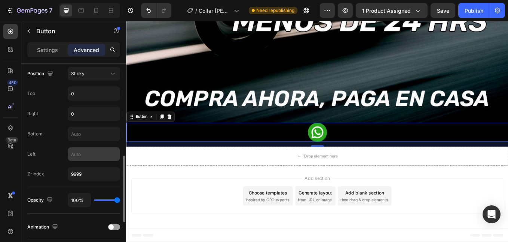
click at [85, 154] on input "text" at bounding box center [94, 154] width 52 height 13
type input "04"
click at [85, 154] on input "04" at bounding box center [94, 154] width 52 height 13
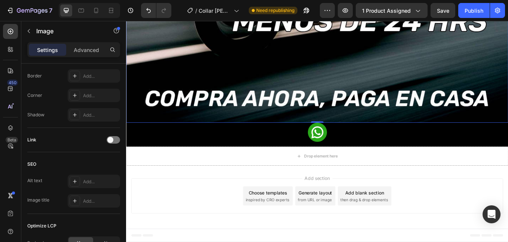
scroll to position [0, 0]
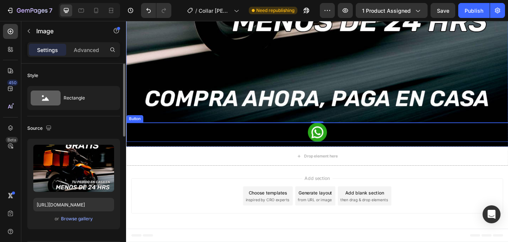
click at [273, 155] on link at bounding box center [350, 152] width 449 height 22
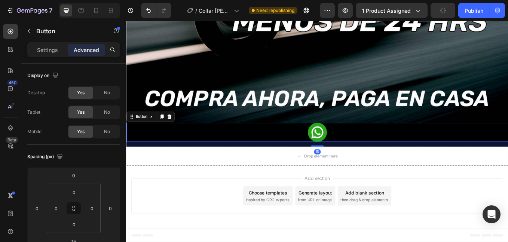
click at [289, 149] on link at bounding box center [350, 152] width 449 height 22
click at [286, 152] on link at bounding box center [350, 152] width 449 height 22
click at [46, 49] on p "Settings" at bounding box center [47, 50] width 21 height 8
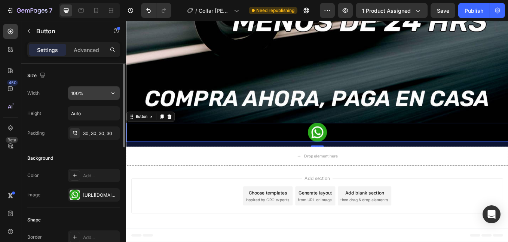
click at [85, 95] on input "100%" at bounding box center [94, 92] width 52 height 13
type input "20%"
click at [81, 76] on div "Size" at bounding box center [73, 76] width 93 height 12
click at [83, 112] on input "Auto" at bounding box center [94, 113] width 52 height 13
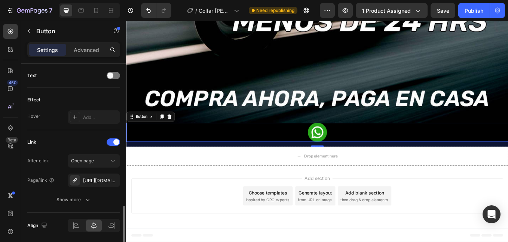
scroll to position [276, 0]
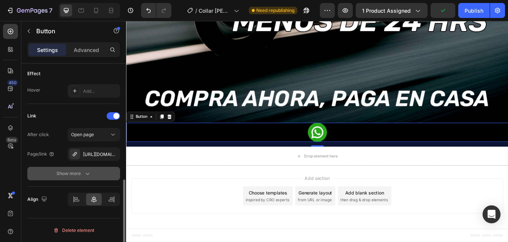
click at [83, 176] on div "Show more" at bounding box center [74, 173] width 35 height 7
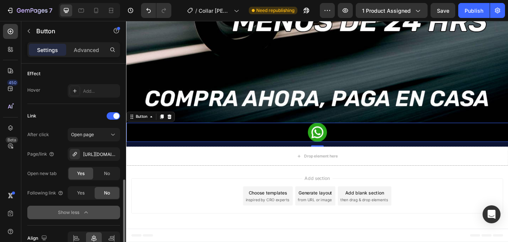
scroll to position [315, 0]
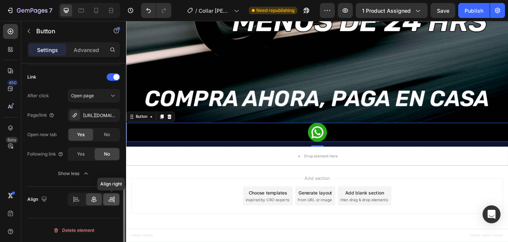
click at [107, 196] on div at bounding box center [111, 200] width 16 height 12
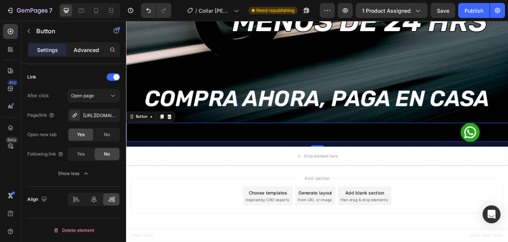
click at [82, 49] on p "Advanced" at bounding box center [86, 50] width 25 height 8
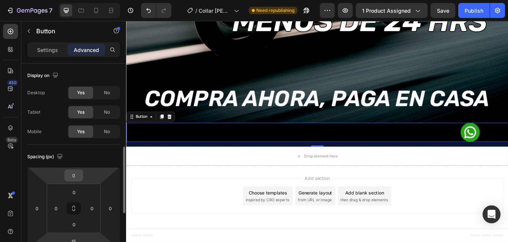
scroll to position [63, 0]
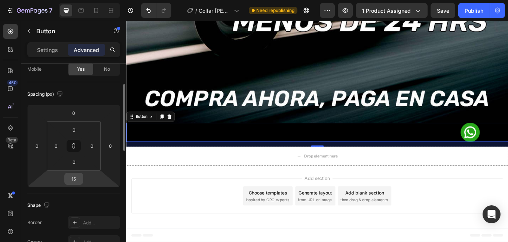
click at [77, 180] on input "15" at bounding box center [73, 178] width 15 height 11
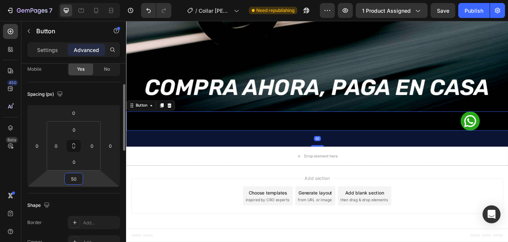
scroll to position [4885, 0]
click at [77, 180] on input "50" at bounding box center [73, 178] width 15 height 11
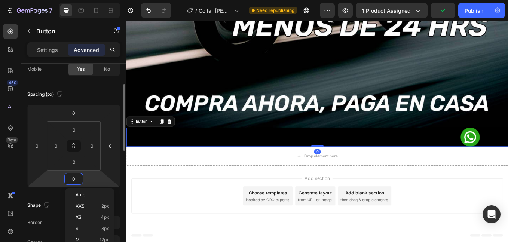
scroll to position [4881, 0]
type input "0"
click at [57, 195] on div "Shape Border Add... Corner Add... Shadow Add..." at bounding box center [73, 234] width 93 height 81
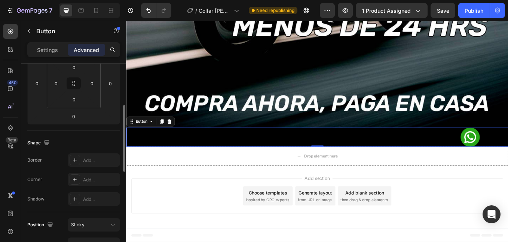
scroll to position [188, 0]
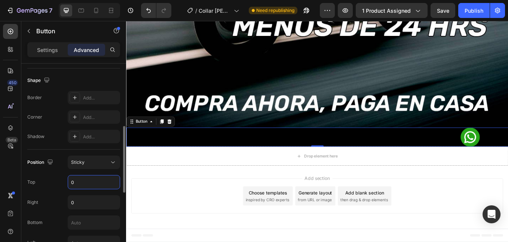
click at [88, 184] on input "0" at bounding box center [94, 182] width 52 height 13
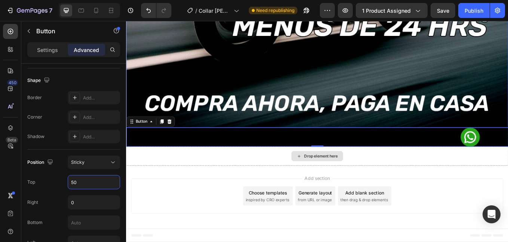
scroll to position [4881, 0]
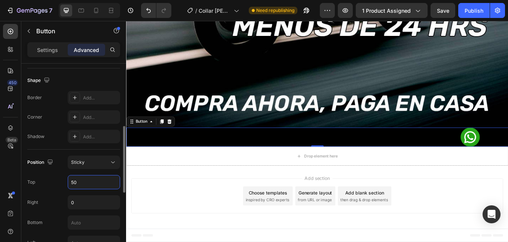
type input "50"
click at [55, 182] on div "Top 50" at bounding box center [73, 182] width 93 height 14
click at [162, 155] on div "Button 0" at bounding box center [350, 157] width 449 height 22
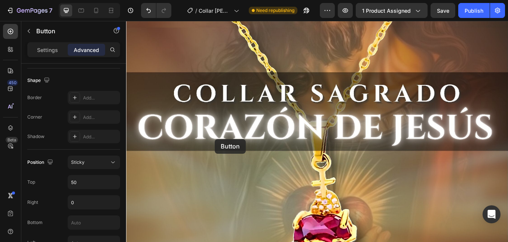
scroll to position [0, 0]
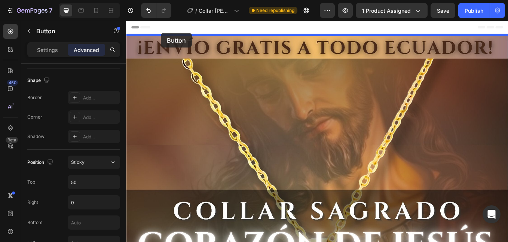
drag, startPoint x: 133, startPoint y: 140, endPoint x: 167, endPoint y: 39, distance: 107.2
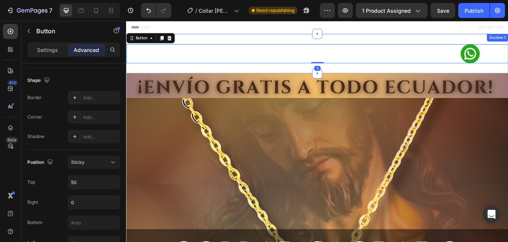
click at [147, 57] on div "Button 0" at bounding box center [350, 59] width 449 height 22
click at [441, 12] on span "Save" at bounding box center [443, 10] width 12 height 6
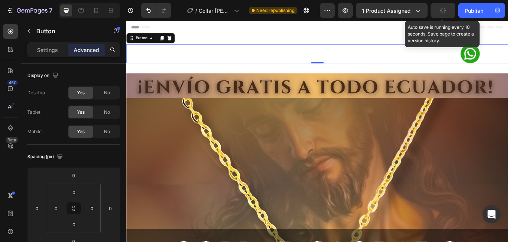
click at [441, 12] on icon "button" at bounding box center [443, 10] width 7 height 7
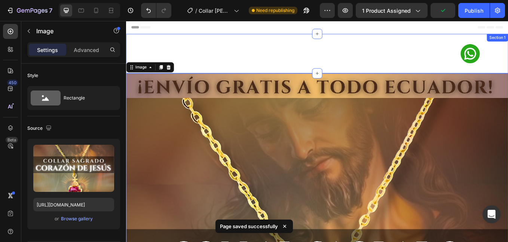
click at [216, 59] on div "Button" at bounding box center [350, 59] width 449 height 22
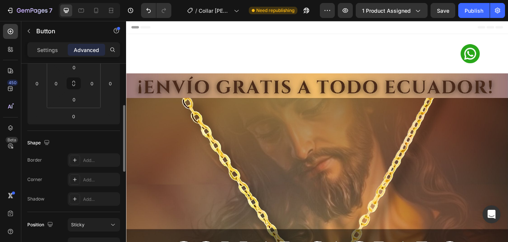
scroll to position [188, 0]
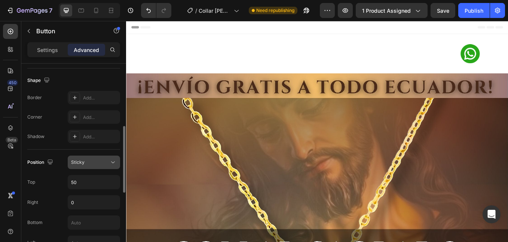
click at [87, 168] on button "Sticky" at bounding box center [94, 162] width 52 height 13
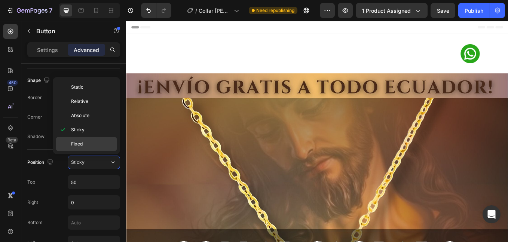
click at [88, 149] on div "Fixed" at bounding box center [86, 144] width 61 height 14
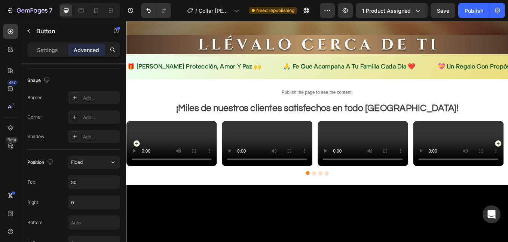
scroll to position [313, 0]
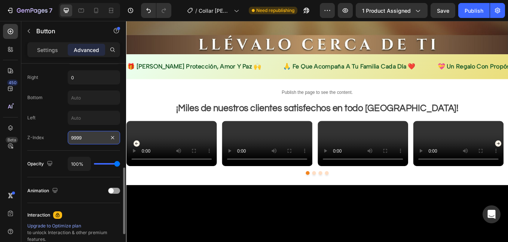
click at [86, 136] on input "9999" at bounding box center [94, 137] width 52 height 13
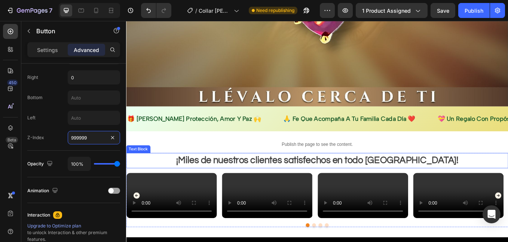
scroll to position [437, 0]
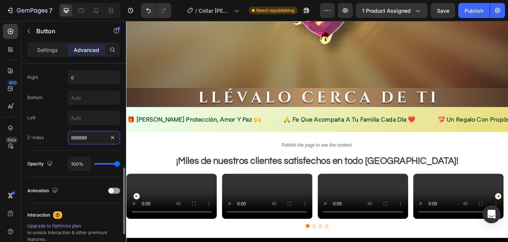
type input "999999"
click at [91, 149] on div "Position Fixed Top 50 Right 0 Bottom Left Z-Index 999999" at bounding box center [73, 88] width 93 height 126
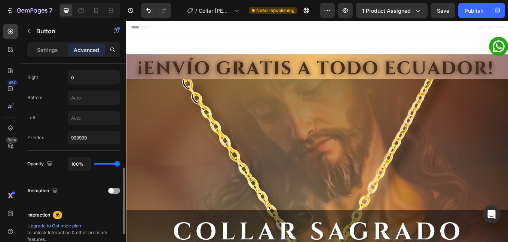
scroll to position [250, 0]
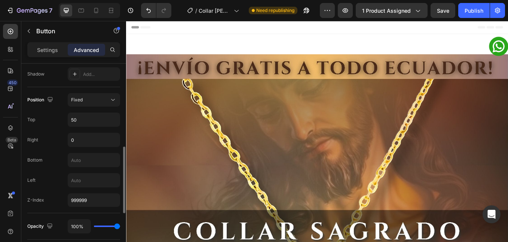
click at [82, 132] on div "Position Fixed Top 50 Right 0 Bottom Left Z-Index 999999" at bounding box center [73, 150] width 93 height 114
click at [82, 141] on input "0" at bounding box center [94, 139] width 52 height 13
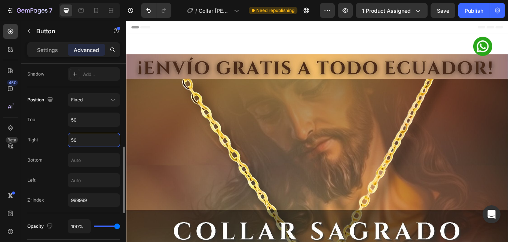
click at [82, 141] on input "50" at bounding box center [94, 139] width 52 height 13
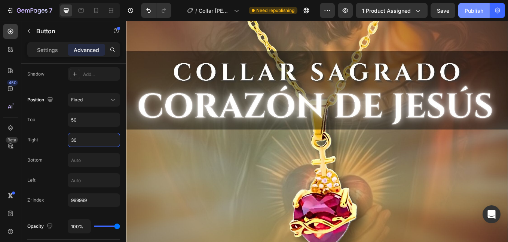
type input "30"
click at [467, 4] on button "Publish" at bounding box center [474, 10] width 31 height 15
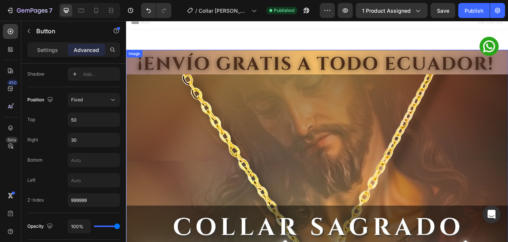
scroll to position [0, 0]
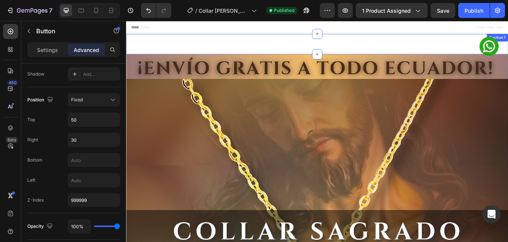
click at [508, 45] on div "Button Section 1" at bounding box center [350, 48] width 449 height 24
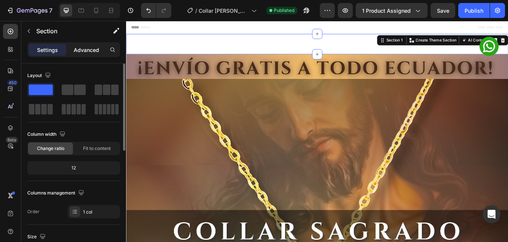
click at [85, 54] on div "Advanced" at bounding box center [86, 50] width 37 height 12
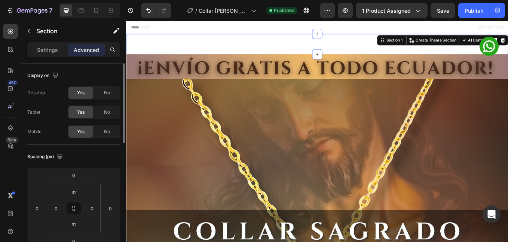
click at [91, 95] on div "Yes" at bounding box center [81, 93] width 25 height 12
click at [99, 94] on div "No" at bounding box center [107, 93] width 25 height 12
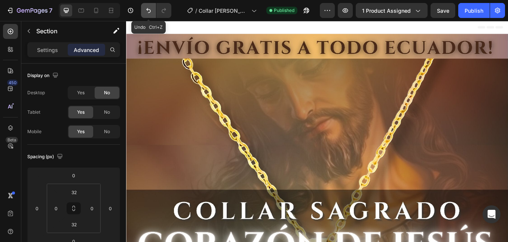
click at [155, 8] on button "Undo/Redo" at bounding box center [148, 10] width 15 height 15
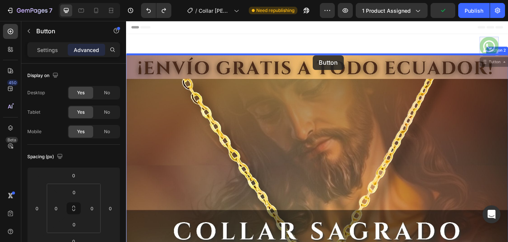
drag, startPoint x: 540, startPoint y: 66, endPoint x: 346, endPoint y: 61, distance: 194.0
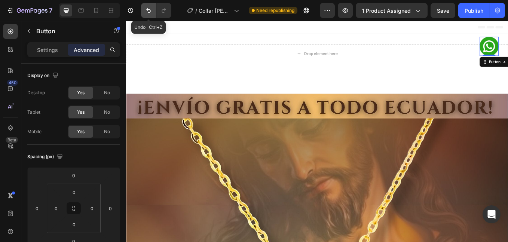
click at [154, 9] on button "Undo/Redo" at bounding box center [148, 10] width 15 height 15
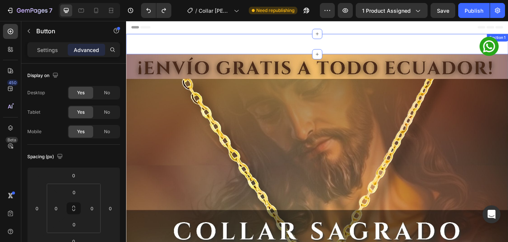
click at [222, 50] on div "Button Section 1" at bounding box center [350, 48] width 449 height 24
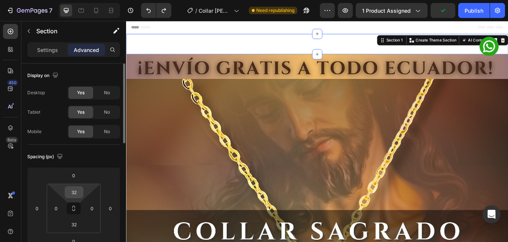
click at [70, 195] on input "32" at bounding box center [74, 192] width 15 height 11
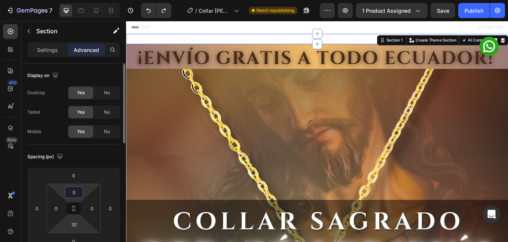
type input "0"
click at [78, 0] on html "7 Version history / Collar [PERSON_NAME] de [PERSON_NAME] Need republishing Pre…" at bounding box center [254, 0] width 508 height 0
click at [76, 222] on input "32" at bounding box center [74, 224] width 15 height 11
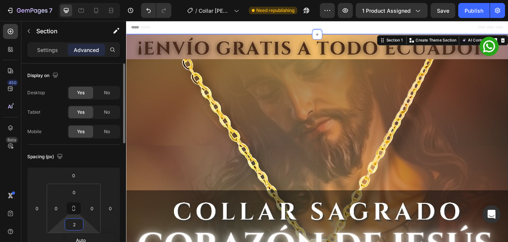
click at [76, 222] on input "2" at bounding box center [74, 224] width 15 height 11
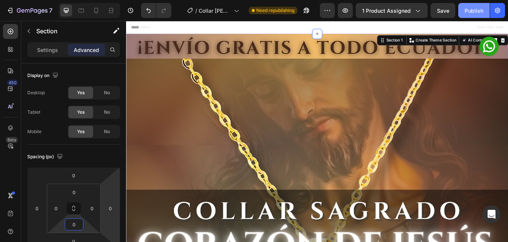
type input "0"
click at [476, 10] on div "Publish" at bounding box center [474, 11] width 19 height 8
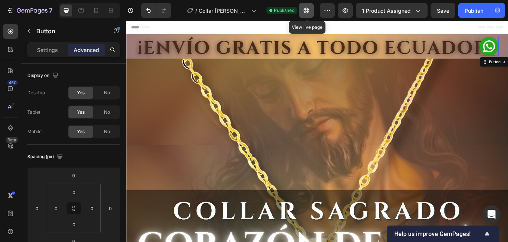
click at [310, 11] on icon "button" at bounding box center [307, 11] width 6 height 6
